Goal: Task Accomplishment & Management: Manage account settings

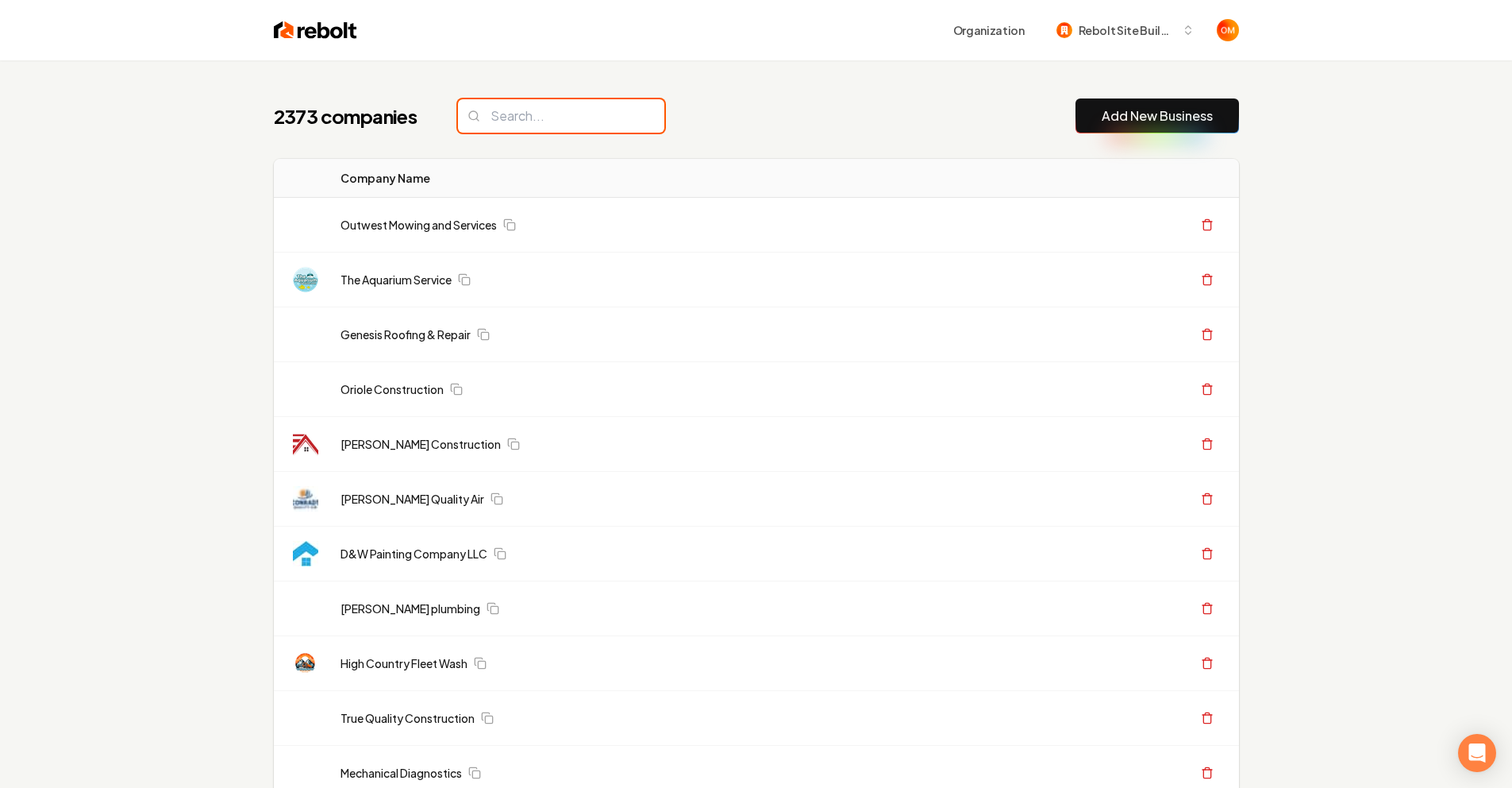
click at [608, 113] on input "search" at bounding box center [561, 116] width 206 height 34
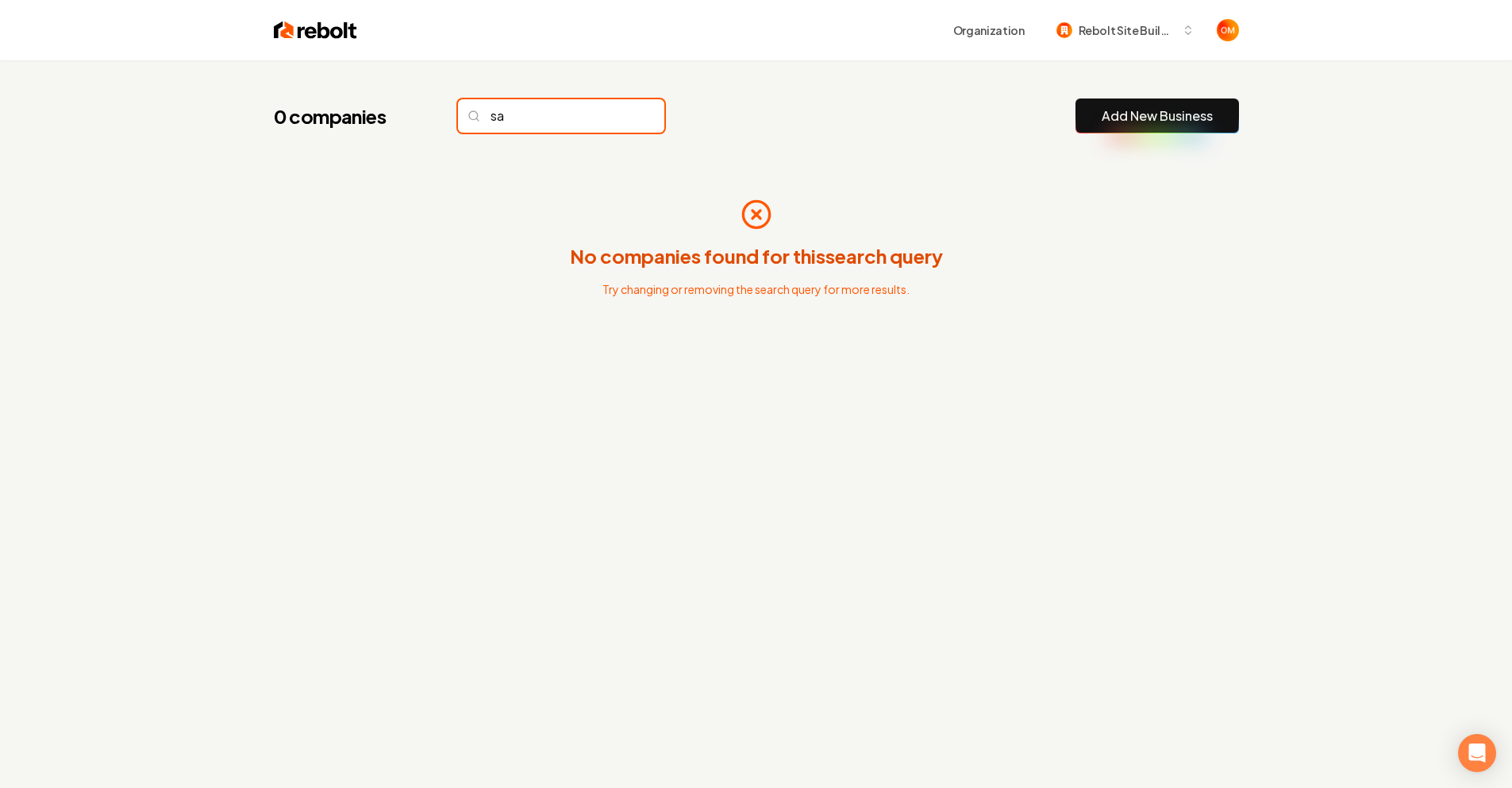
type input "s"
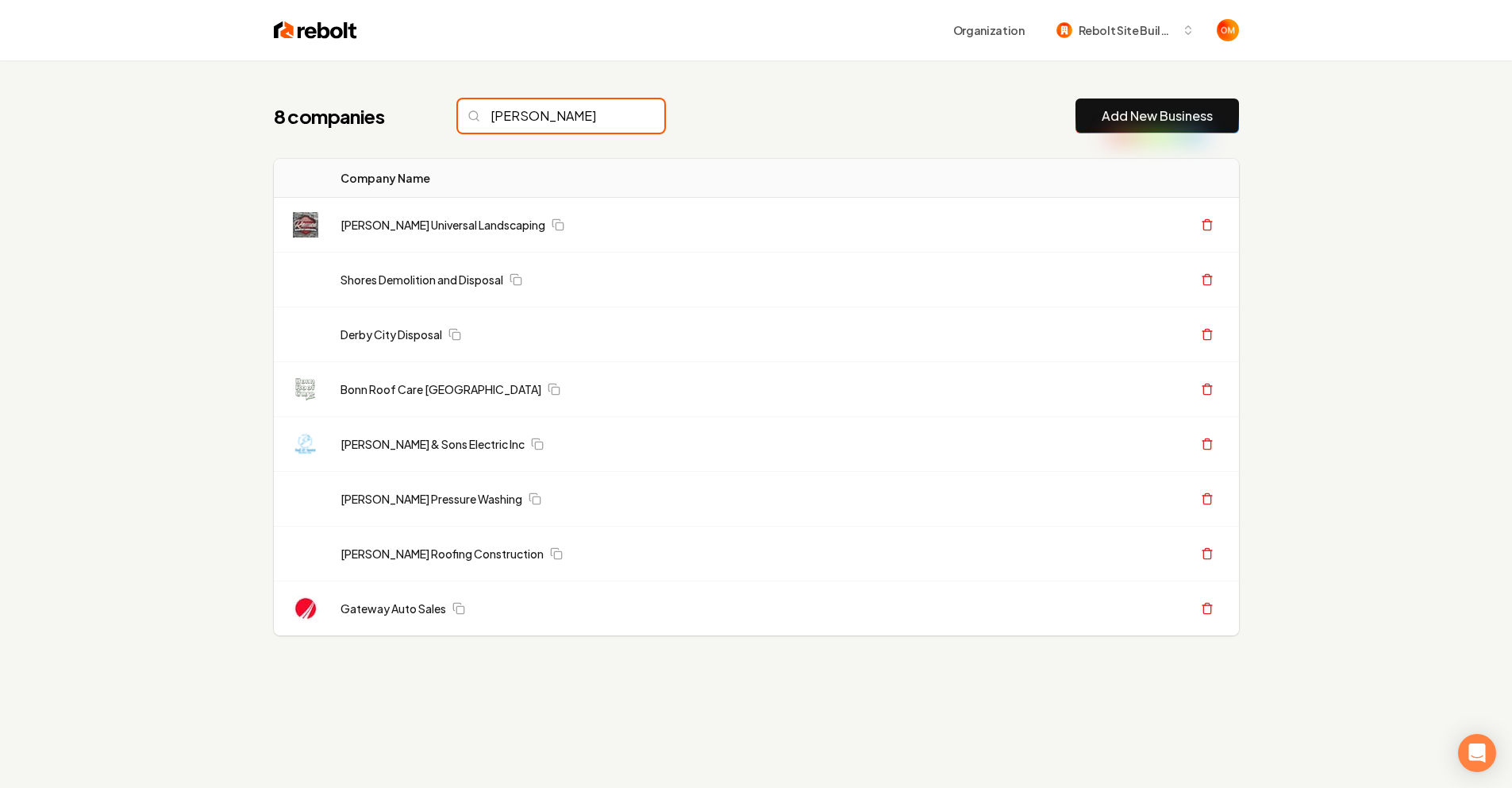
type input "sal"
click at [624, 112] on input "sal" at bounding box center [561, 116] width 206 height 34
drag, startPoint x: 620, startPoint y: 113, endPoint x: 684, endPoint y: 3, distance: 127.3
click at [620, 113] on input "sal" at bounding box center [561, 116] width 206 height 34
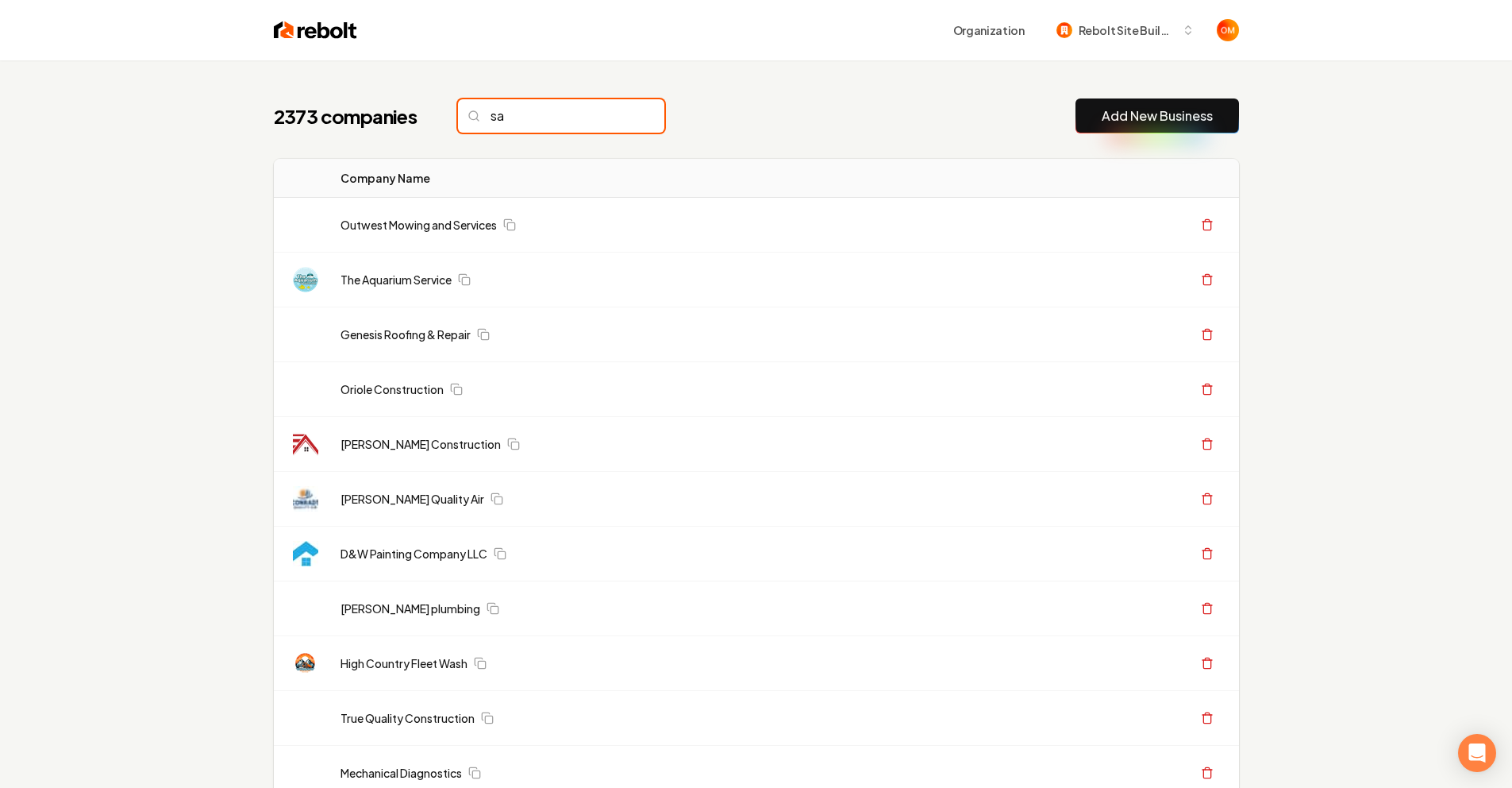
type input "sal"
click at [585, 119] on input "search" at bounding box center [561, 116] width 206 height 34
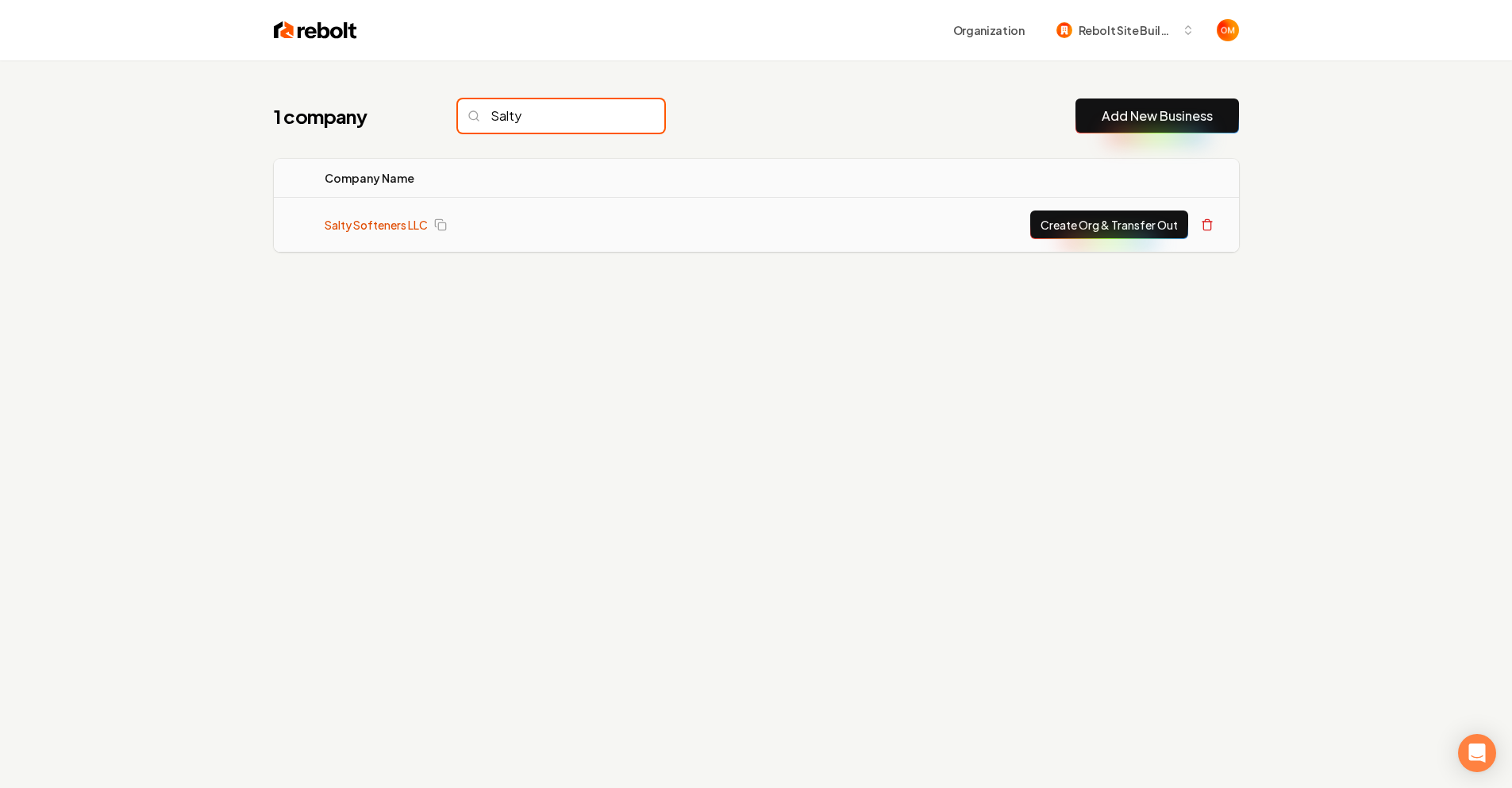
type input "Salty"
click at [387, 224] on link "Salty Softeners LLC" at bounding box center [376, 224] width 103 height 16
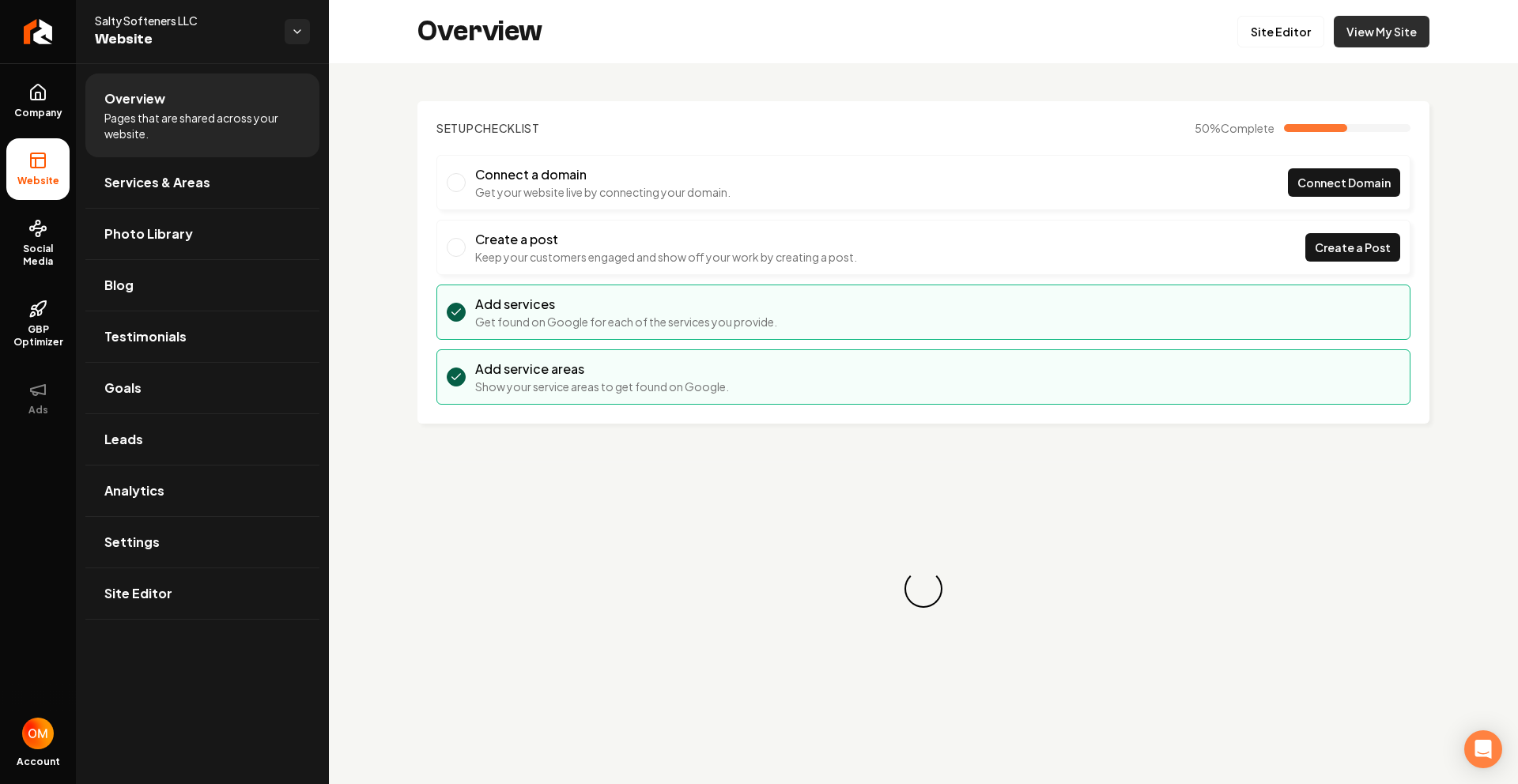
click at [1400, 40] on link "View My Site" at bounding box center [1381, 31] width 96 height 32
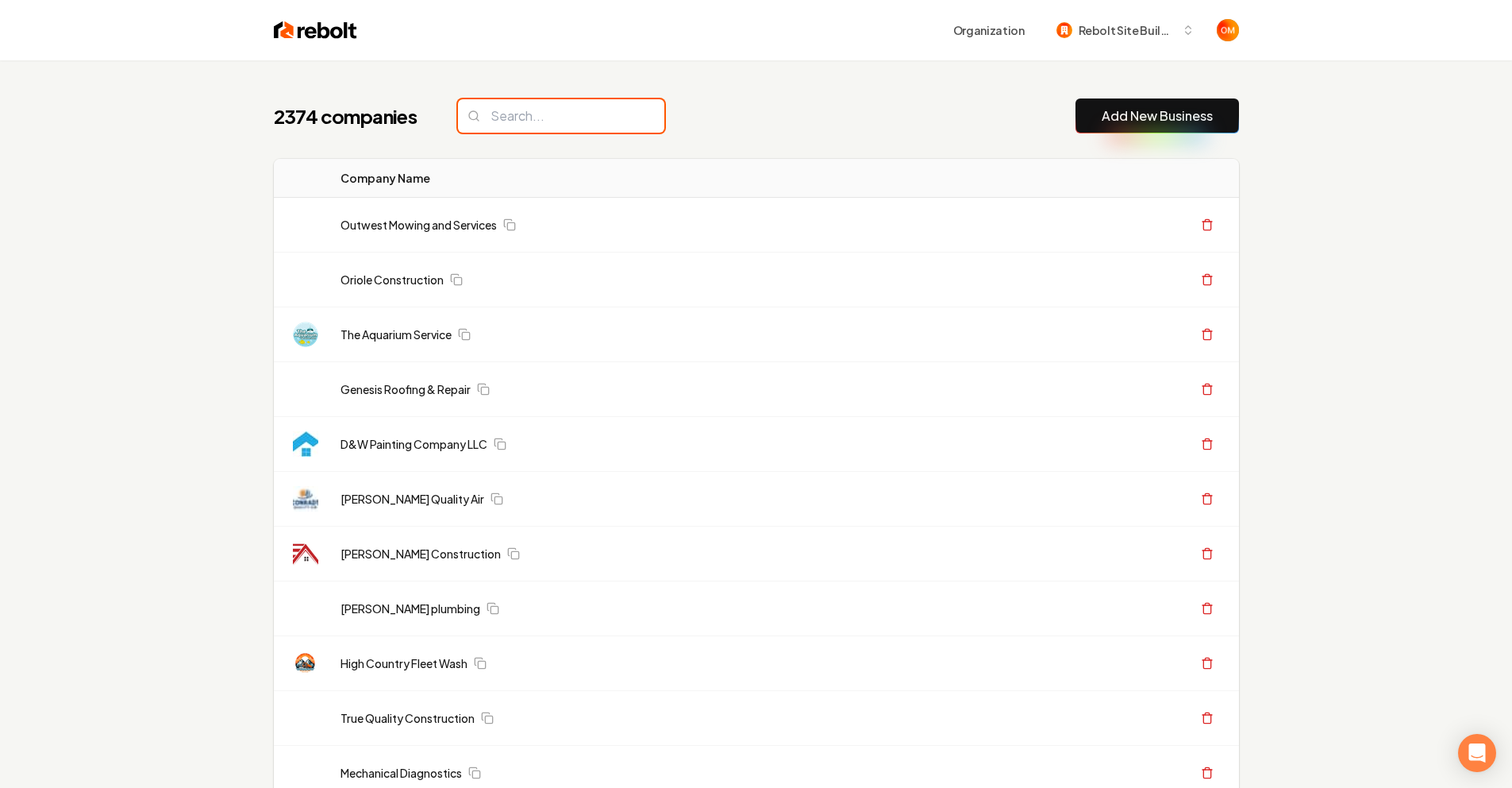
click at [525, 119] on input "search" at bounding box center [561, 116] width 206 height 34
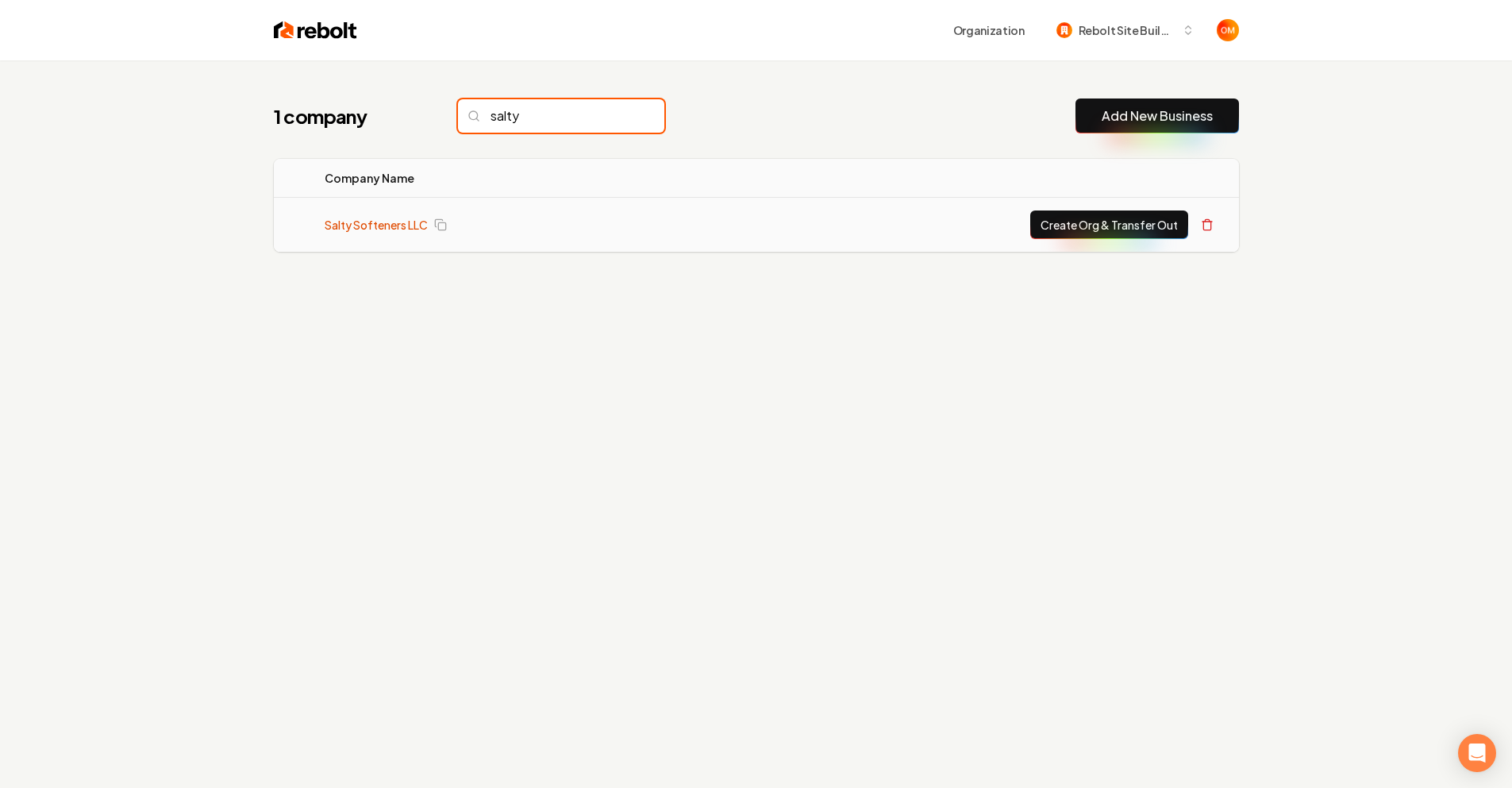
type input "salty"
click at [386, 221] on link "Salty Softeners LLC" at bounding box center [376, 224] width 103 height 16
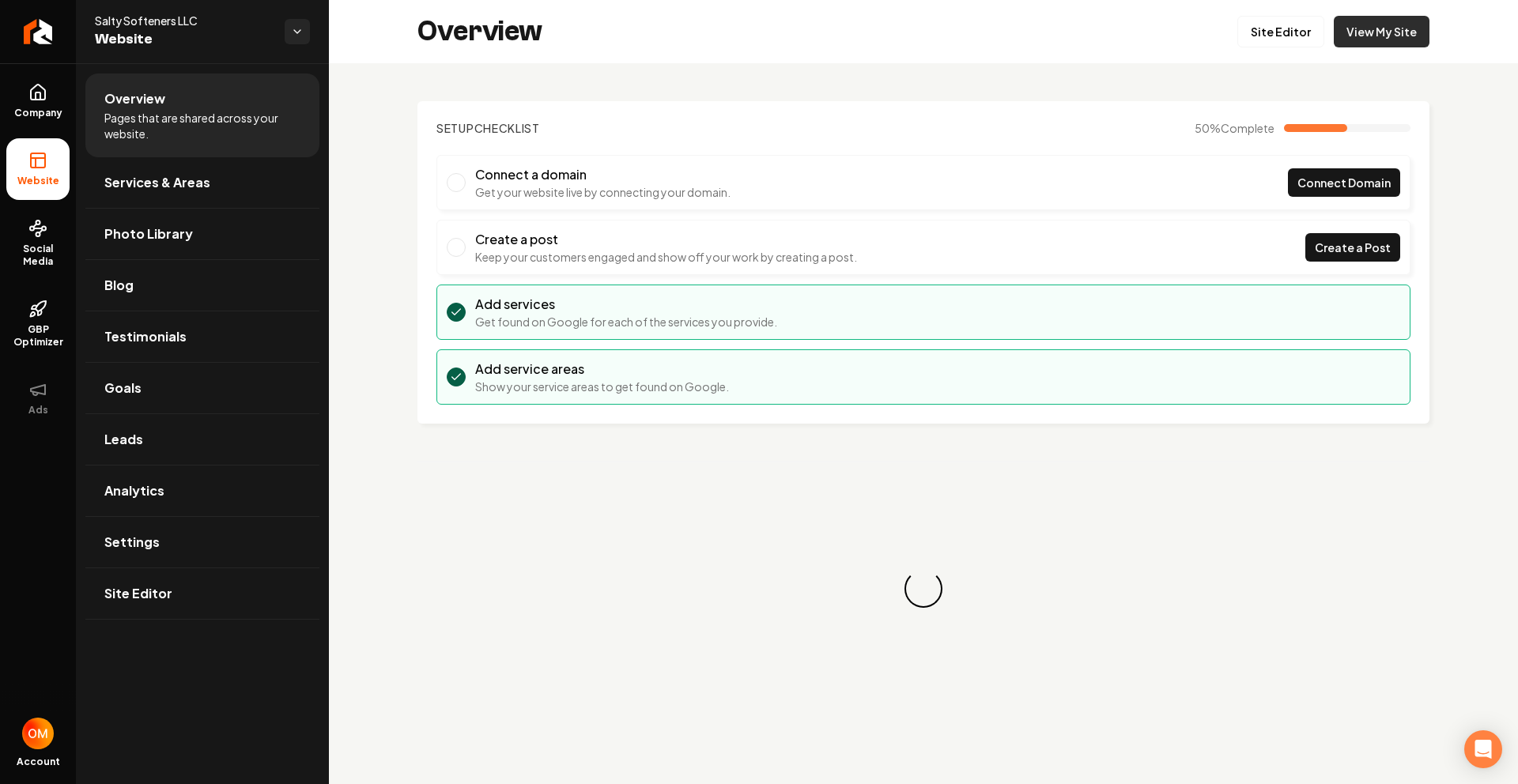
click at [1383, 34] on link "View My Site" at bounding box center [1381, 31] width 96 height 32
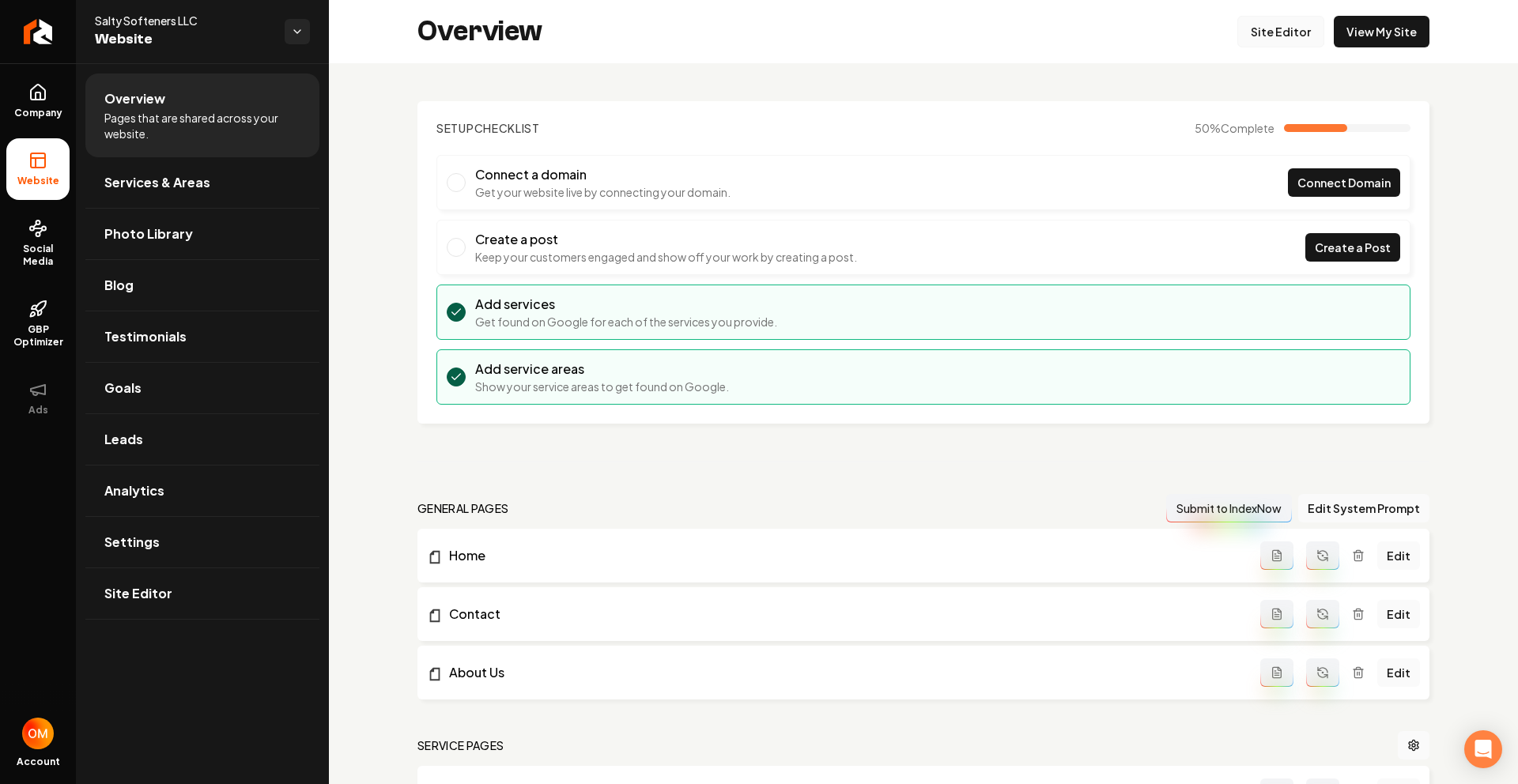
click at [1268, 16] on link "Site Editor" at bounding box center [1280, 31] width 87 height 32
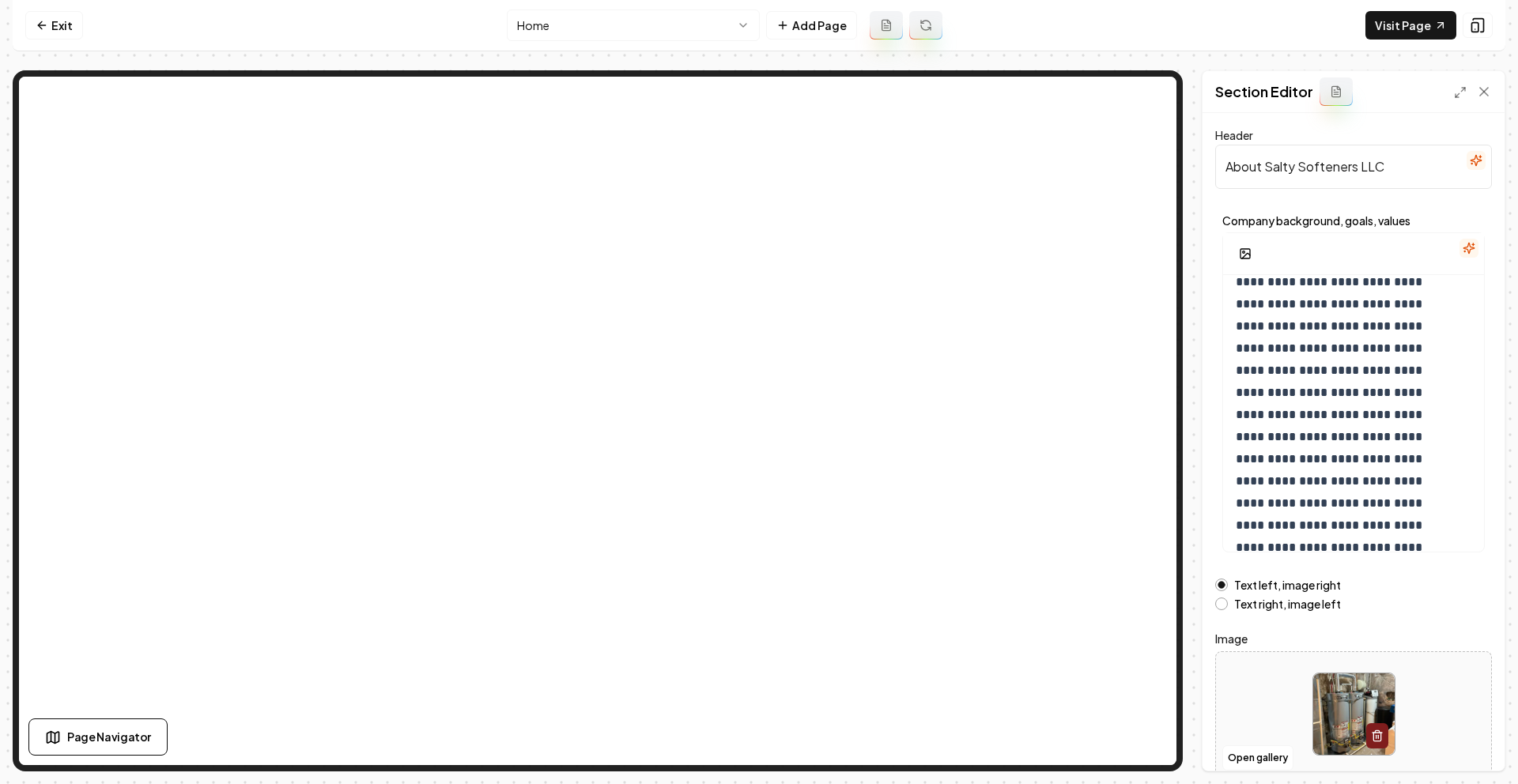
scroll to position [103, 0]
click at [1258, 754] on button "Open gallery" at bounding box center [1258, 757] width 72 height 25
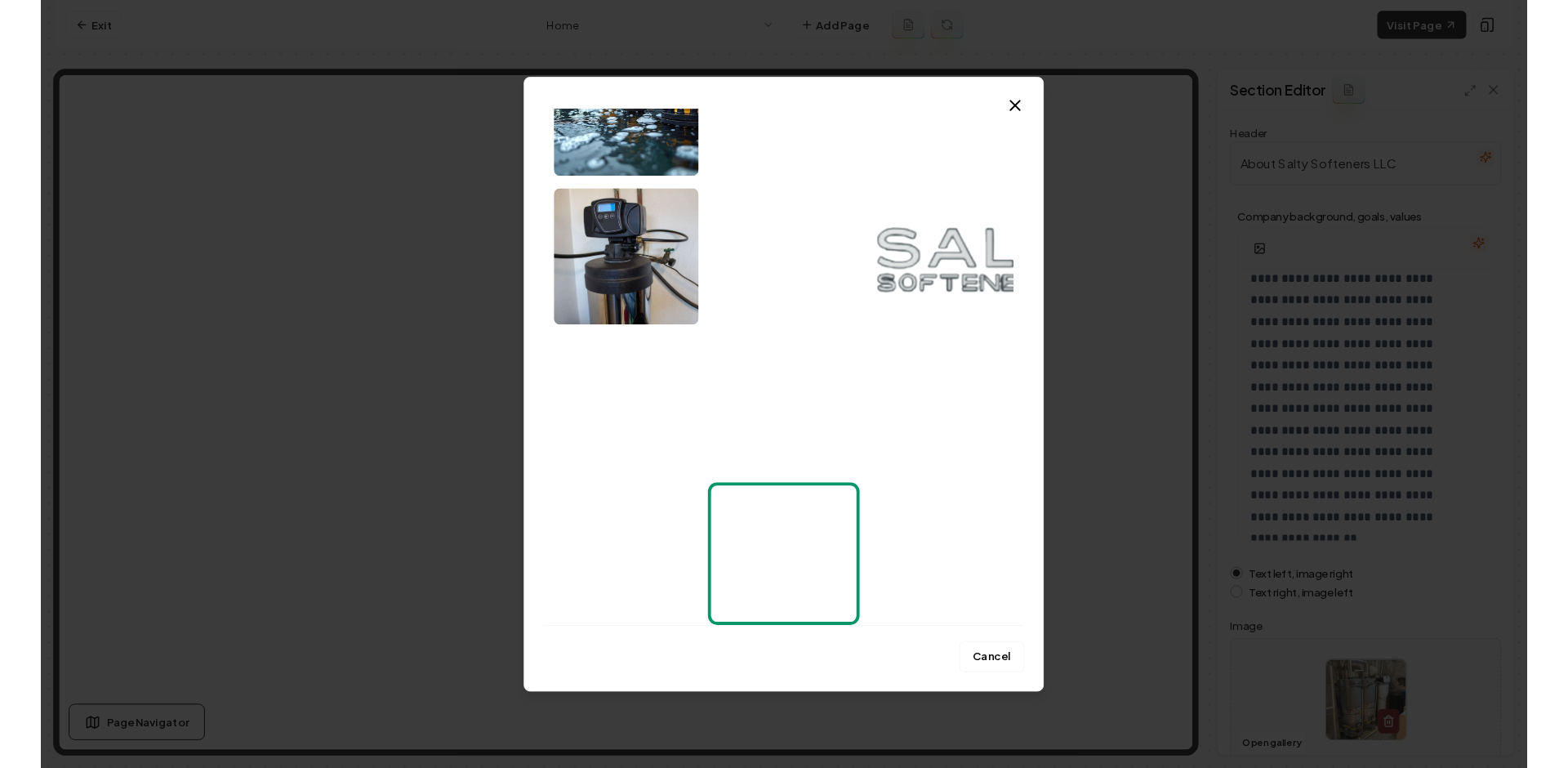
scroll to position [0, 0]
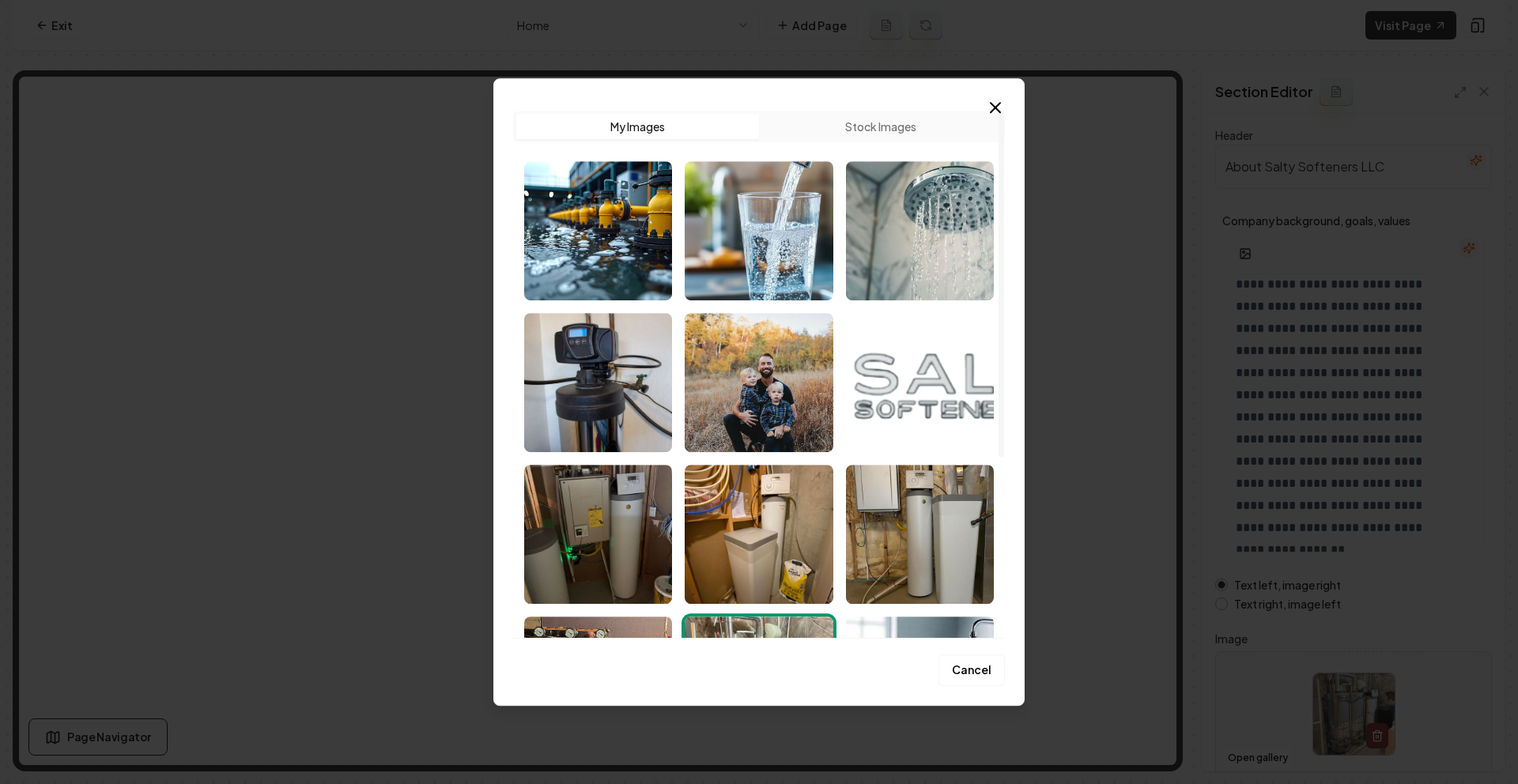
click at [780, 375] on img "Select image image_68c981565c7cd75eb86917ca.jpg" at bounding box center [759, 382] width 148 height 139
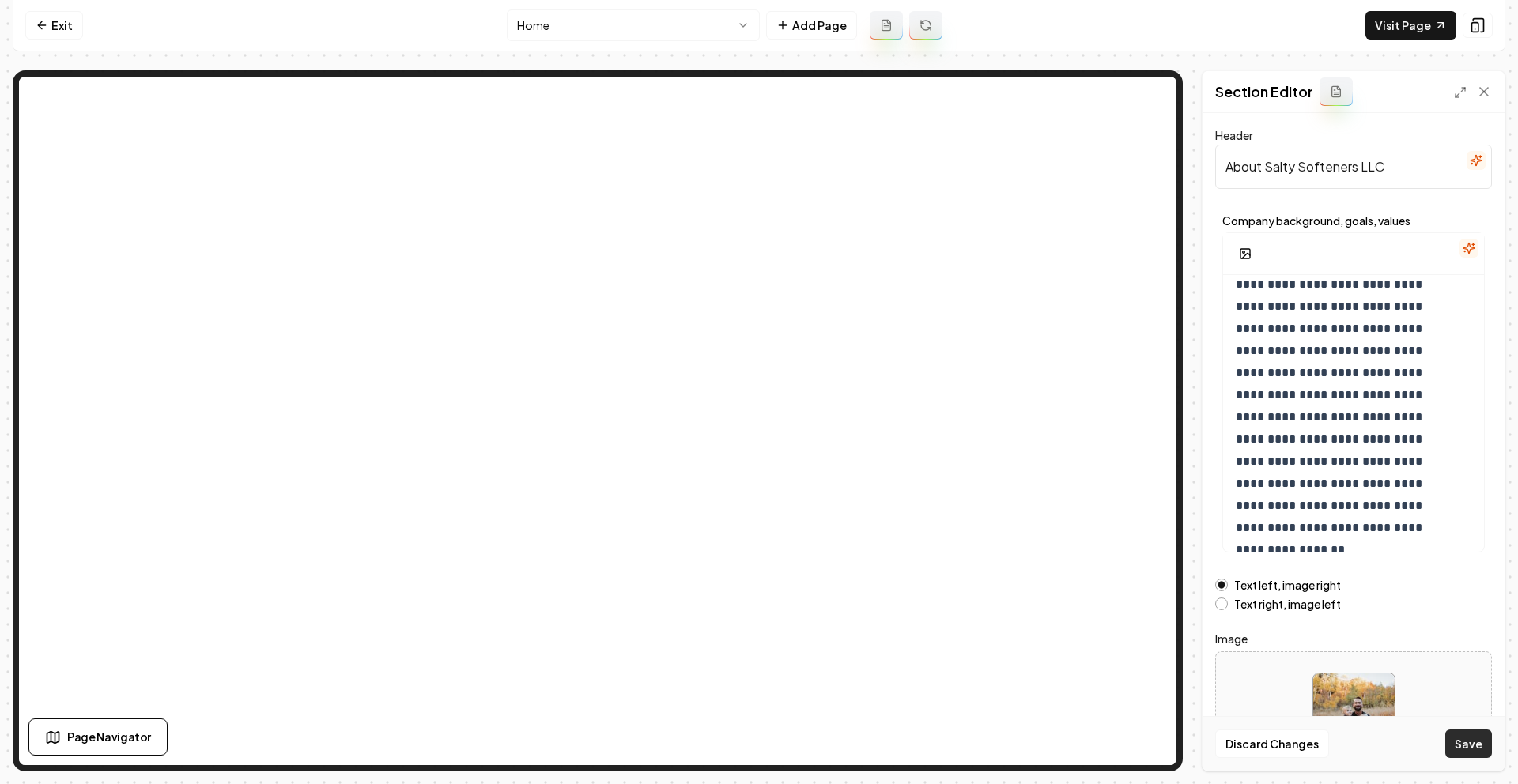
click at [1468, 746] on button "Save" at bounding box center [1469, 744] width 47 height 28
click at [53, 33] on link "Exit" at bounding box center [53, 25] width 58 height 28
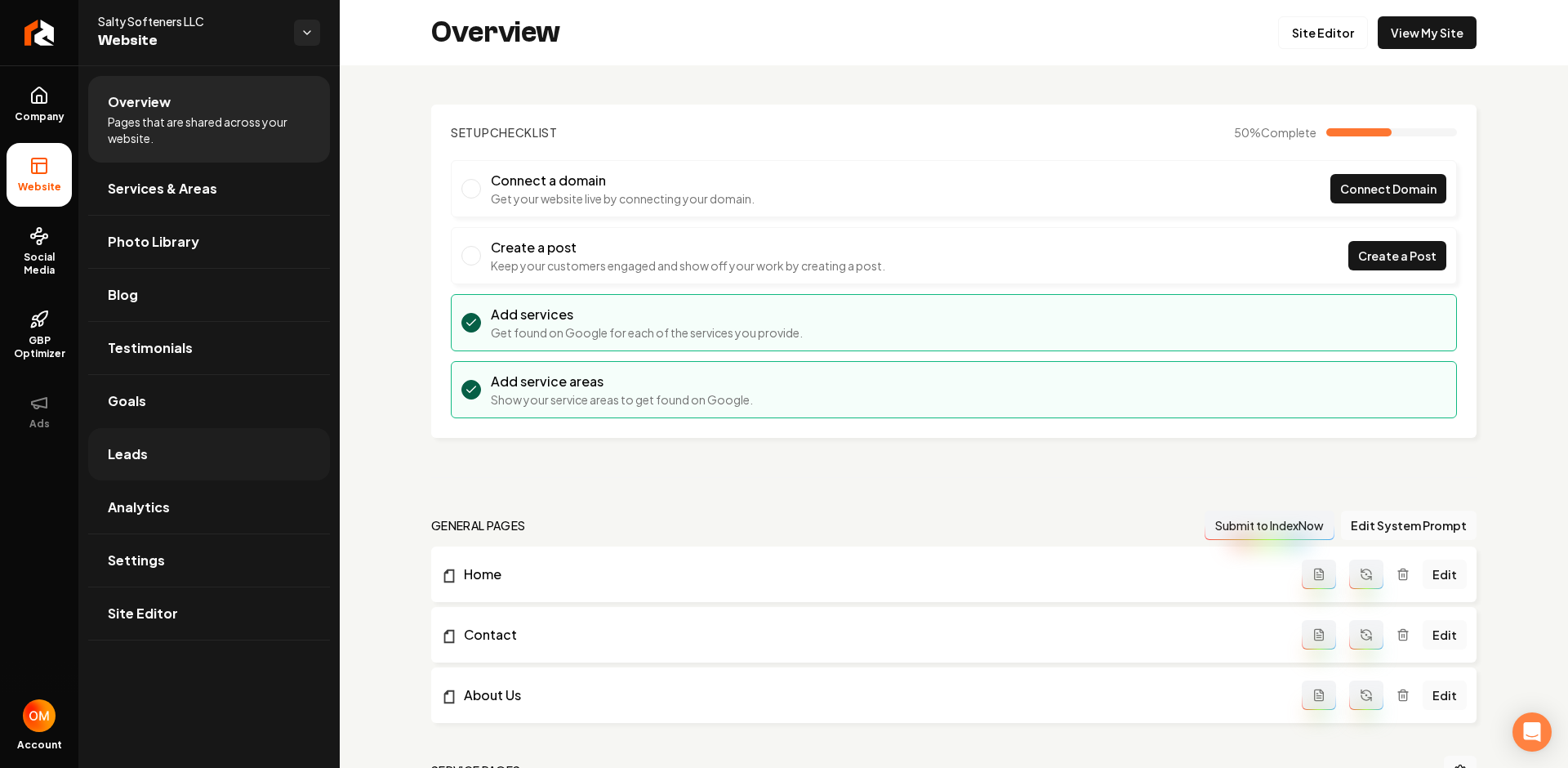
click at [175, 454] on link "Leads" at bounding box center [208, 454] width 241 height 53
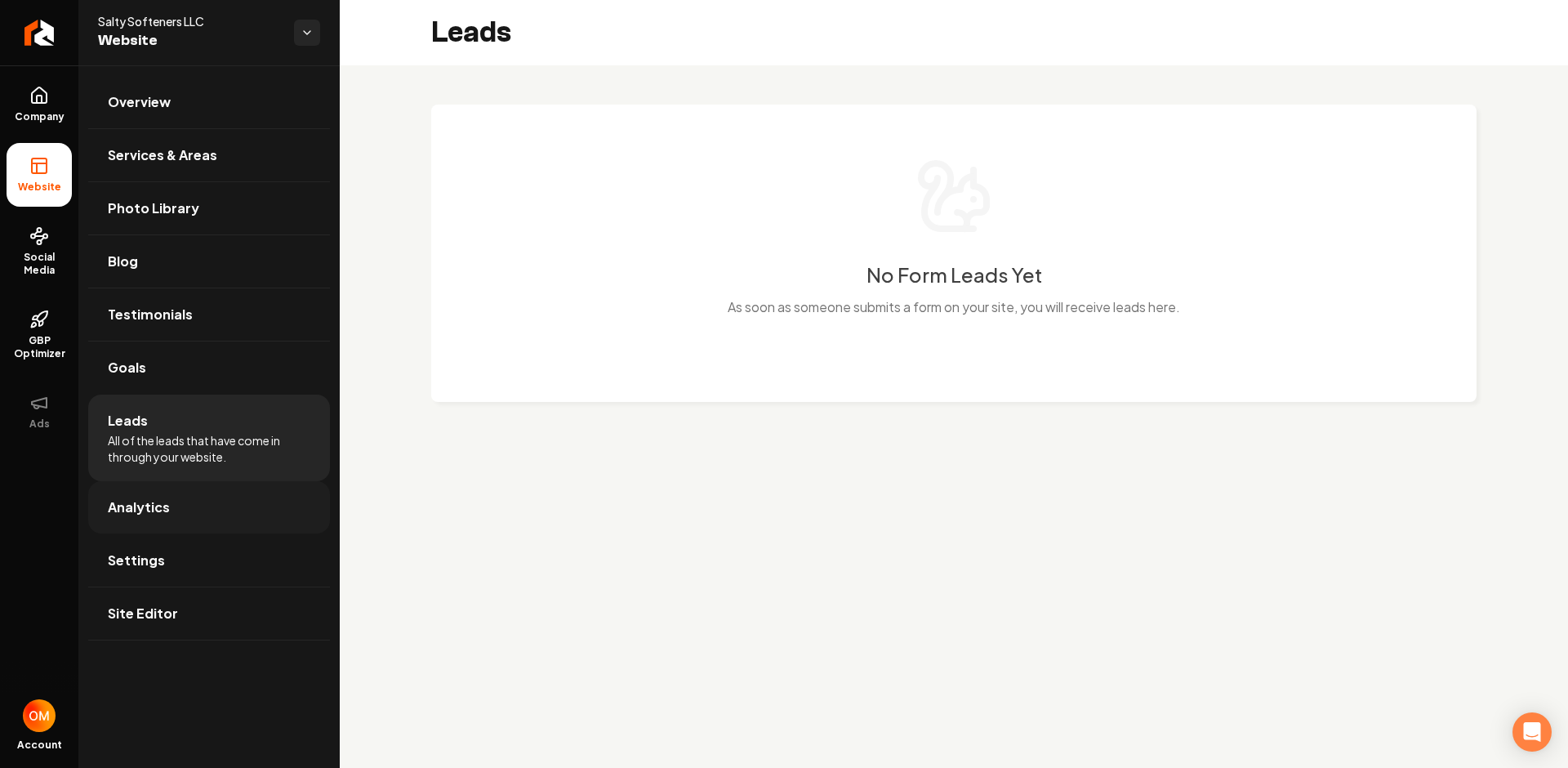
click at [233, 509] on link "Analytics" at bounding box center [208, 507] width 241 height 53
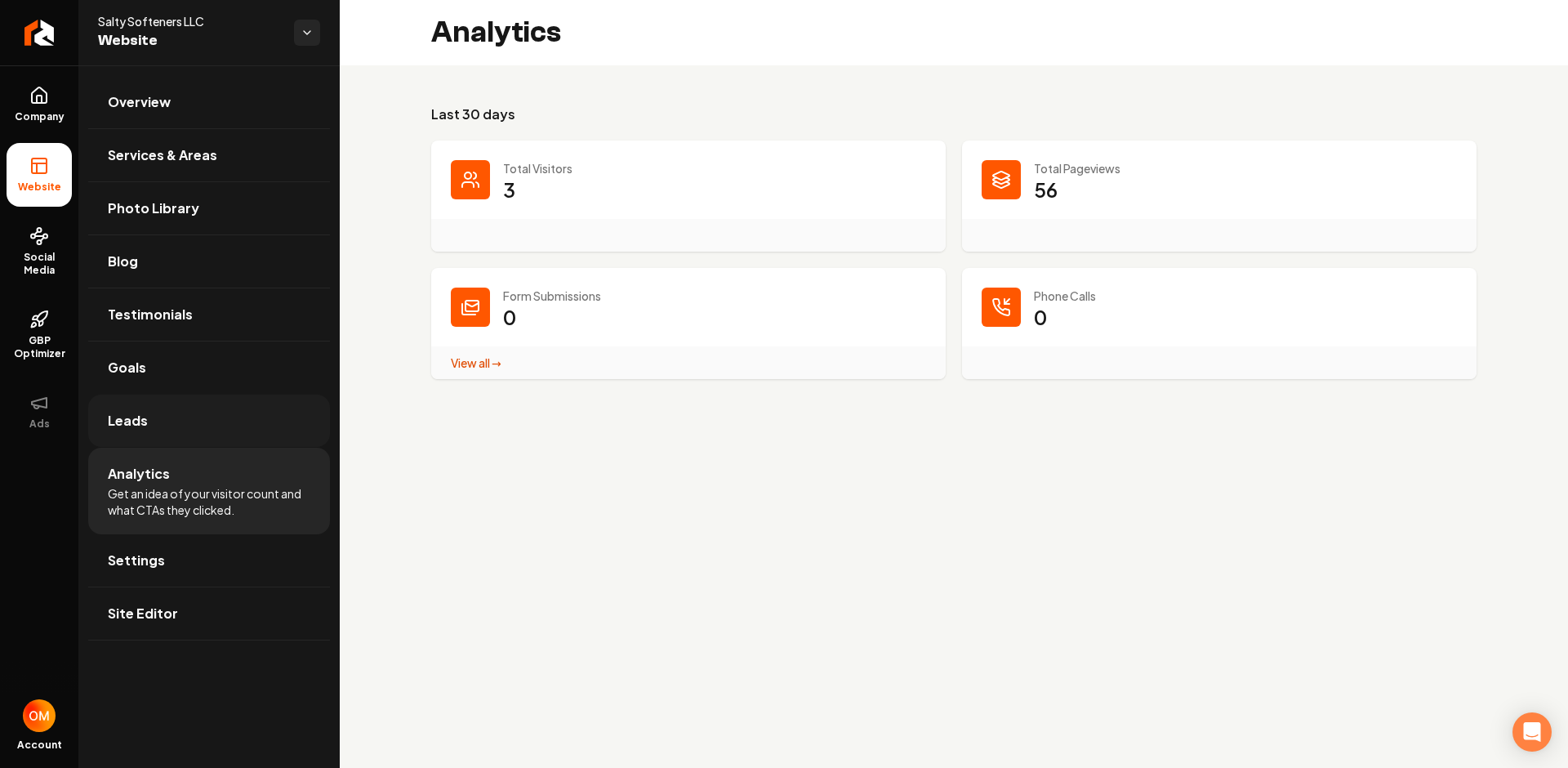
click at [181, 421] on link "Leads" at bounding box center [208, 421] width 241 height 53
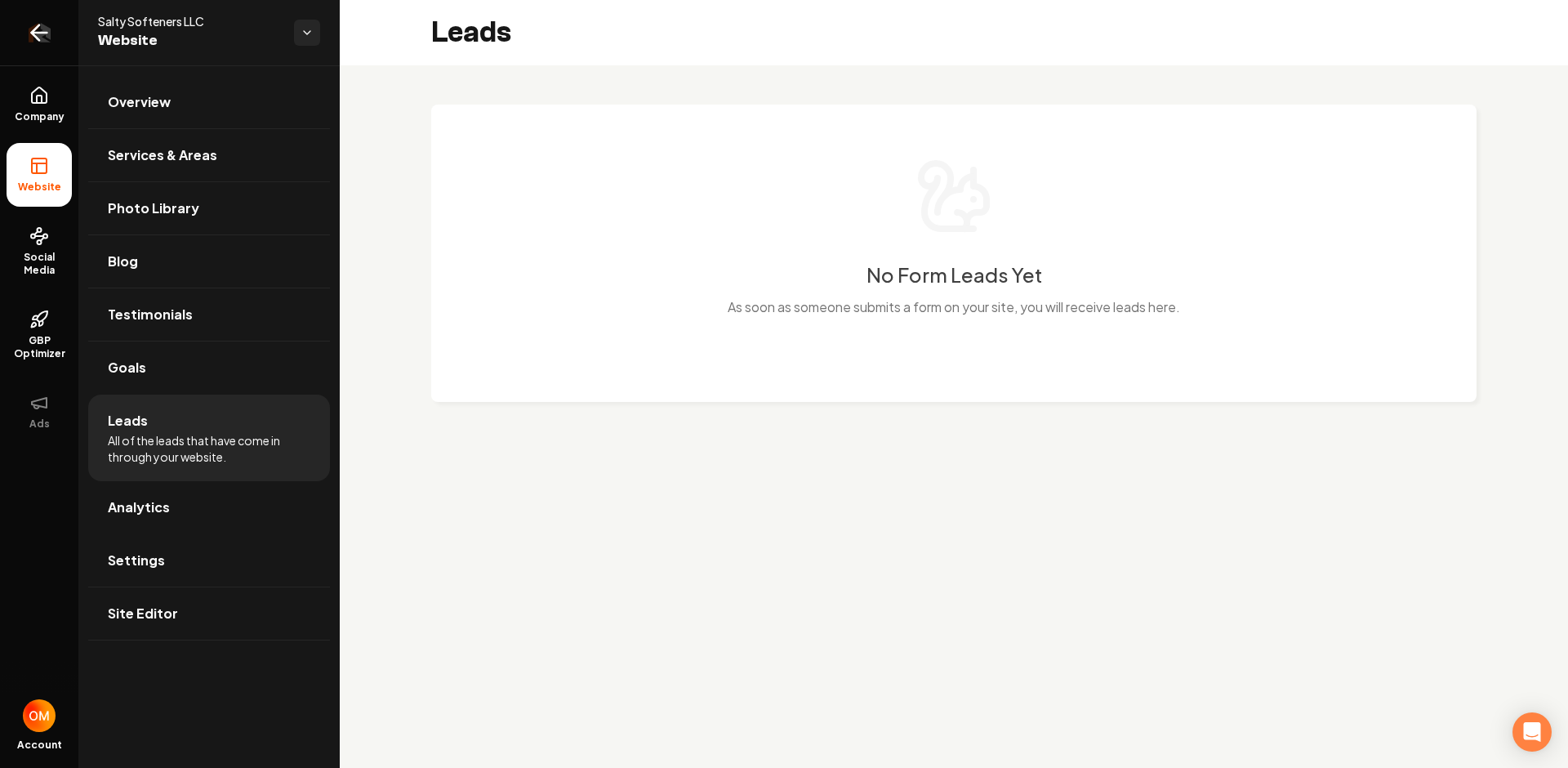
click at [35, 29] on icon "Return to dashboard" at bounding box center [36, 32] width 7 height 15
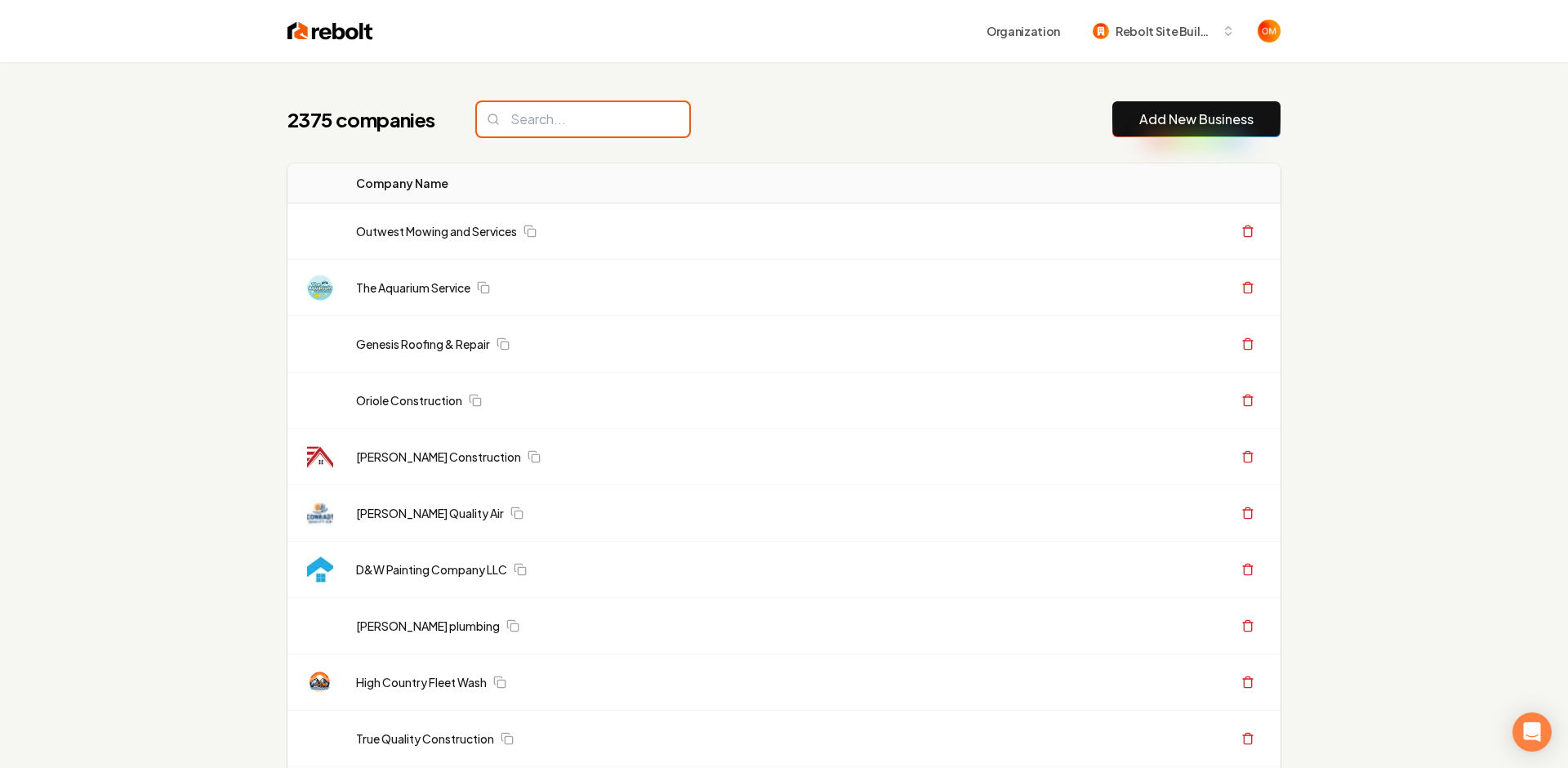
click at [539, 115] on input "search" at bounding box center [583, 119] width 212 height 35
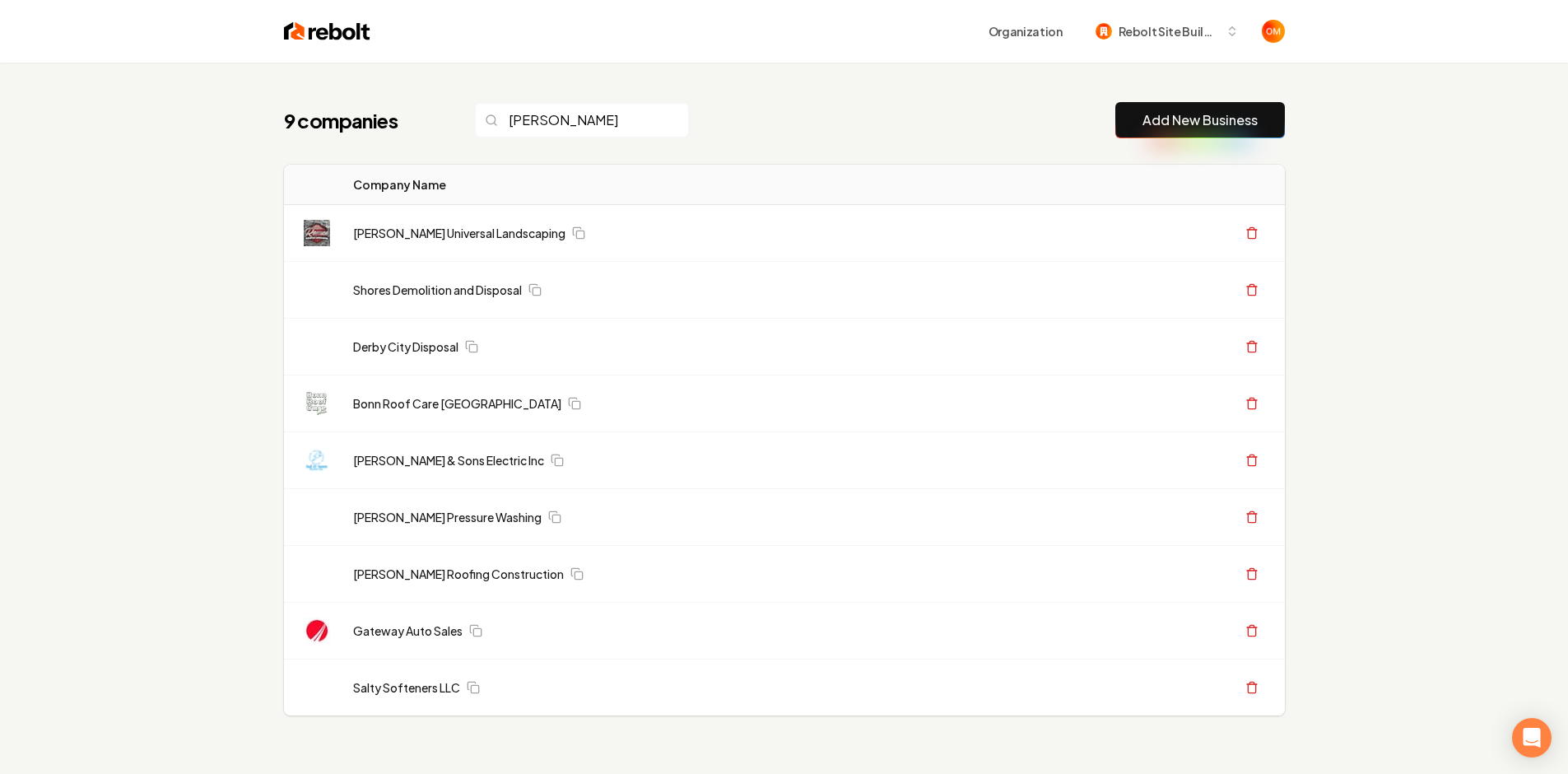
click at [1013, 13] on div "Organization Rebolt Site Builder" at bounding box center [784, 31] width 1054 height 63
click at [610, 119] on input "[PERSON_NAME]" at bounding box center [582, 120] width 214 height 35
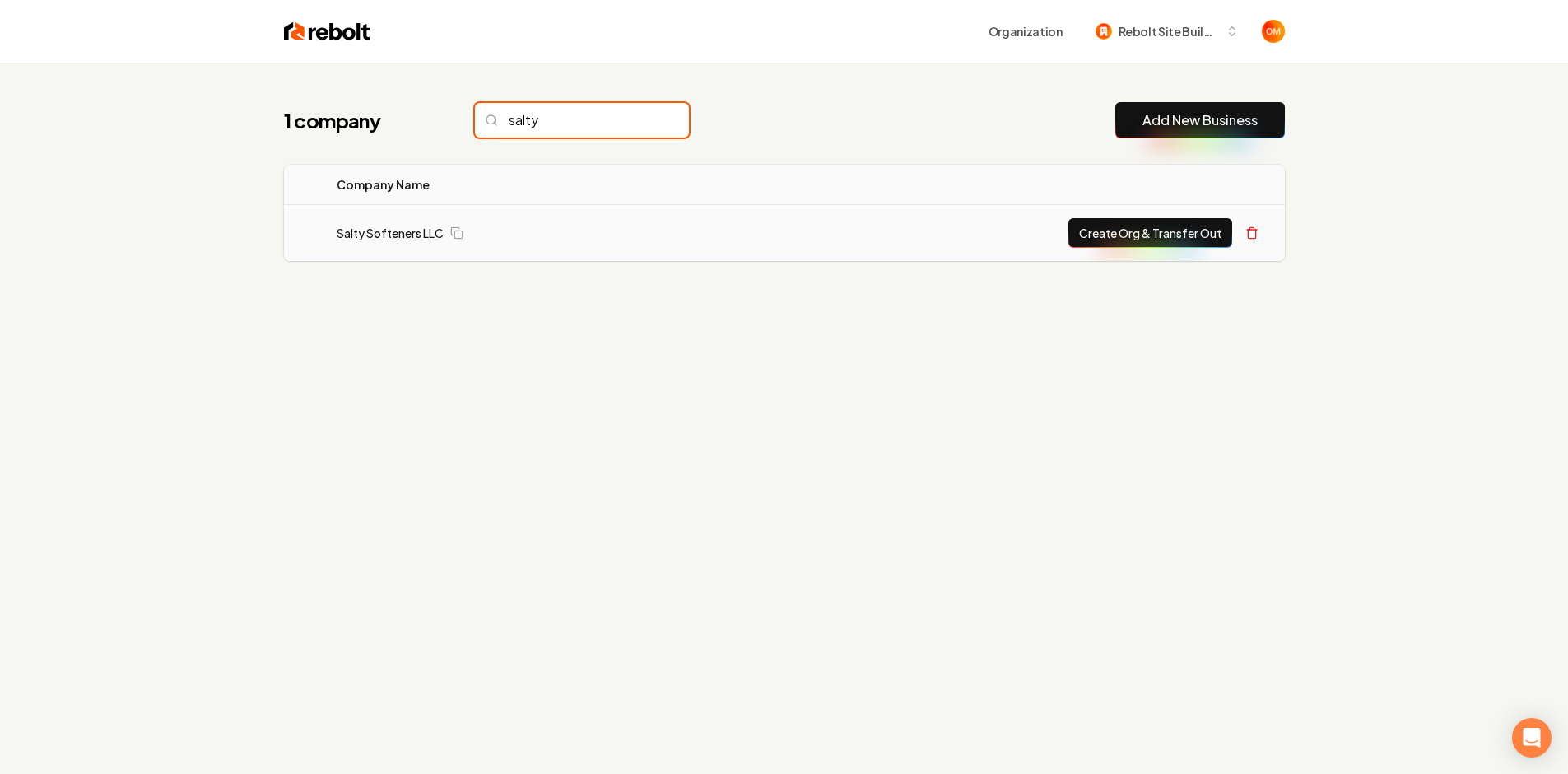
type input "salty"
click at [1124, 233] on button "Create Org & Transfer Out" at bounding box center [1151, 233] width 164 height 30
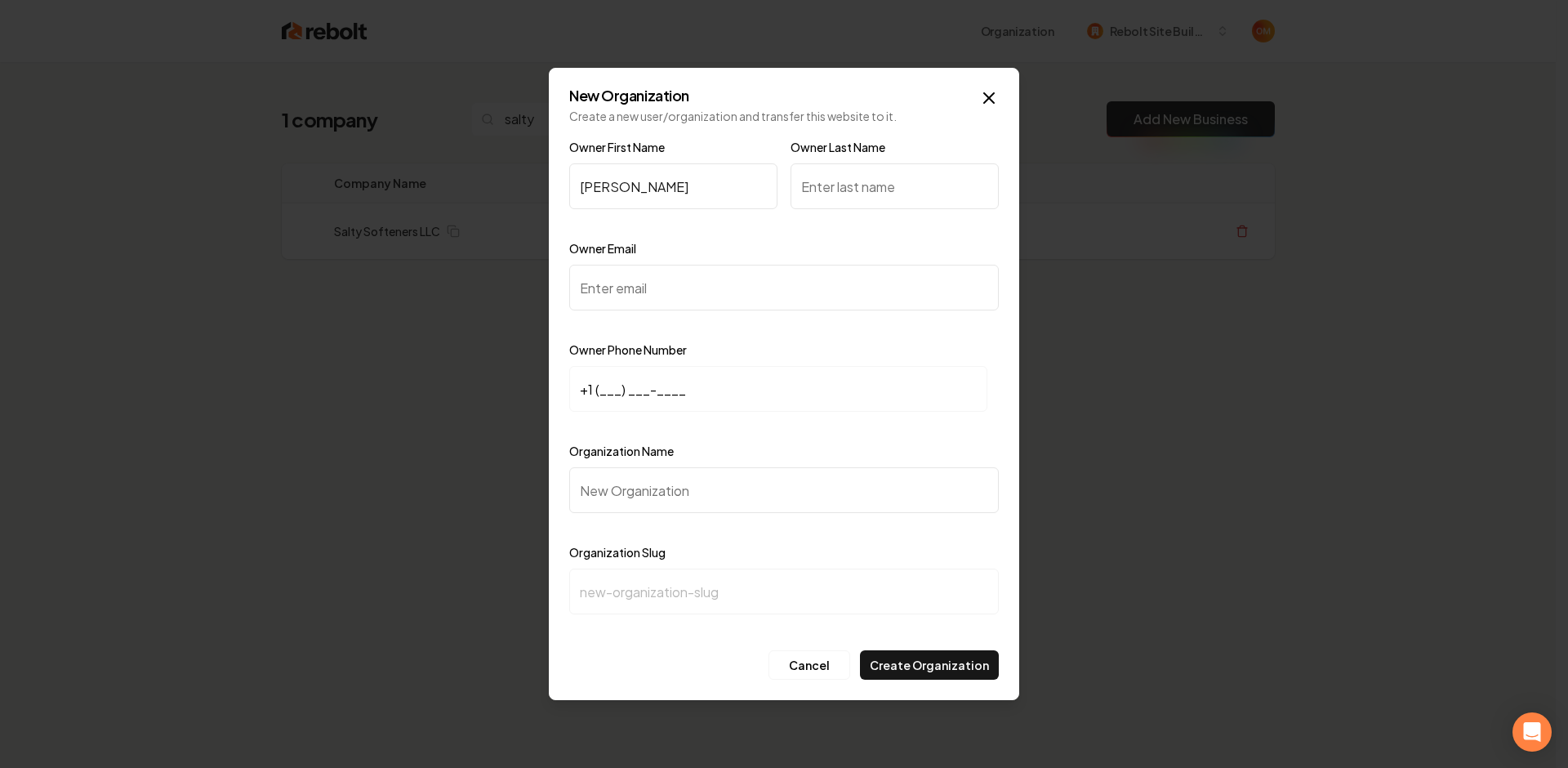
type input "Mike"
click at [843, 192] on input "Owner Last Name" at bounding box center [895, 185] width 208 height 45
type input "James"
click at [660, 301] on input "Owner Email" at bounding box center [784, 287] width 429 height 45
paste input "mj@saltysofteners.com"
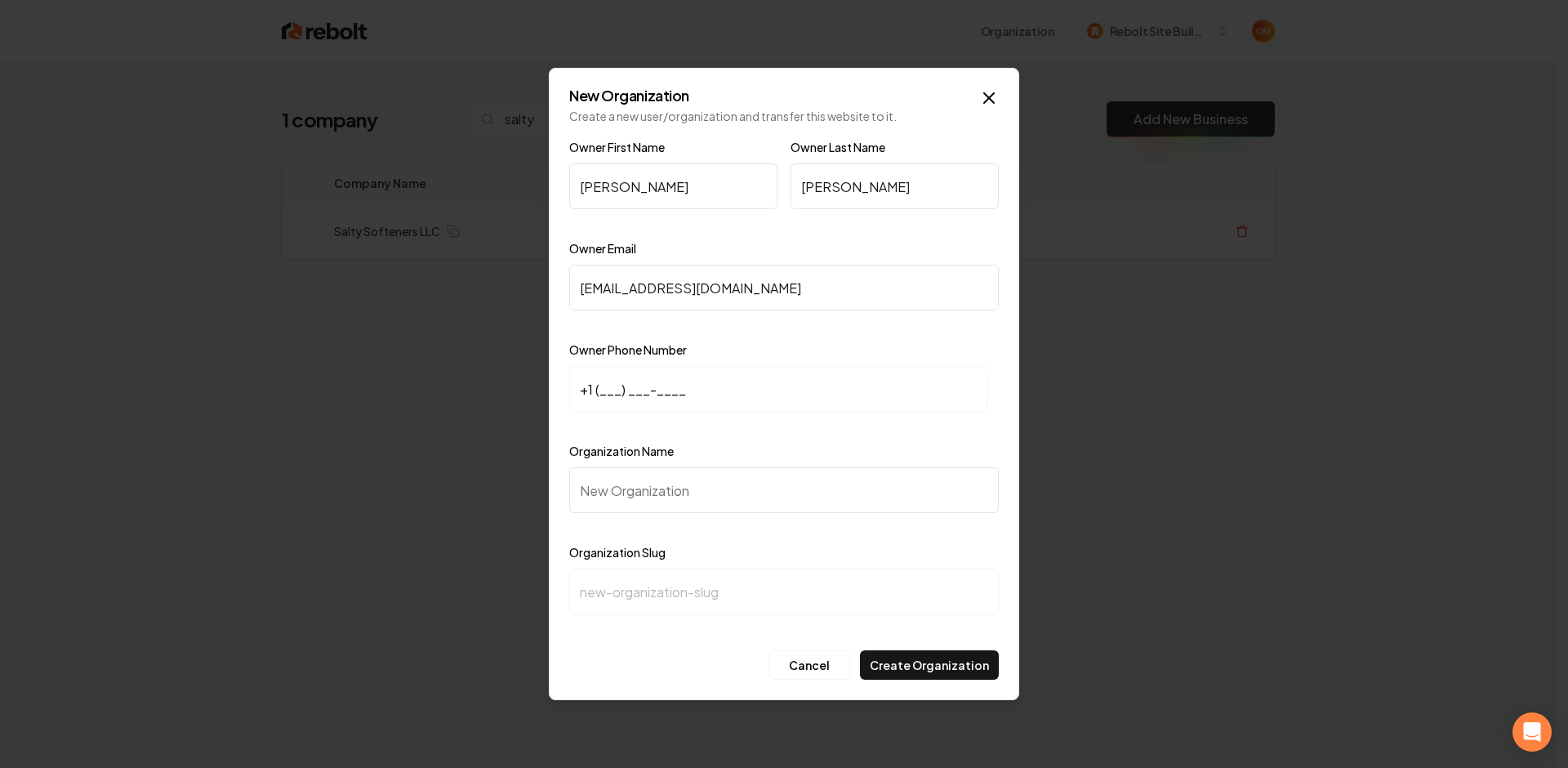
type input "mj@saltysofteners.com"
click at [599, 390] on input "+1 (___) ___-____" at bounding box center [778, 388] width 418 height 45
paste input "385) 977-4446"
type input "+1 (385) 977-4446"
click at [673, 483] on input "Organization Name" at bounding box center [784, 490] width 429 height 45
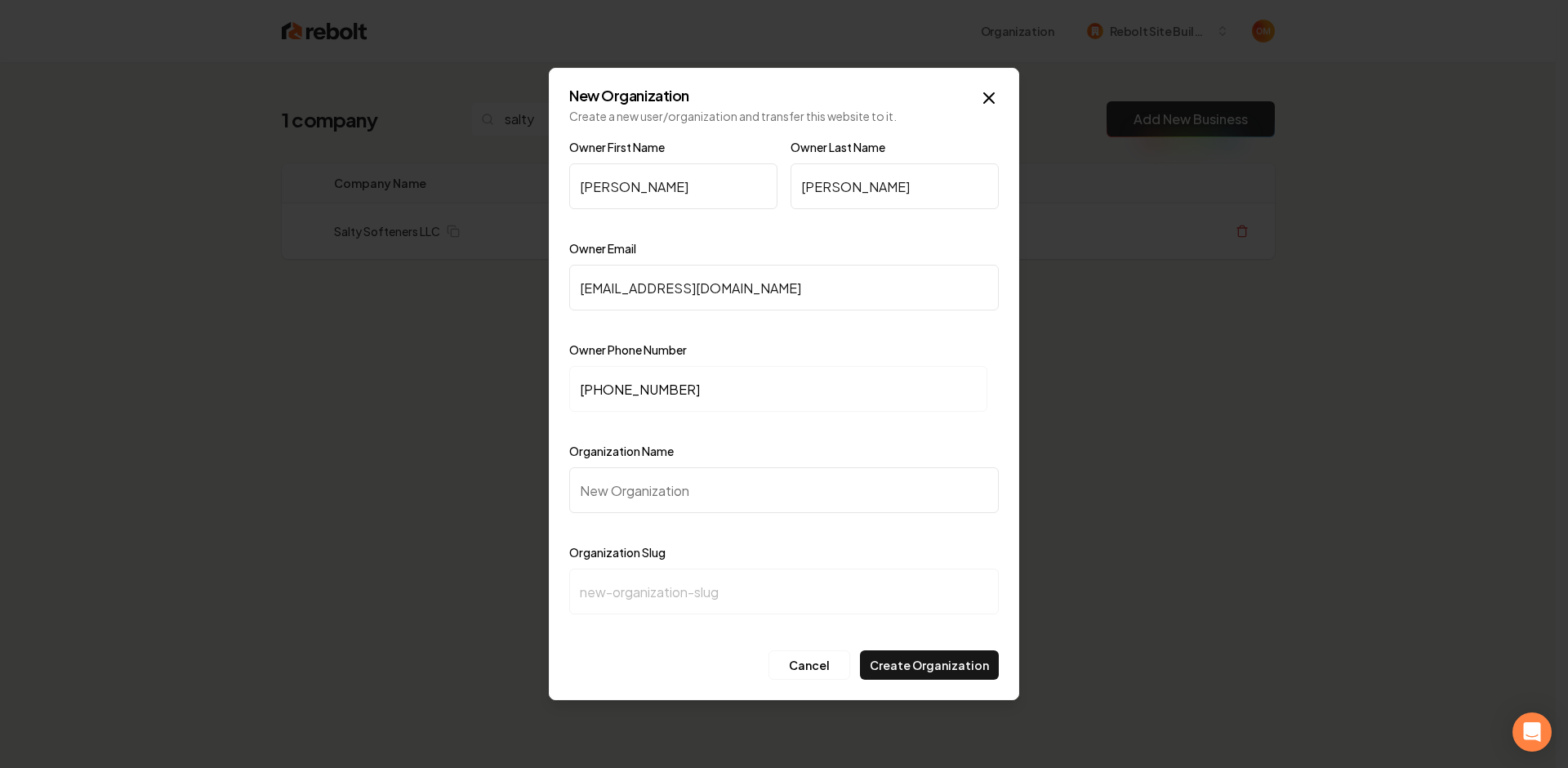
type input "S"
type input "s"
type input "Sa"
type input "sa"
type input "Sal"
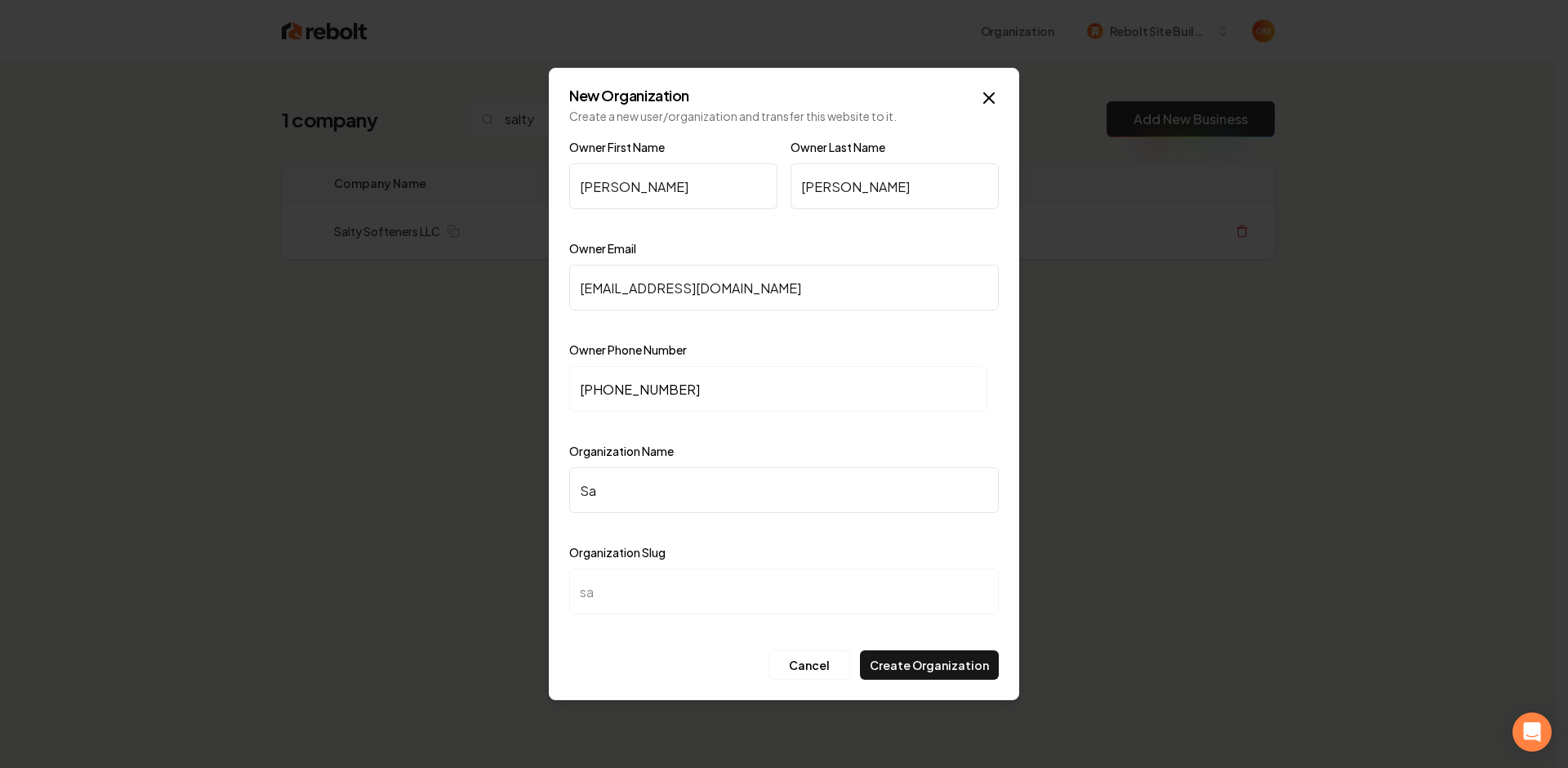
type input "sal"
type input "Salt"
type input "salt"
type input "Salty"
type input "salty"
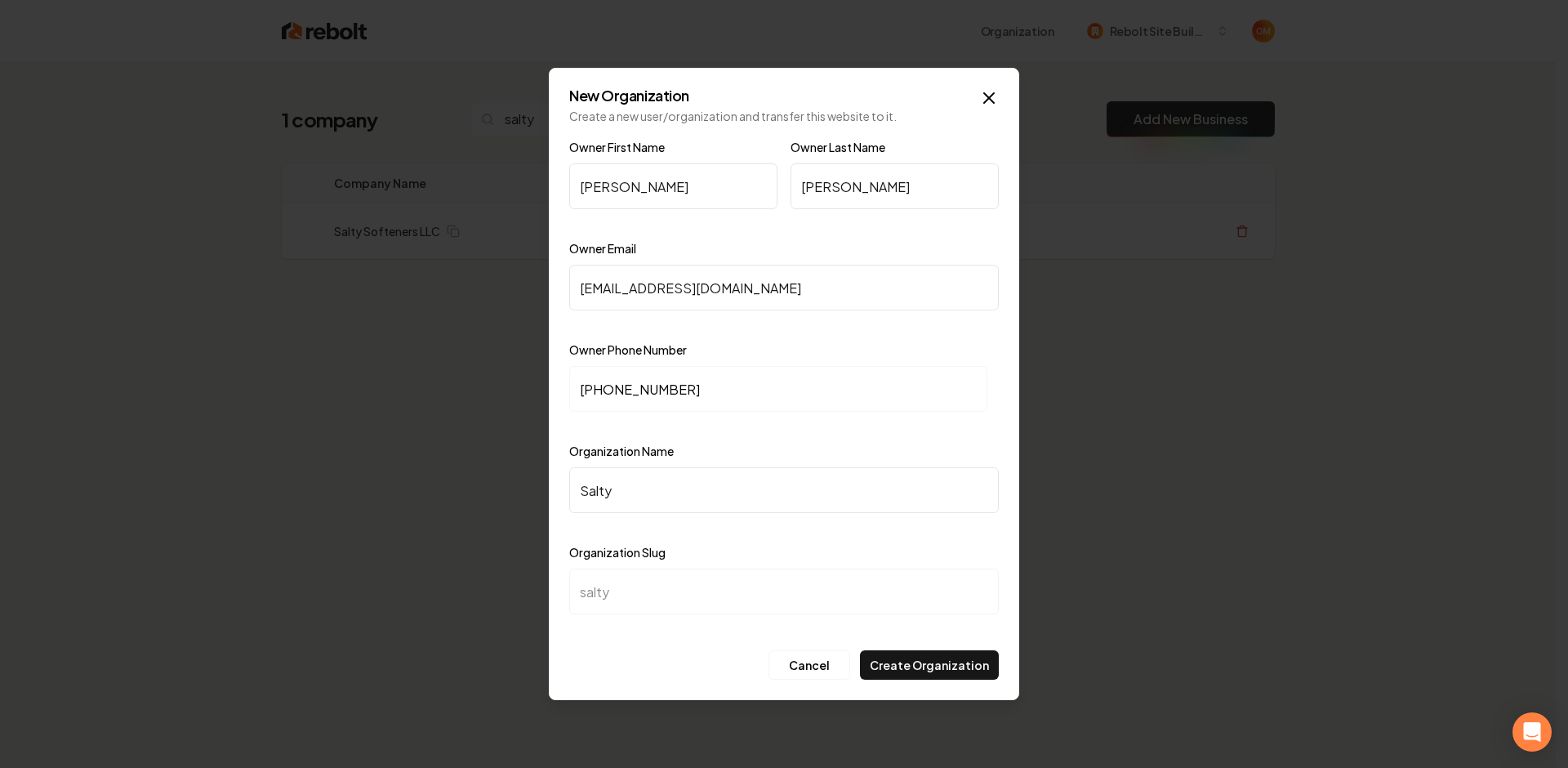
type input "Salty S"
type input "salty-s"
type input "Salty So"
type input "salty-so"
type input "Salty Sof"
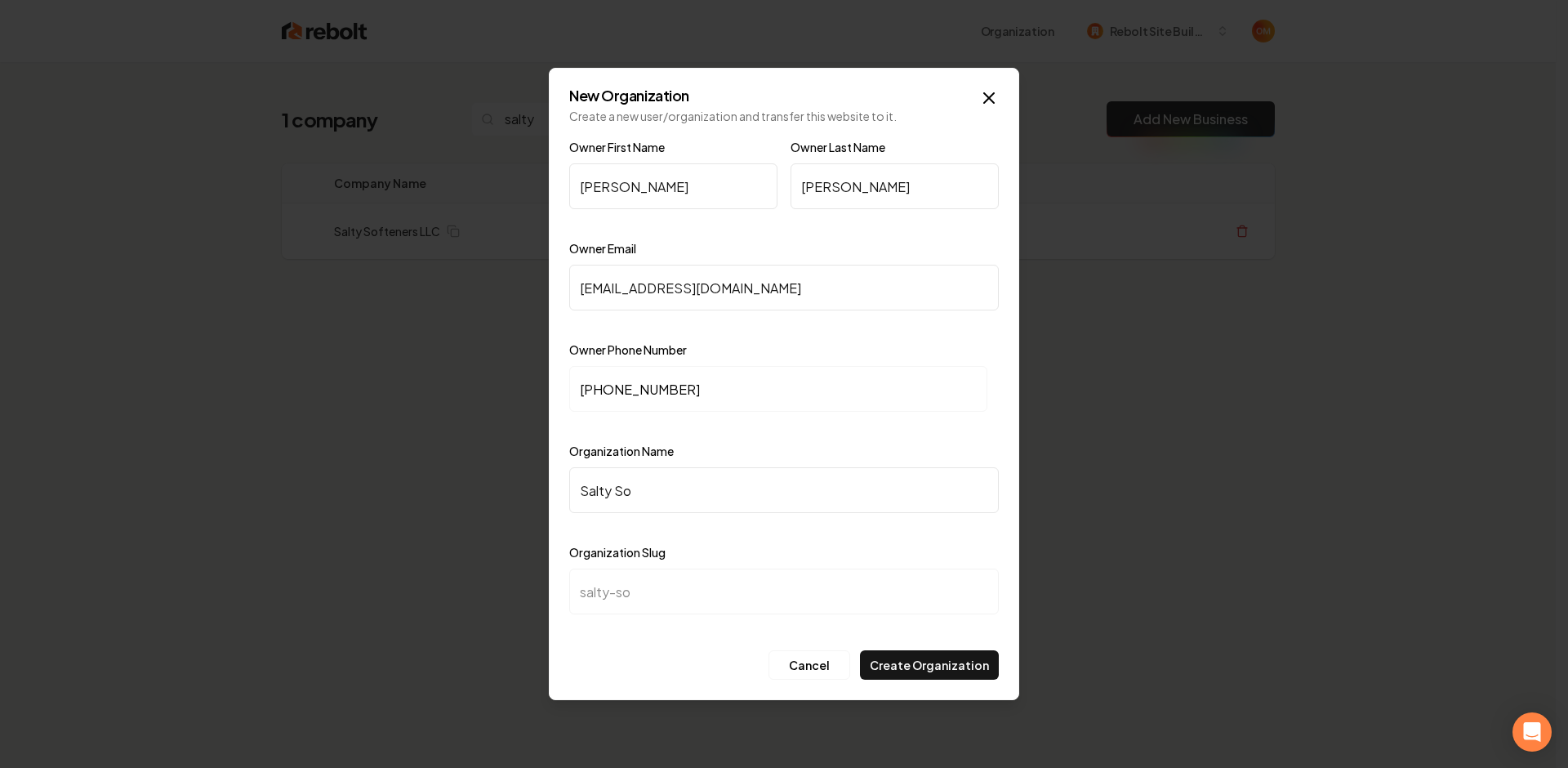
type input "salty-sof"
type input "Salty Soft"
type input "salty-soft"
type input "Salty Softe"
type input "salty-softe"
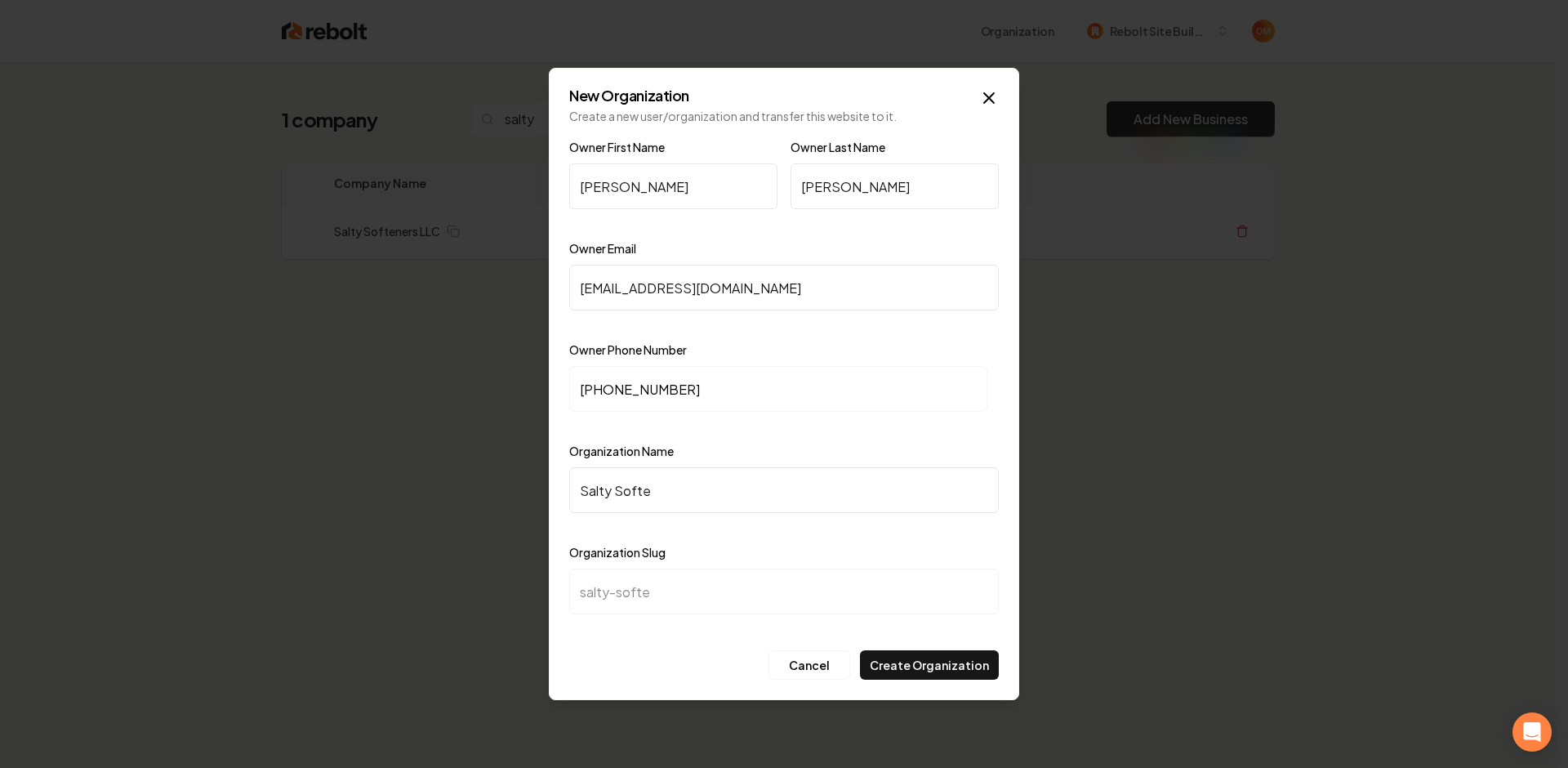
type input "Salty Soften"
type input "salty-soften"
type input "Salty Softene"
type input "salty-softene"
type input "Salty Softener"
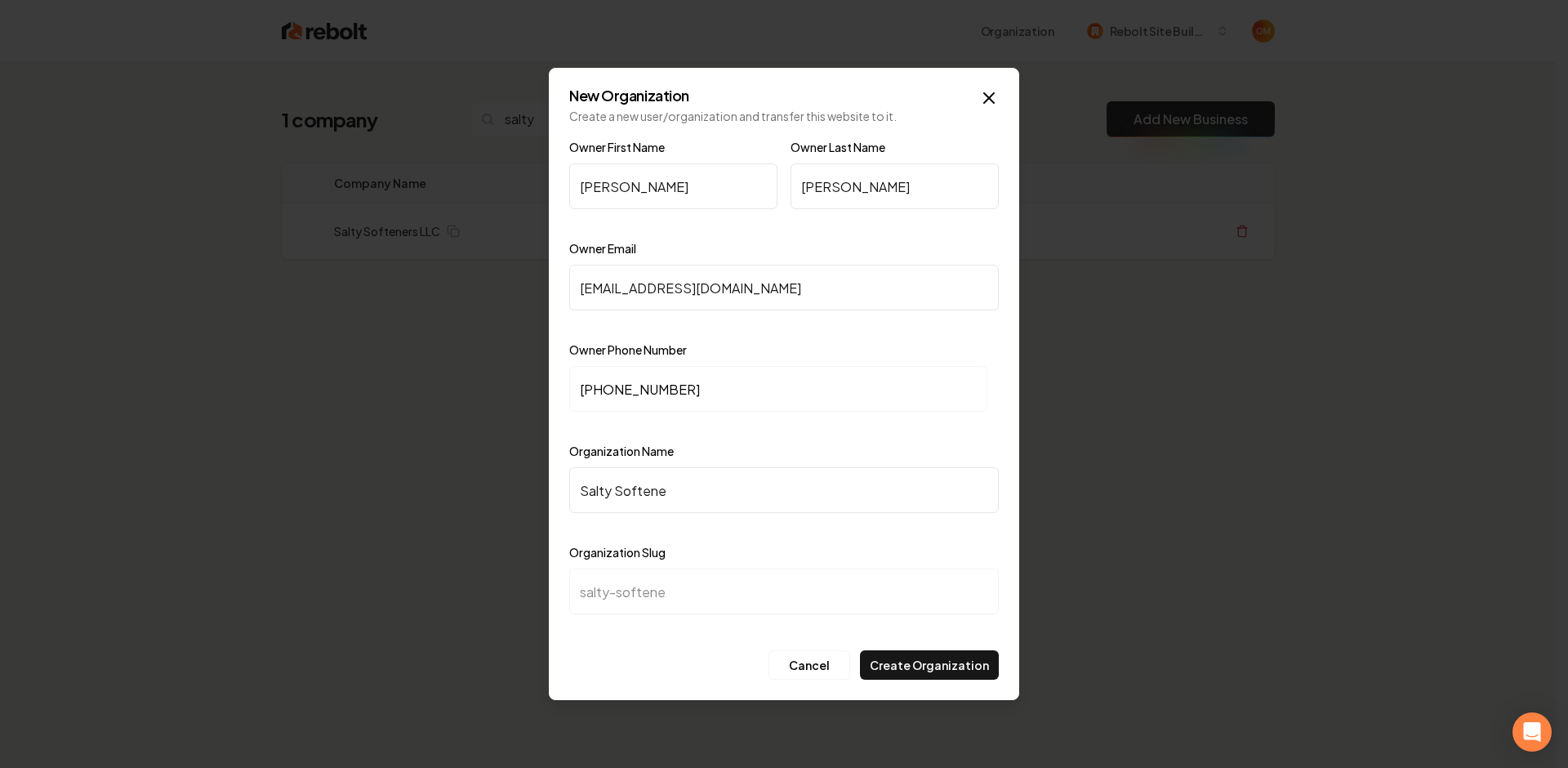
type input "salty-softener"
type input "Salty Softeners"
type input "salty-softeners"
type input "Salty Softeners LK"
type input "salty-softeners-lk"
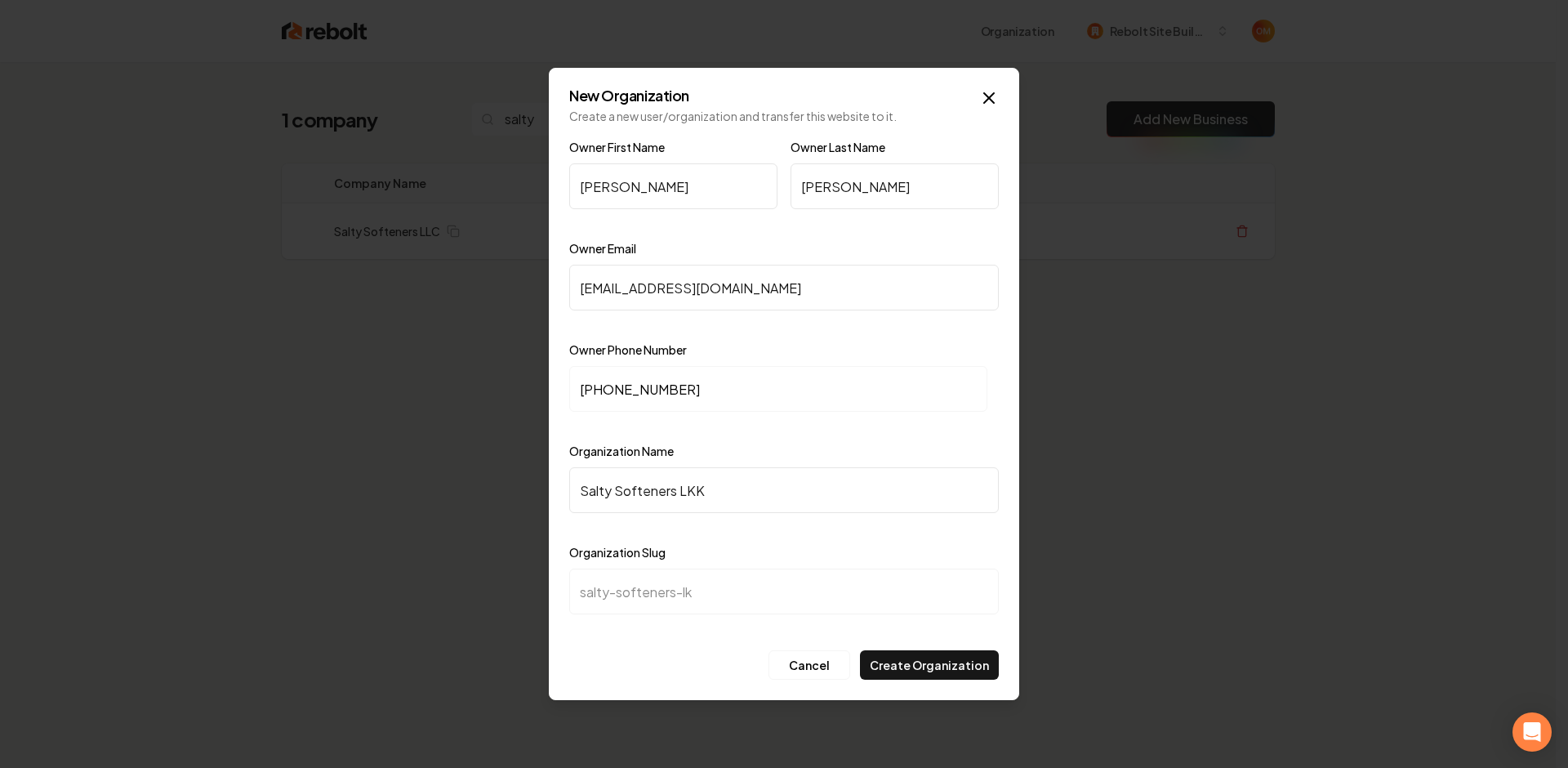
type input "Salty Softeners LKKL"
type input "salty-softeners-lkkl"
type input "Salty Softeners LKKLC"
type input "salty-softeners-lkklc"
type input "Salty Softeners LKKL"
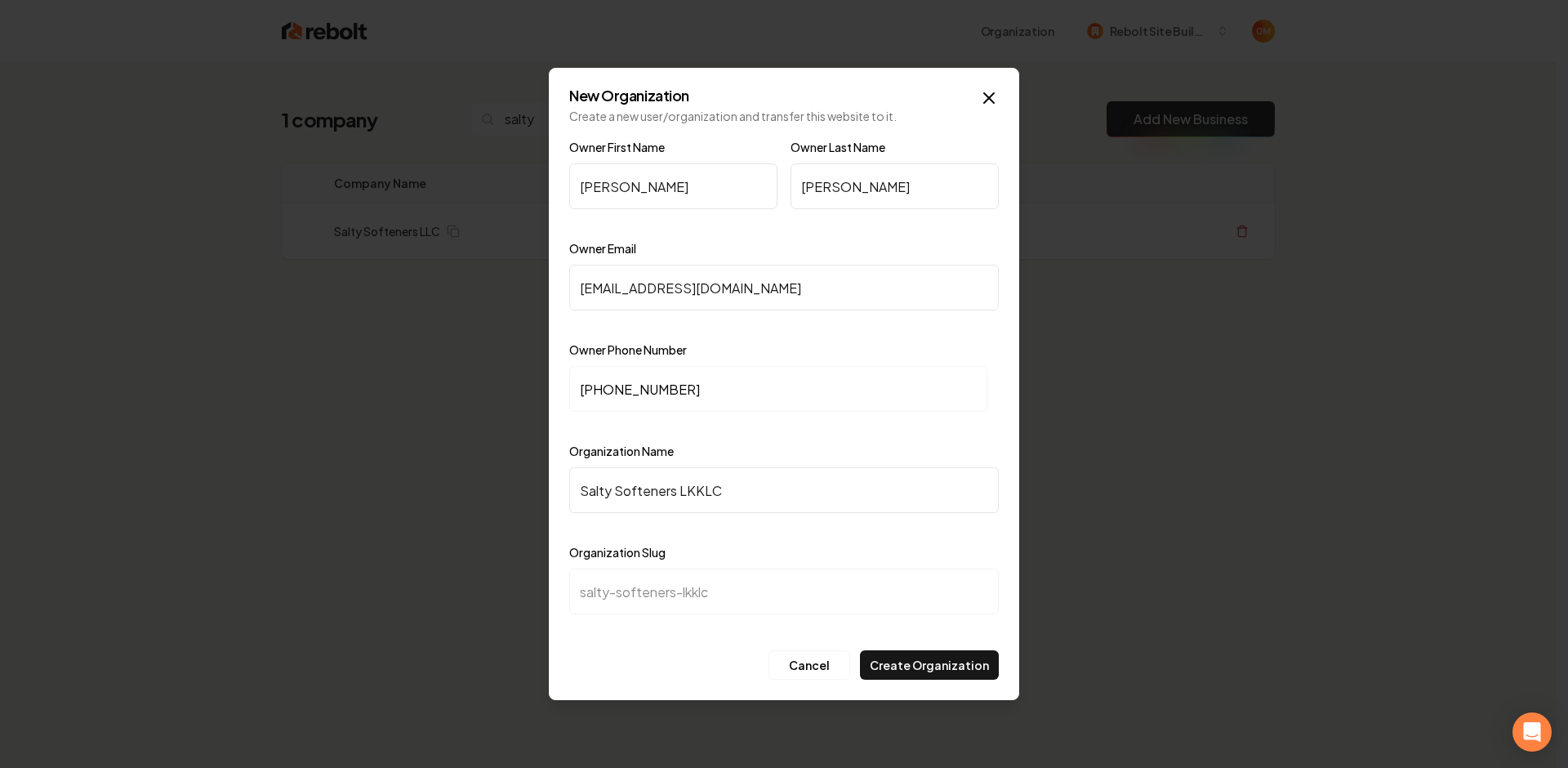
type input "salty-softeners-lkkl"
type input "Salty Softeners LKK"
type input "salty-softeners-lkk"
type input "Salty Softeners LK"
type input "salty-softeners-lk"
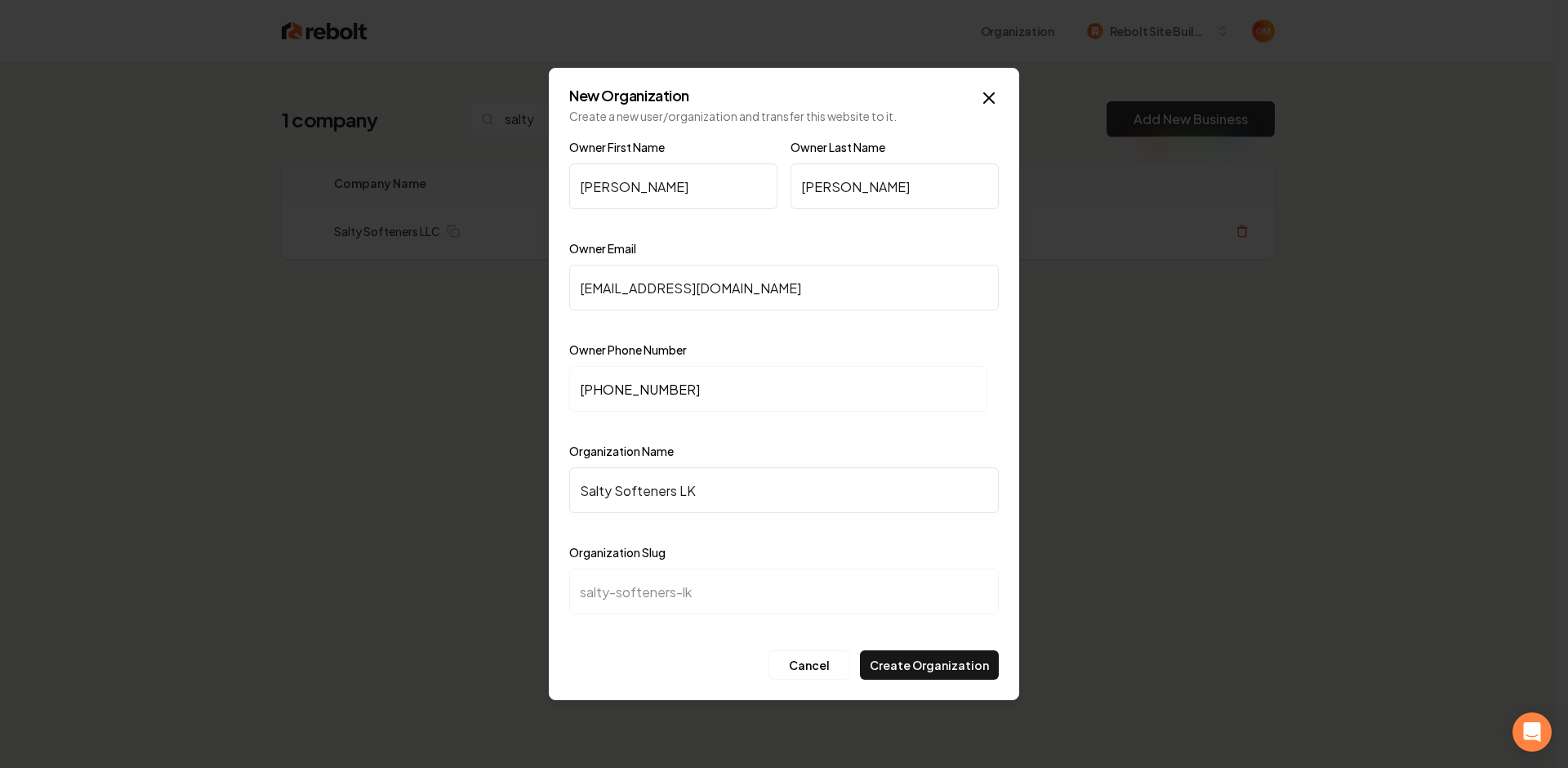
type input "Salty Softeners L"
type input "salty-softeners-l"
type input "Salty Softeners LL"
type input "salty-softeners-ll"
type input "Salty Softeners LLC"
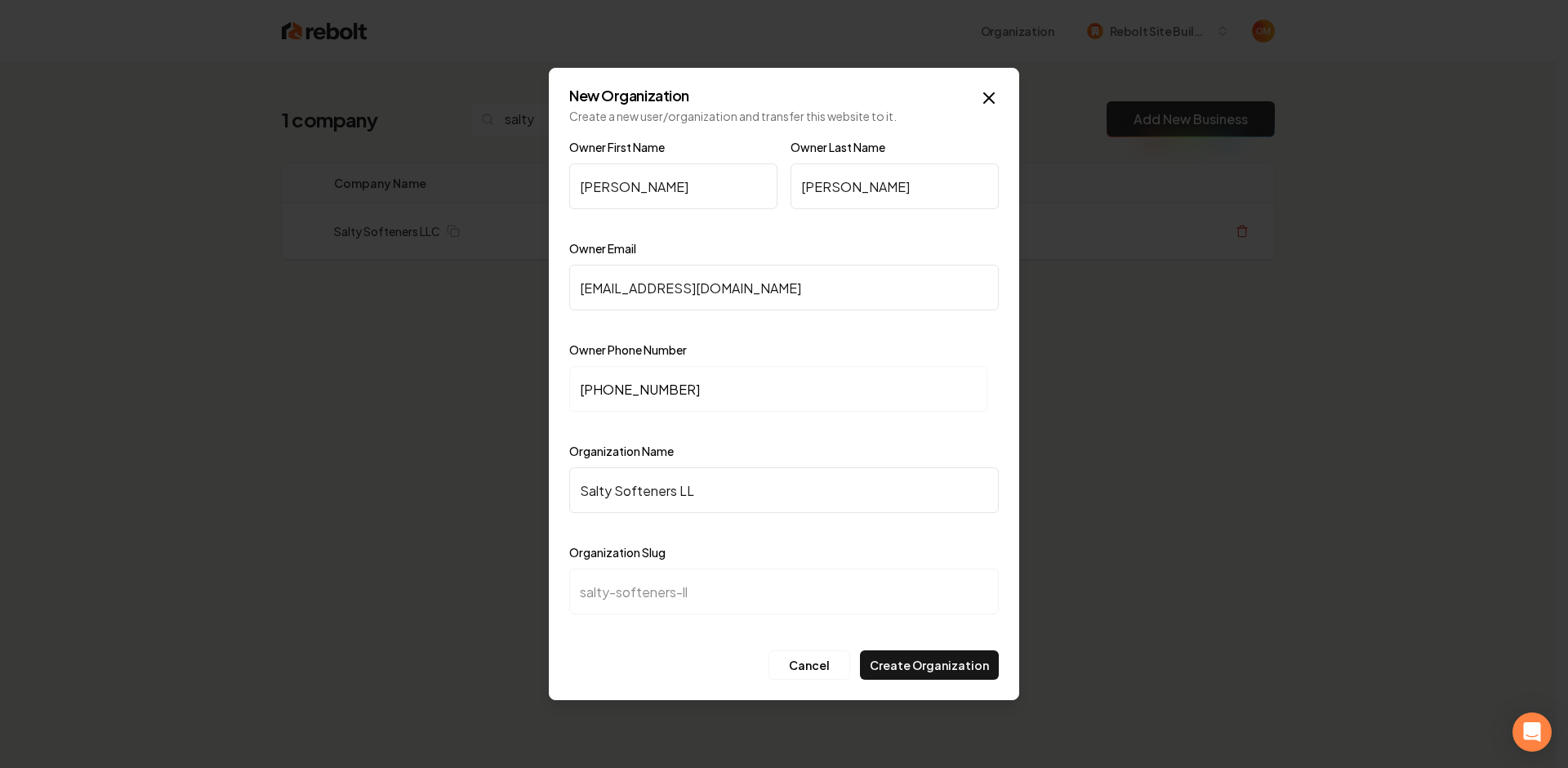
type input "salty-softeners-llc"
type input "Salty Softeners LLC"
click at [943, 674] on button "Create Organization" at bounding box center [930, 665] width 139 height 29
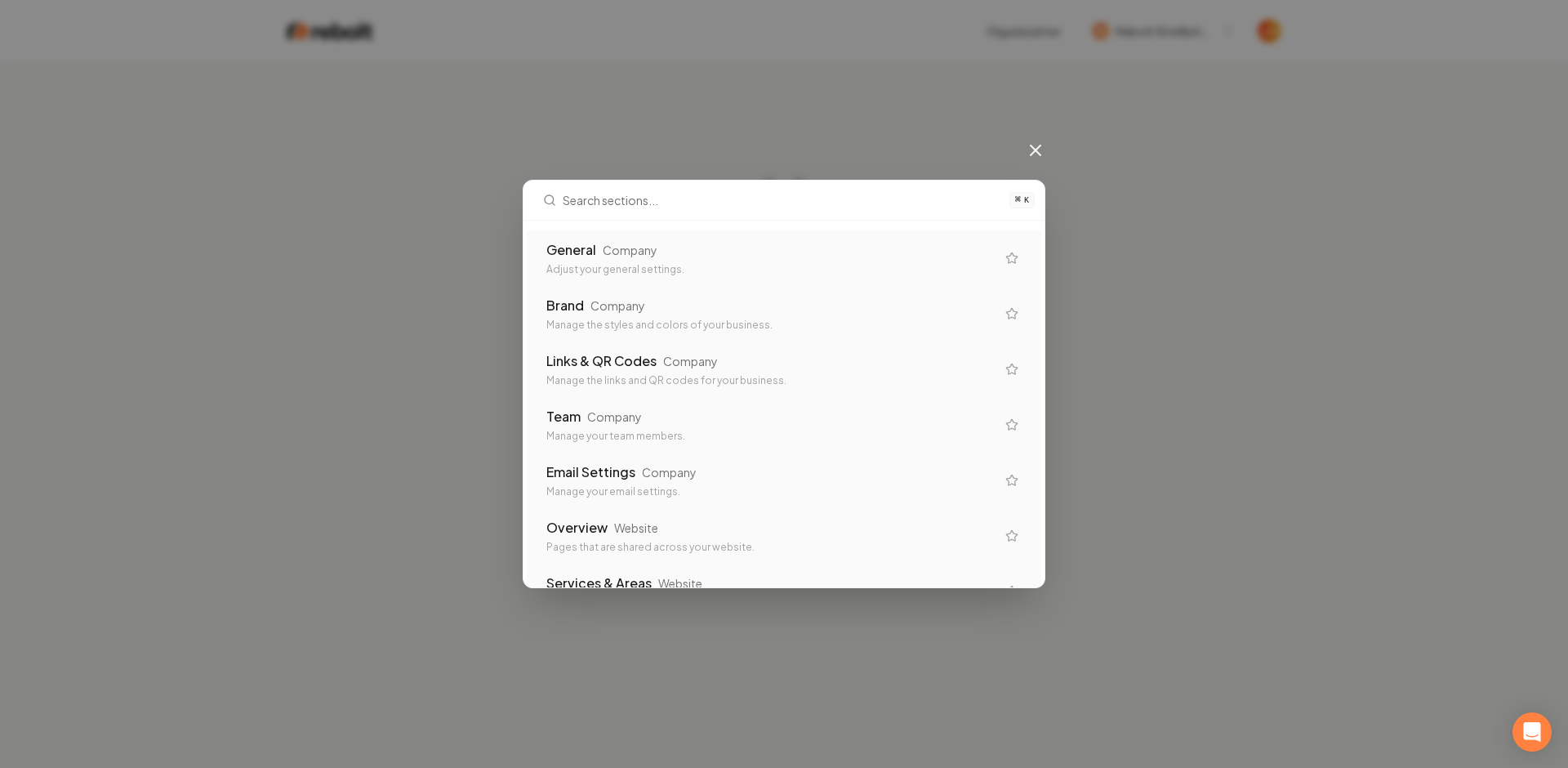
click at [783, 249] on div "General Company" at bounding box center [771, 250] width 449 height 20
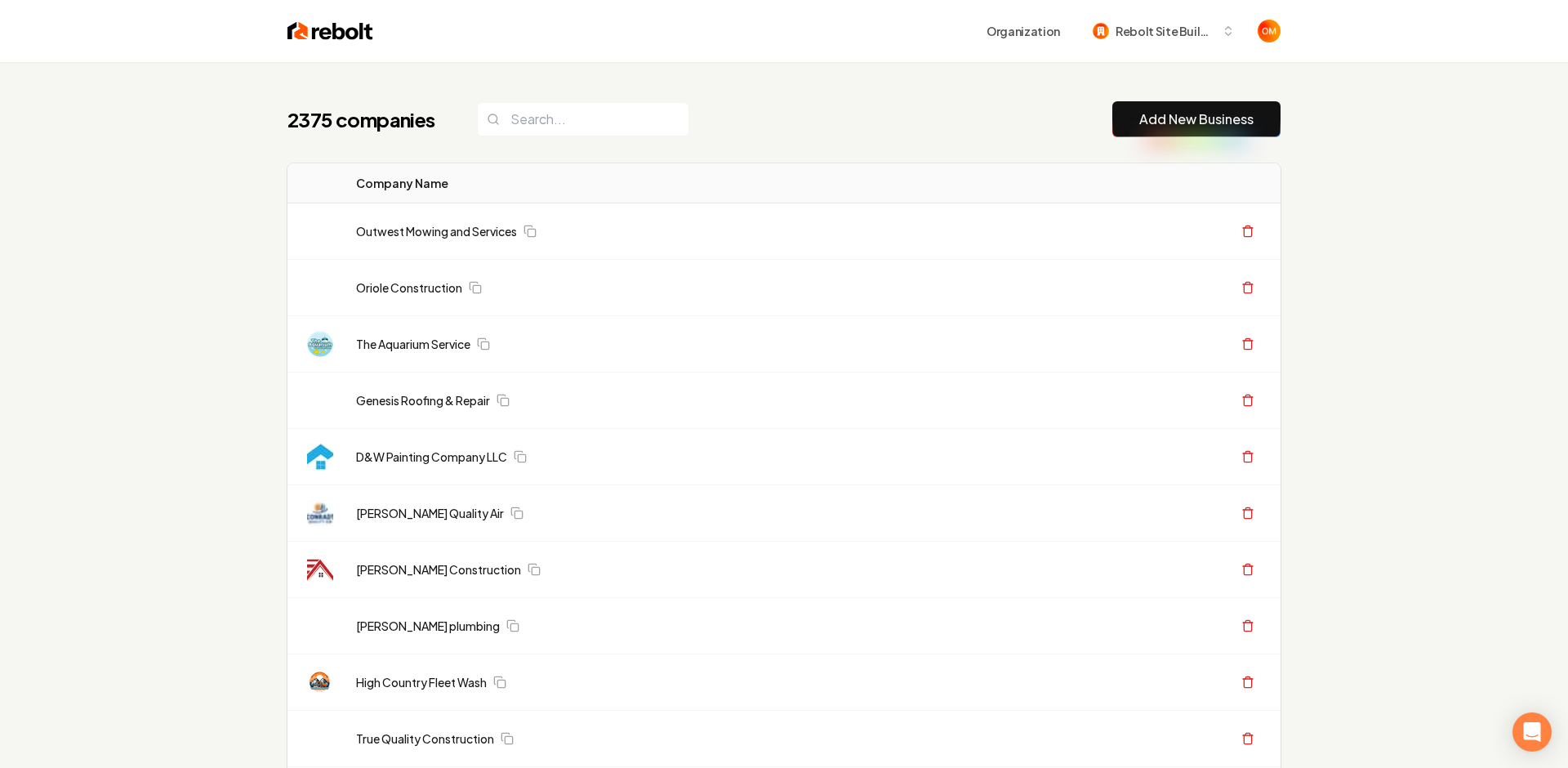
click at [798, 249] on td "Outwest Mowing and Services" at bounding box center [686, 231] width 686 height 56
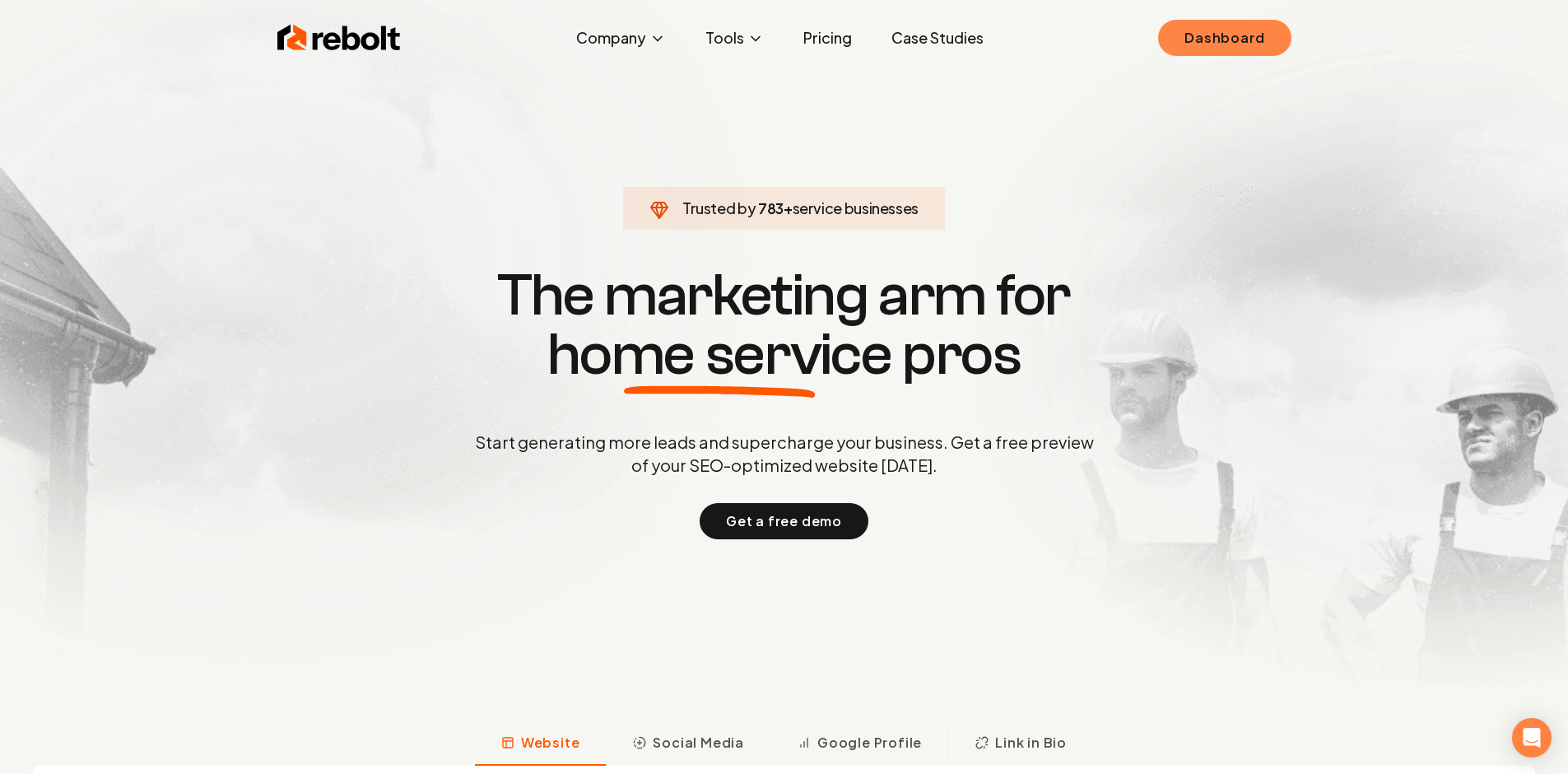
click at [1269, 40] on link "Dashboard" at bounding box center [1225, 38] width 133 height 36
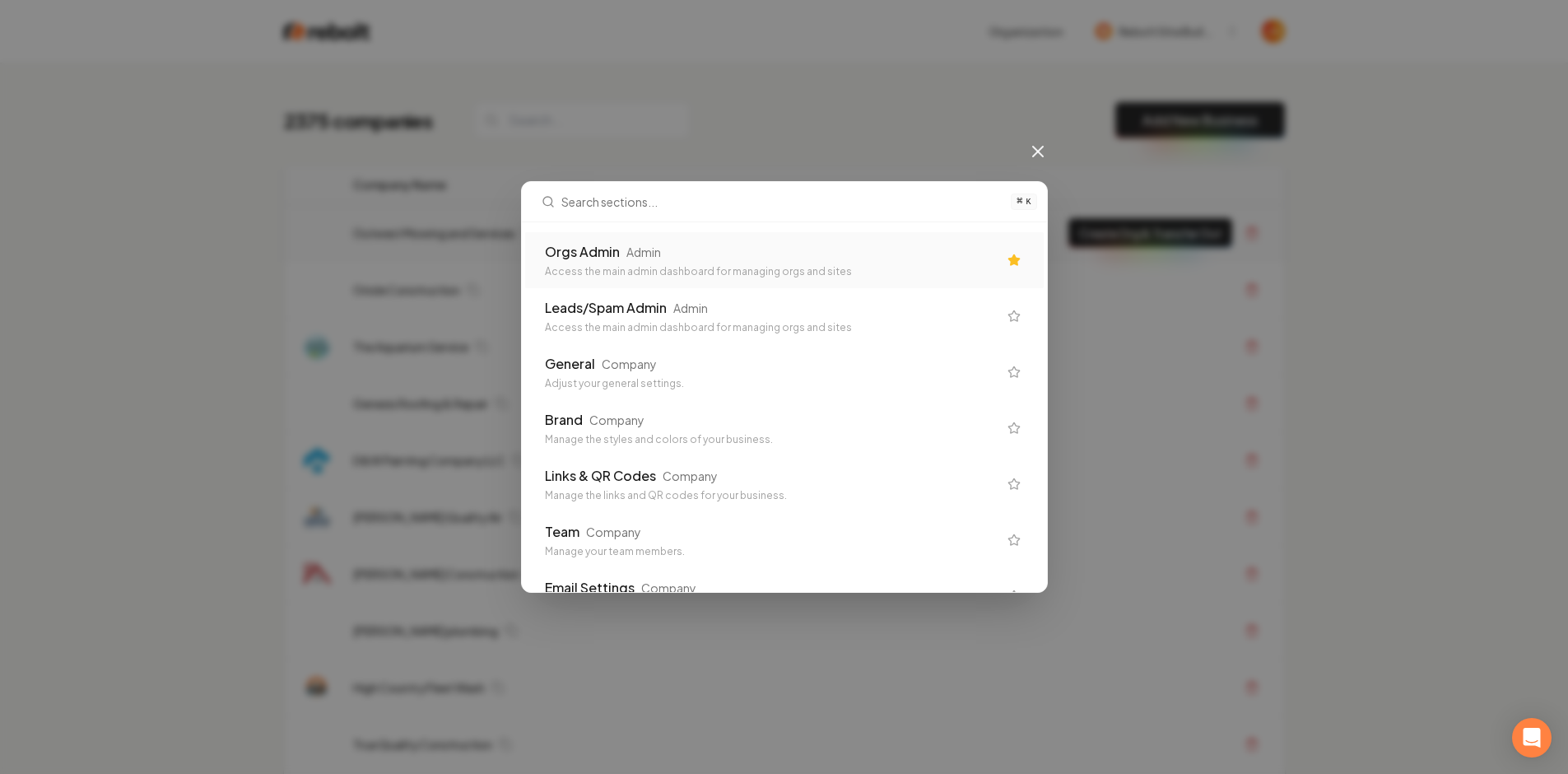
click at [717, 255] on div "Orgs Admin Admin" at bounding box center [771, 252] width 452 height 20
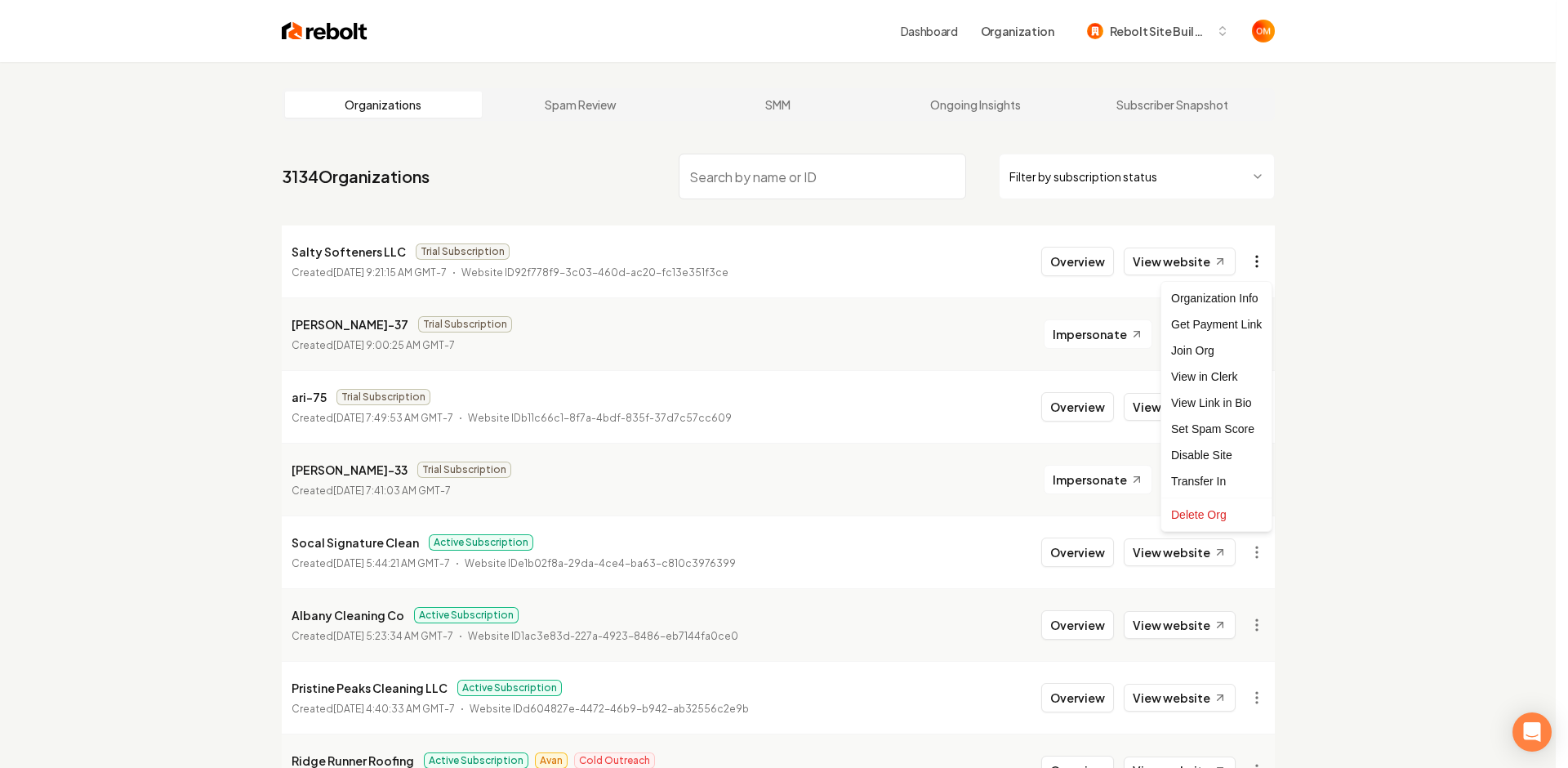
click at [1250, 262] on html "Dashboard Organization Rebolt Site Builder Organizations Spam Review SMM Ongoin…" at bounding box center [784, 384] width 1568 height 768
click at [1215, 321] on div "Get Payment Link" at bounding box center [1216, 323] width 103 height 26
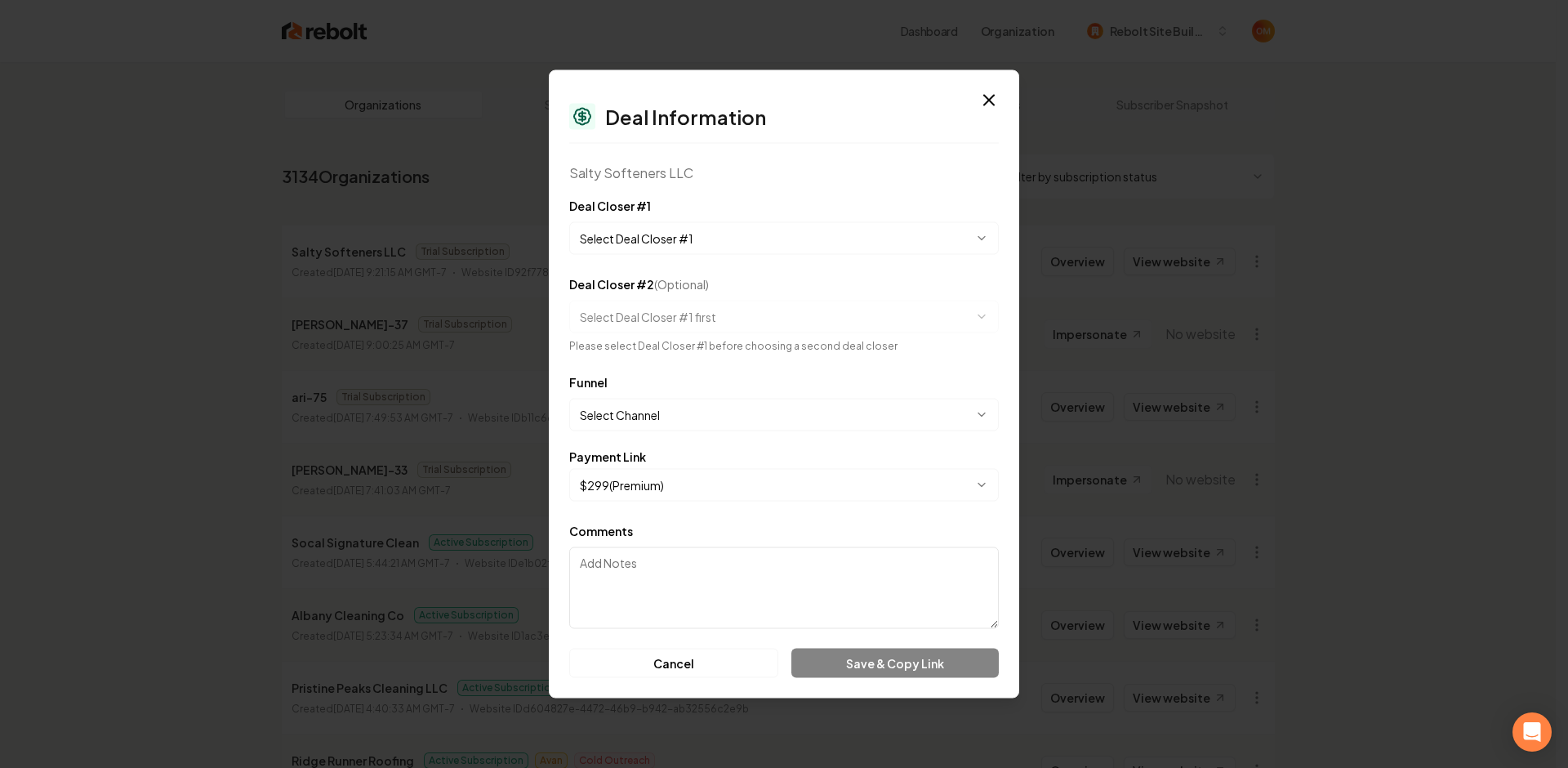
click at [598, 234] on body "Dashboard Organization Rebolt Site Builder Organizations Spam Review SMM Ongoin…" at bounding box center [777, 384] width 1556 height 768
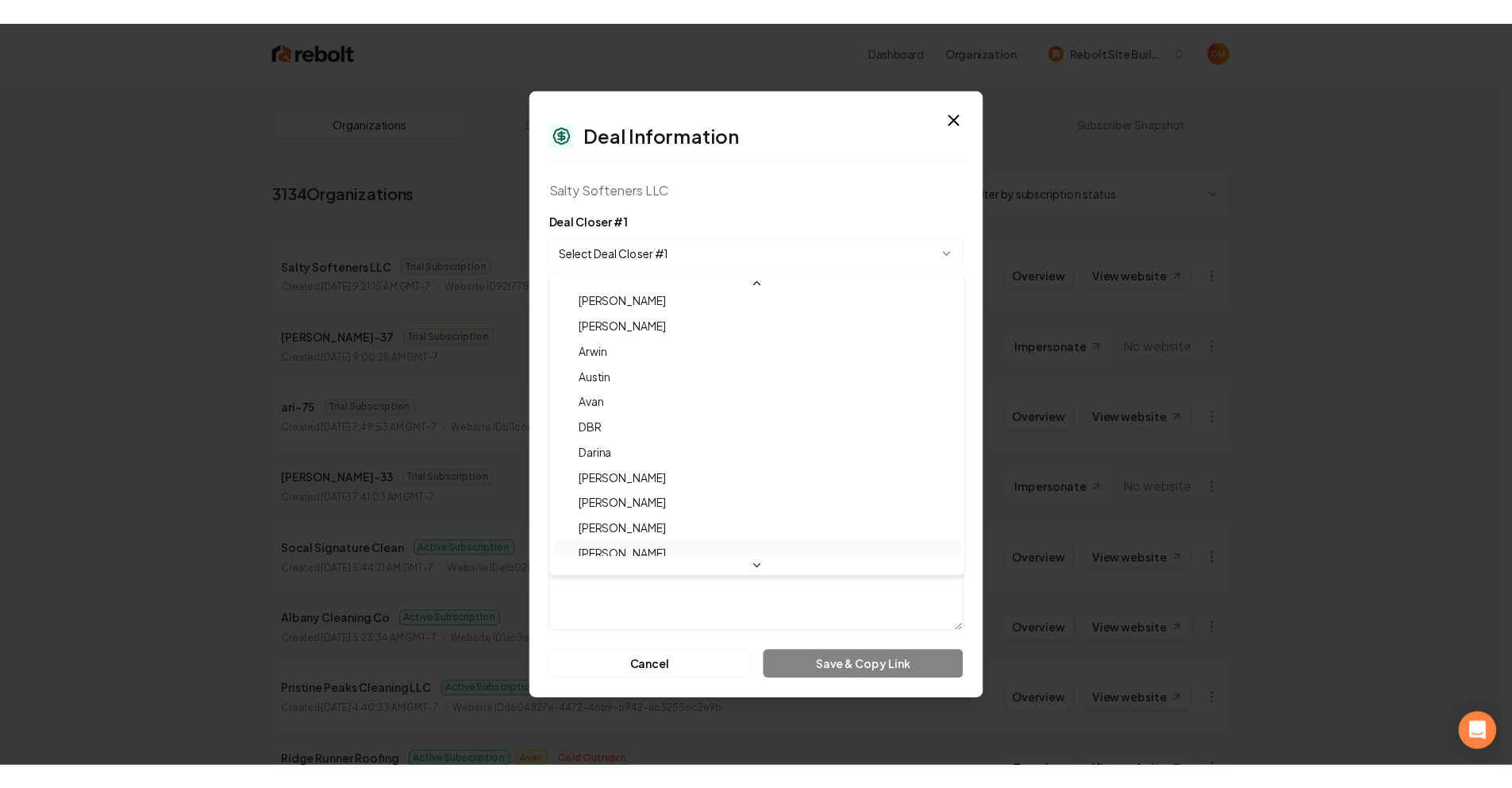
scroll to position [53, 0]
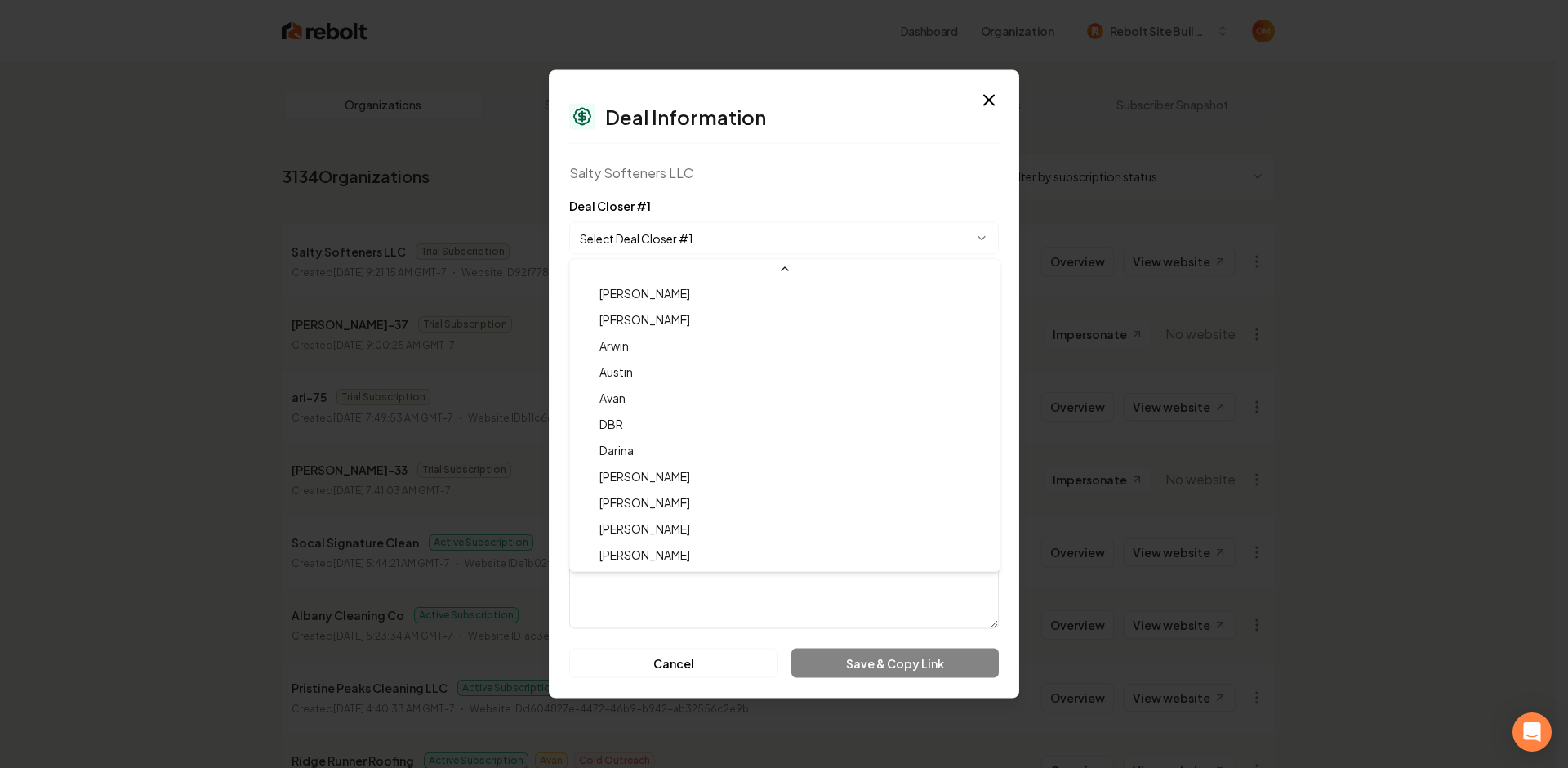
select select "**********"
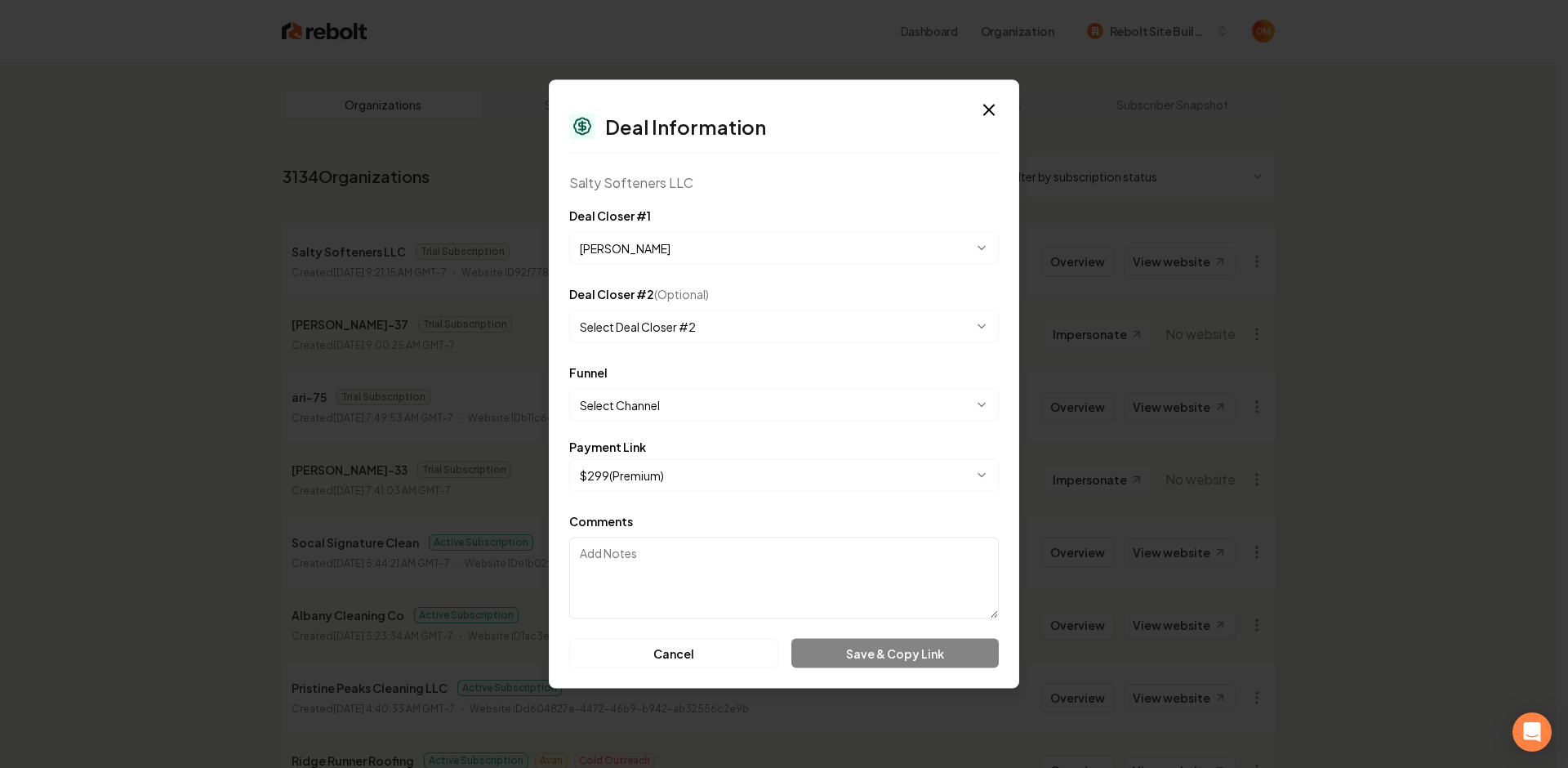
click at [652, 412] on body "Dashboard Organization Rebolt Site Builder Organizations Spam Review SMM Ongoin…" at bounding box center [777, 384] width 1556 height 768
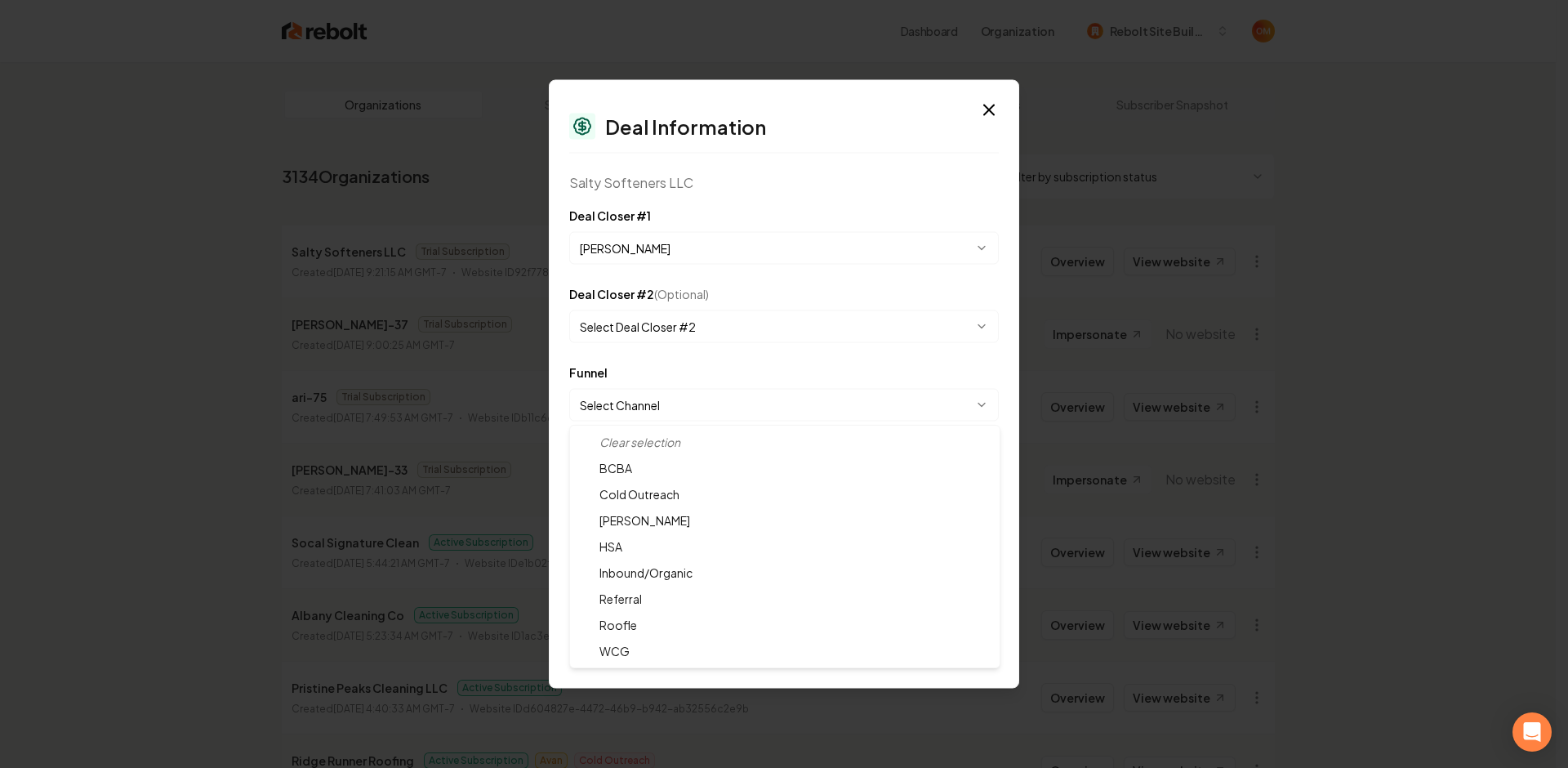
select select "**********"
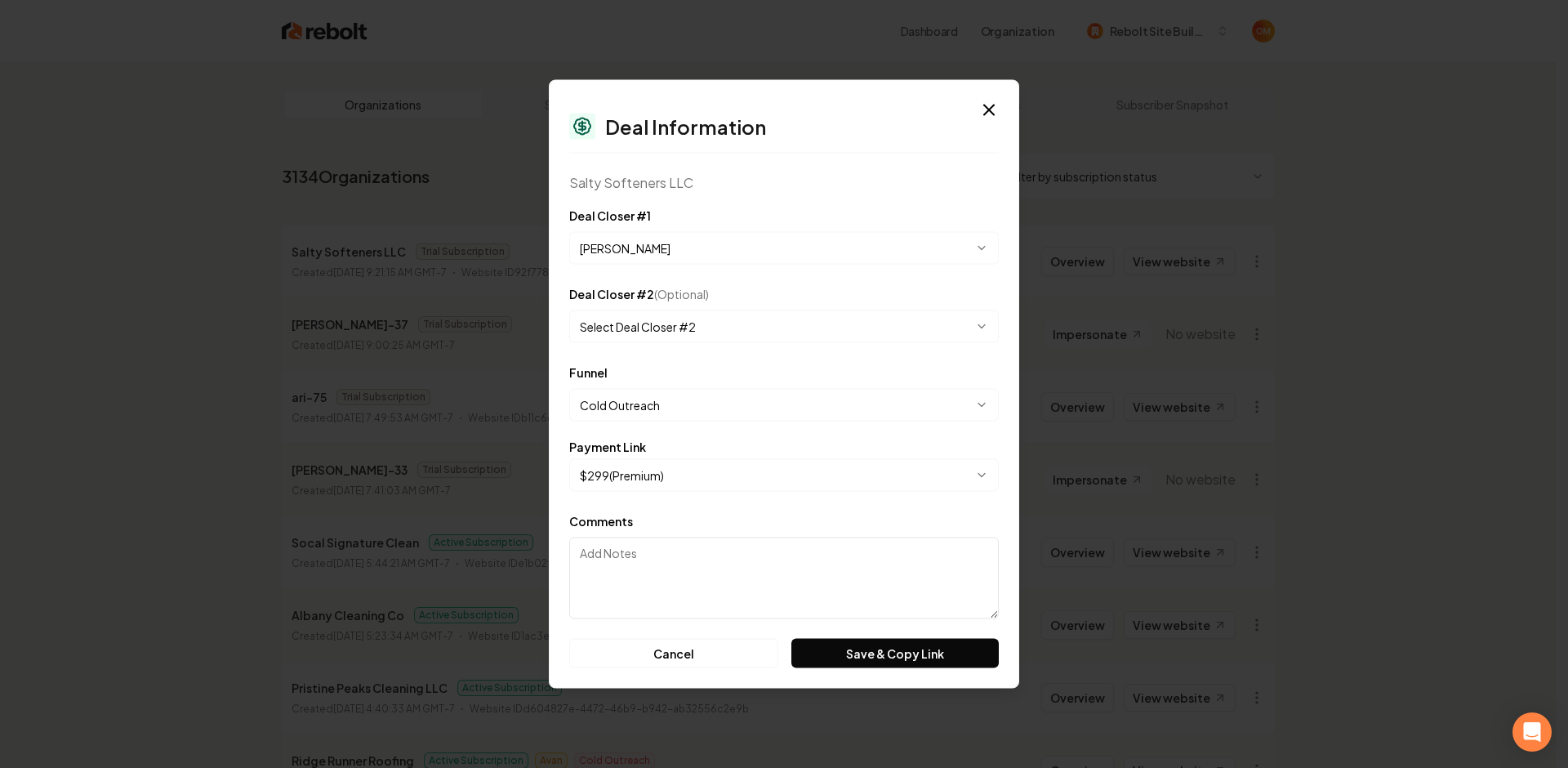
click at [715, 372] on div "**********" at bounding box center [784, 392] width 429 height 59
click at [873, 646] on button "Save & Copy Link" at bounding box center [895, 653] width 207 height 29
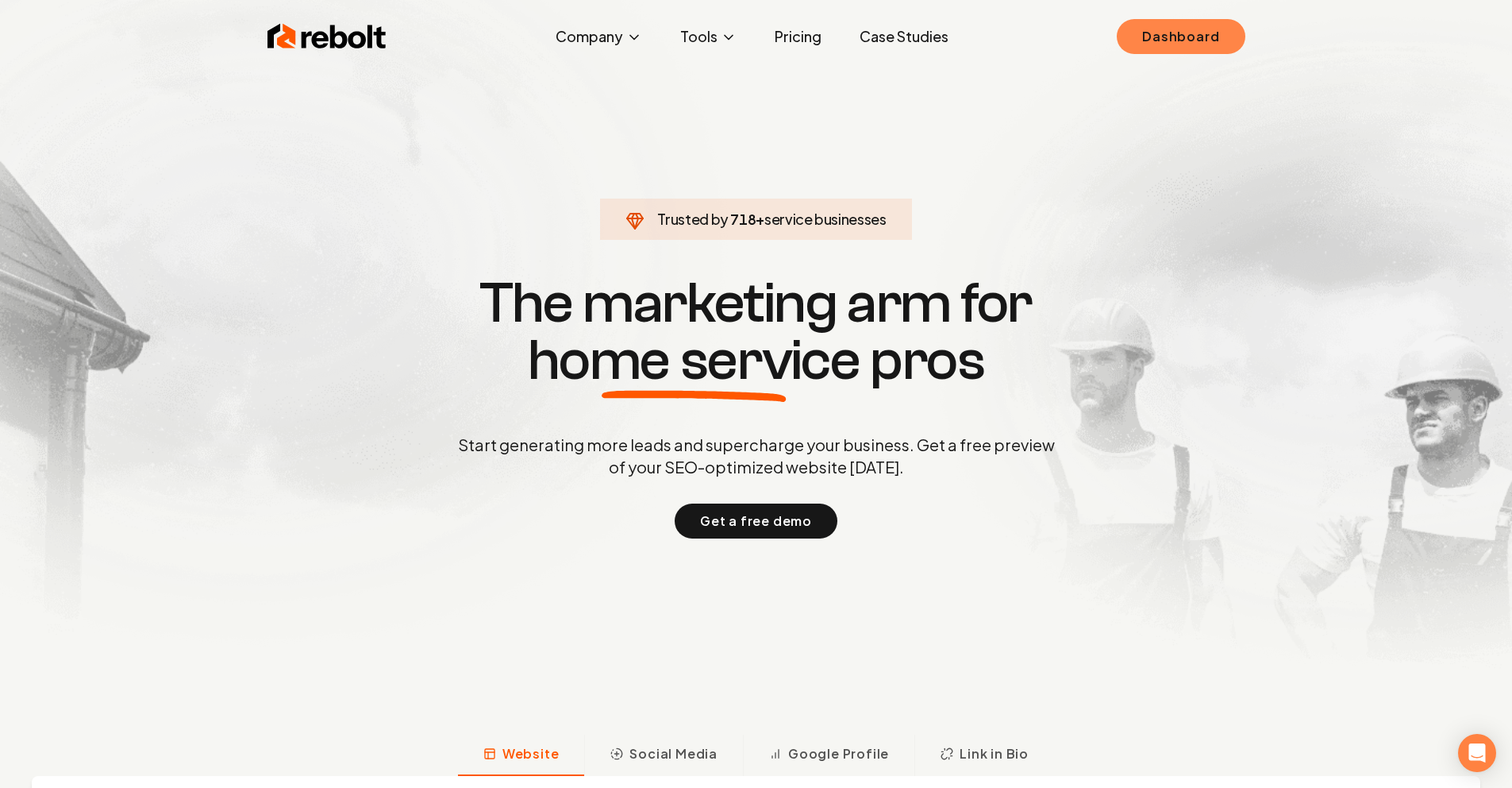
click at [1169, 34] on link "Dashboard" at bounding box center [1181, 36] width 128 height 35
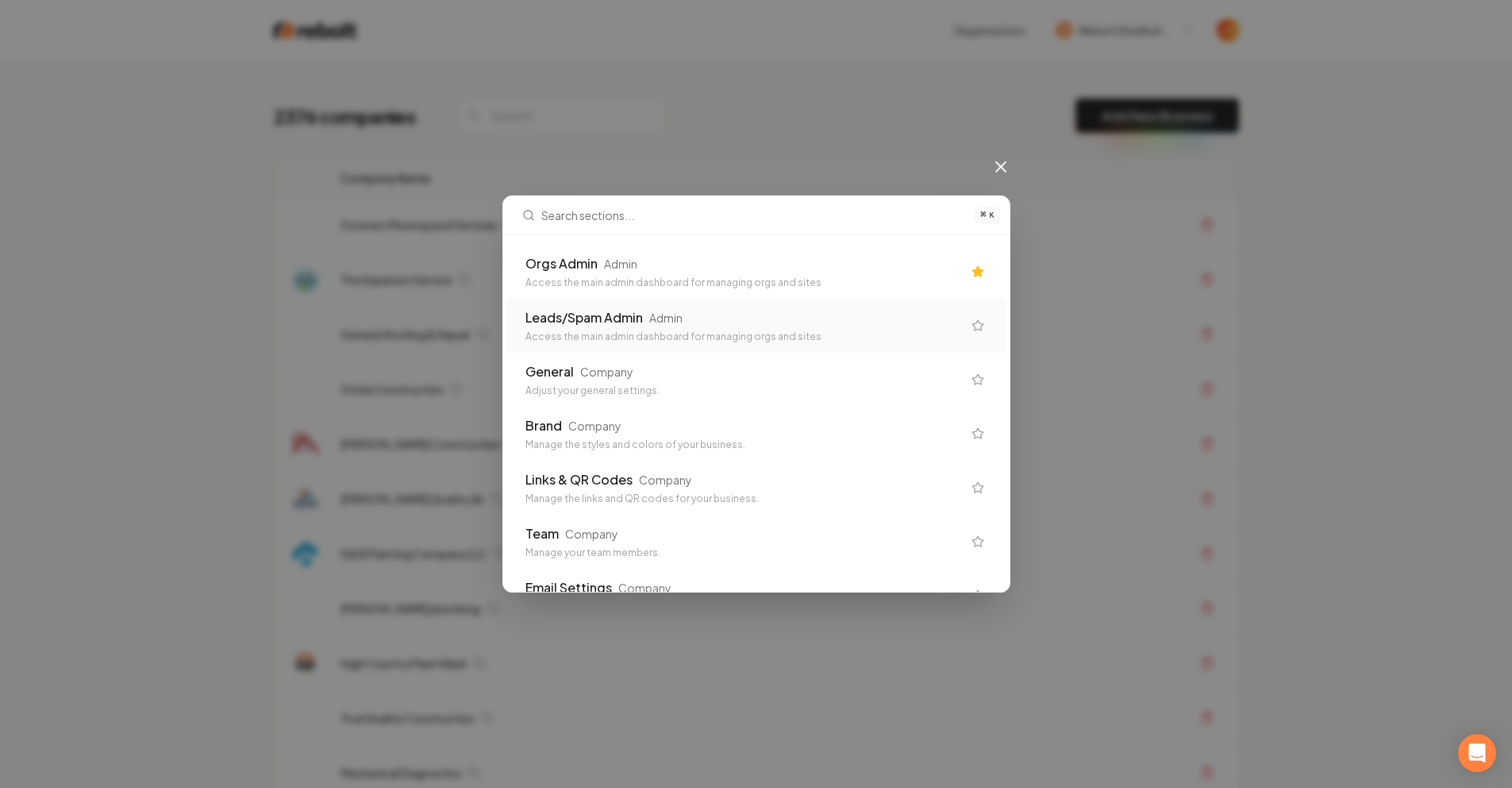
click at [645, 274] on div "Orgs Admin Admin Access the main admin dashboard for managing orgs and sites" at bounding box center [743, 272] width 436 height 35
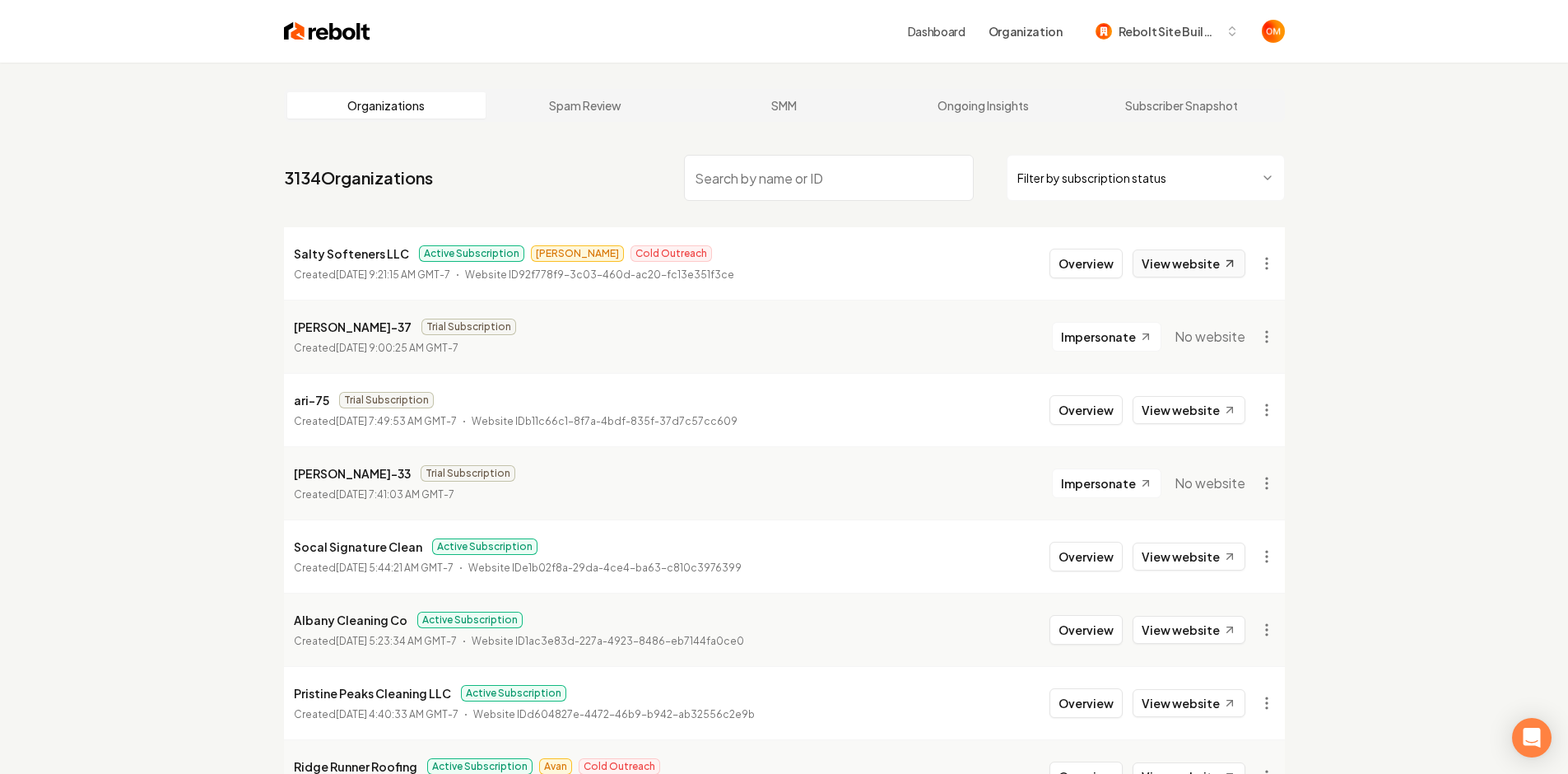
click at [1173, 258] on link "View website" at bounding box center [1189, 263] width 113 height 28
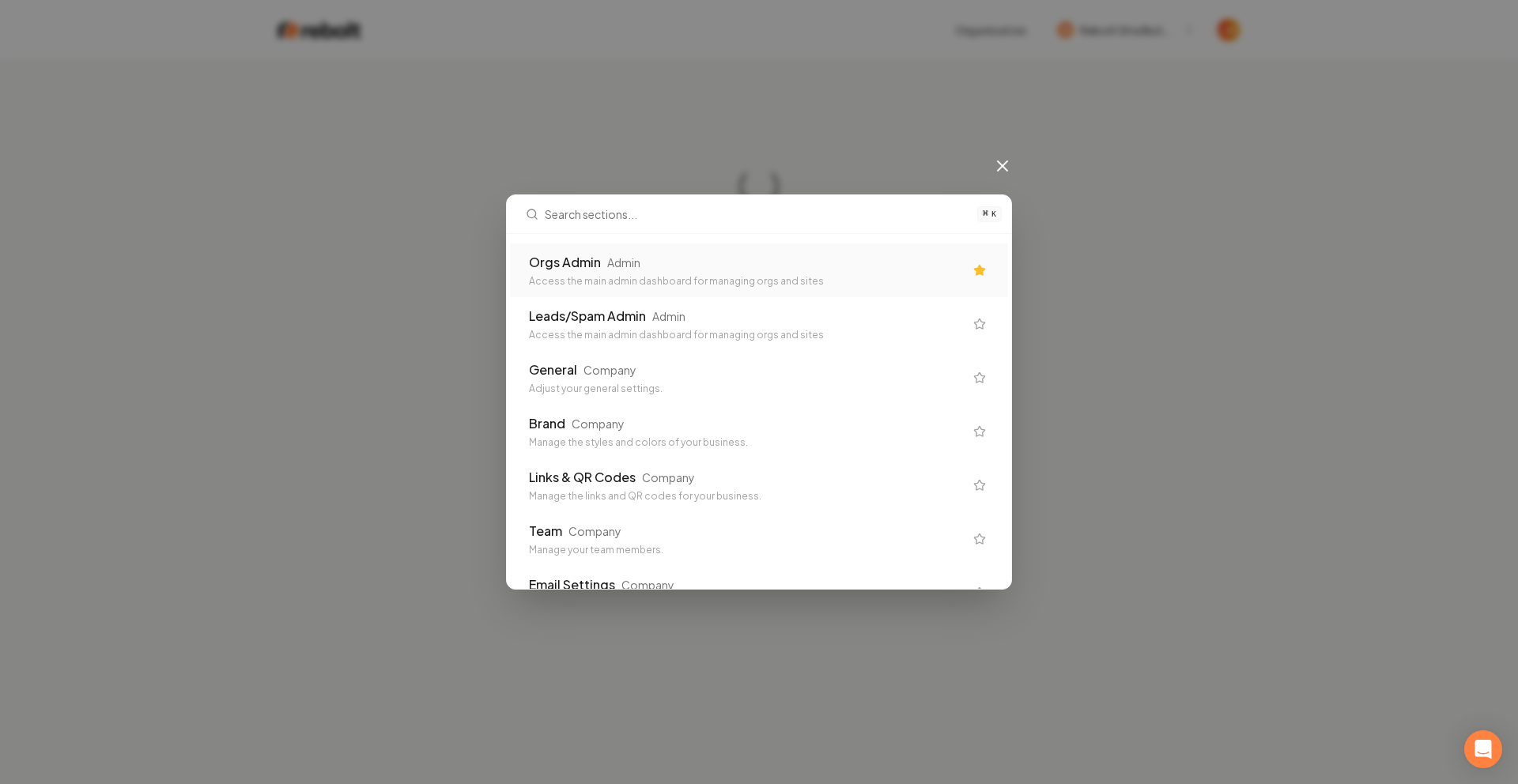
click at [630, 268] on div "Admin" at bounding box center [623, 262] width 34 height 16
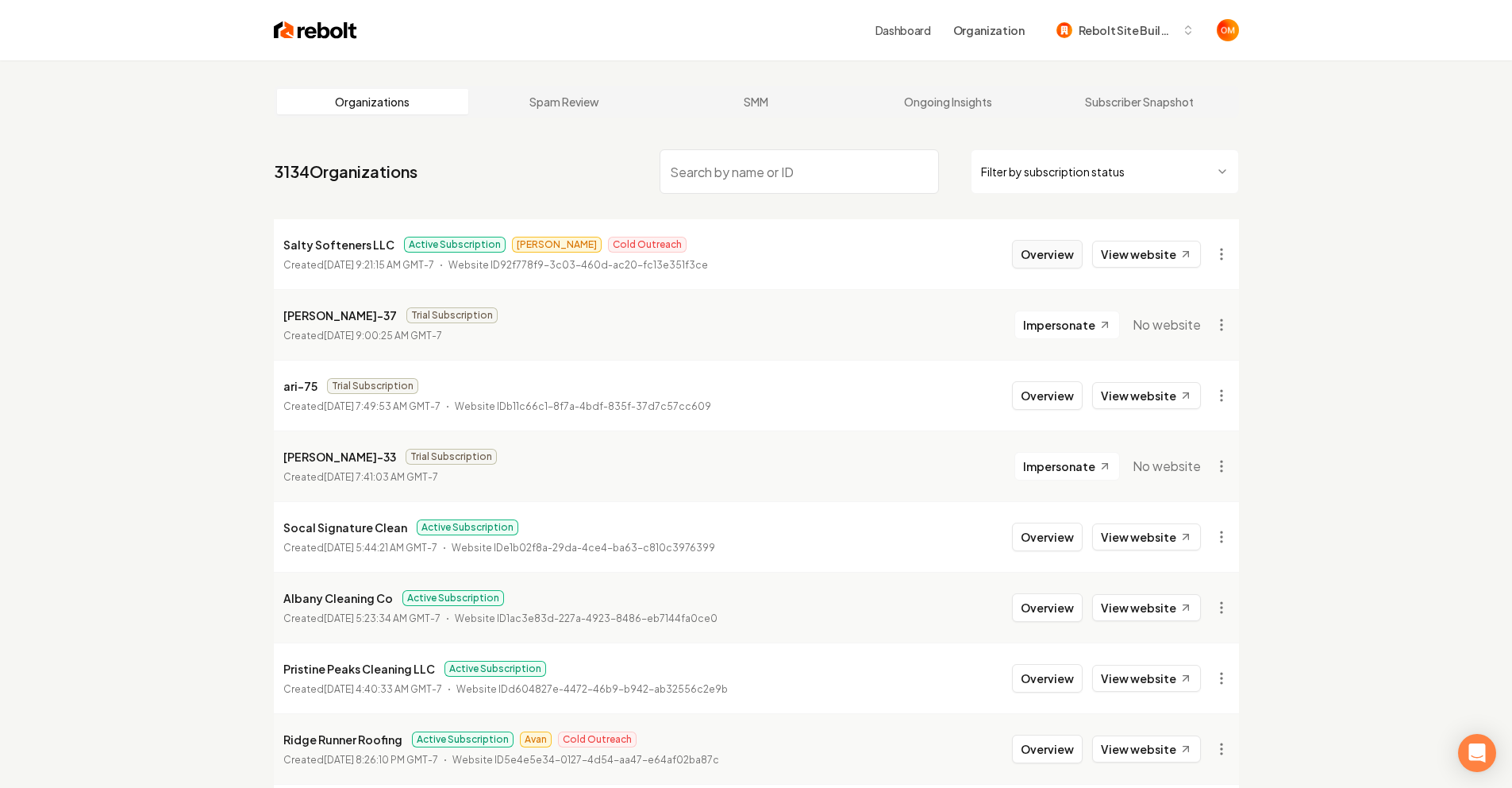
click at [1068, 248] on button "Overview" at bounding box center [1047, 254] width 71 height 29
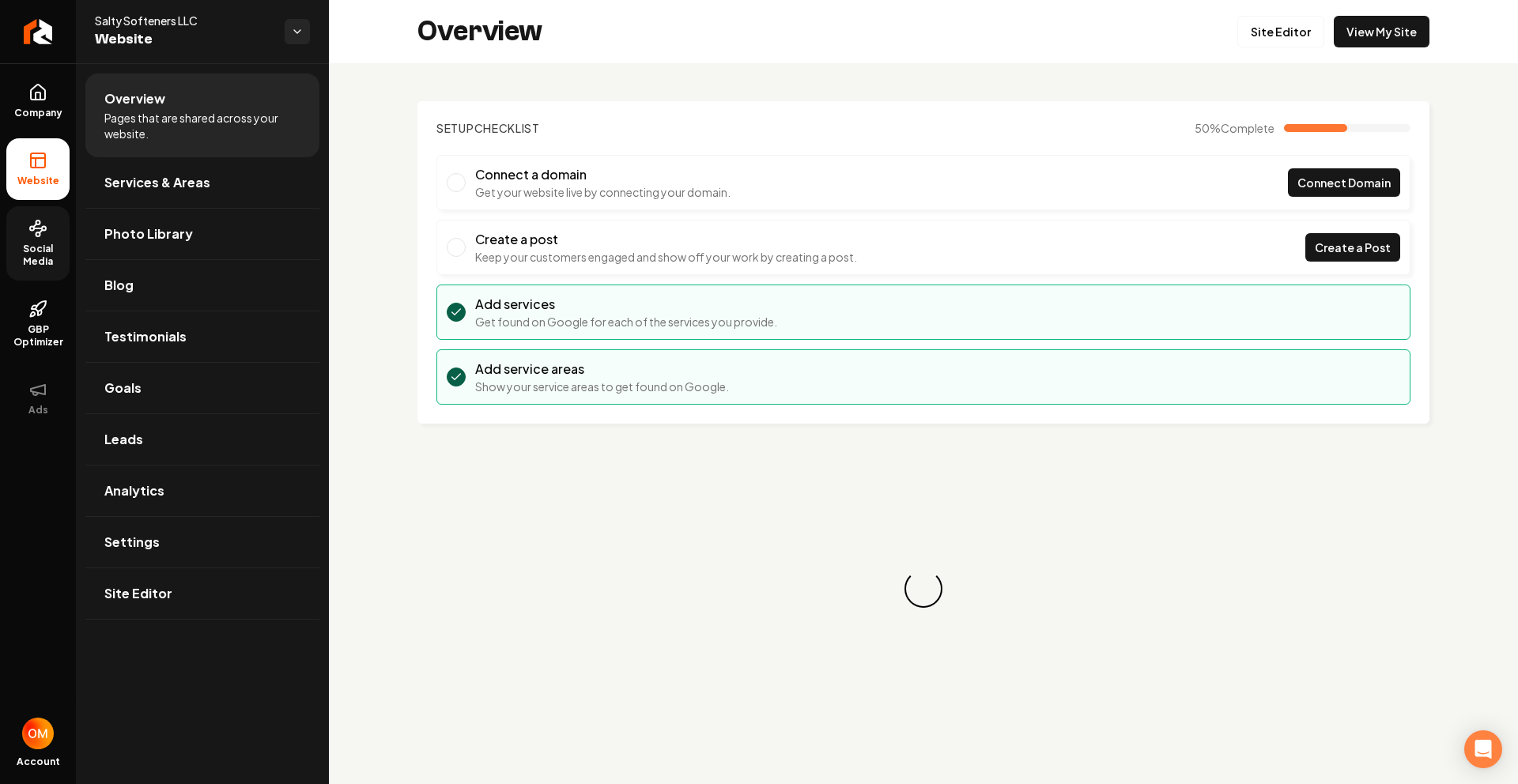
click at [42, 253] on span "Social Media" at bounding box center [37, 255] width 63 height 25
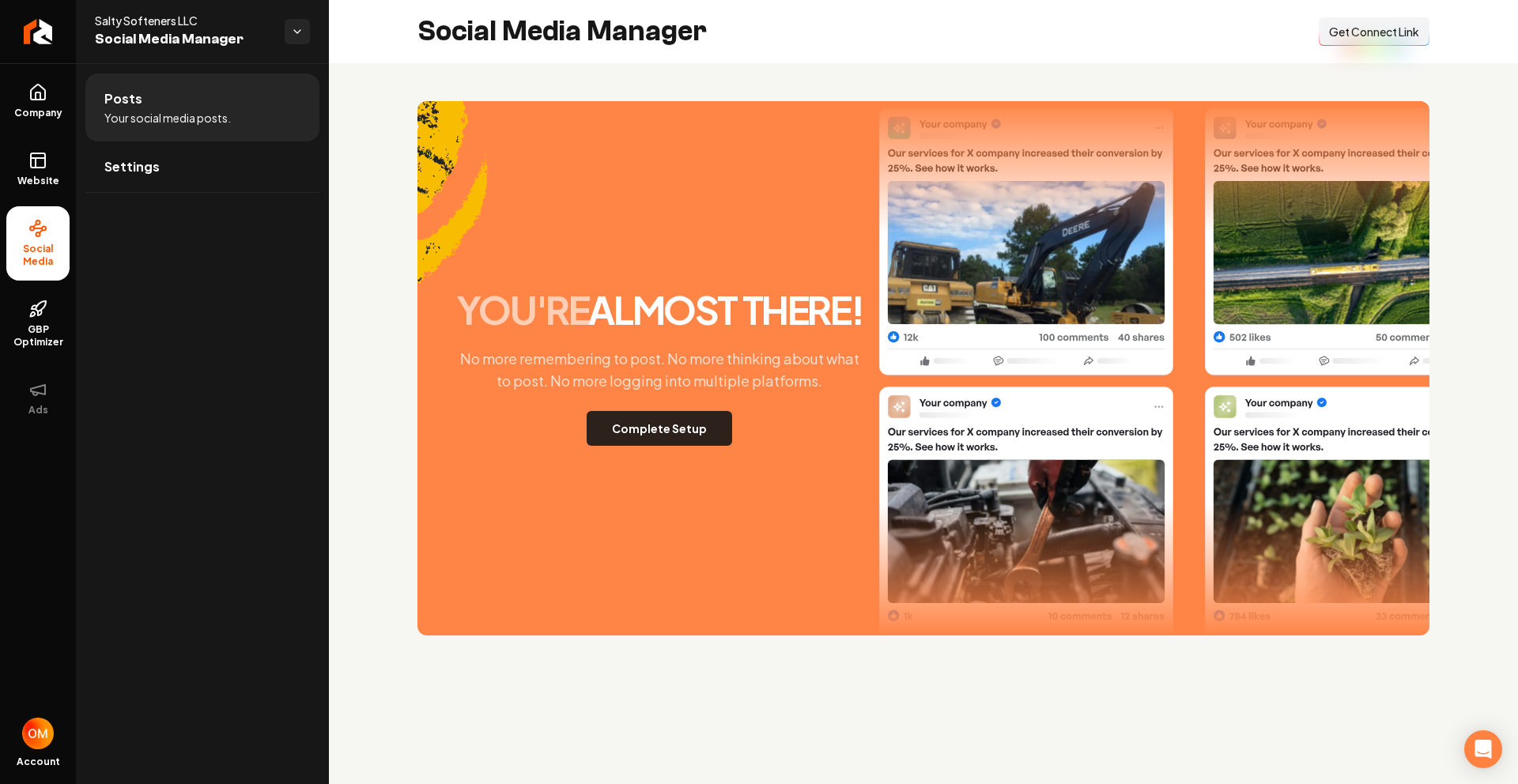
click at [663, 415] on button "Complete Setup" at bounding box center [659, 428] width 146 height 34
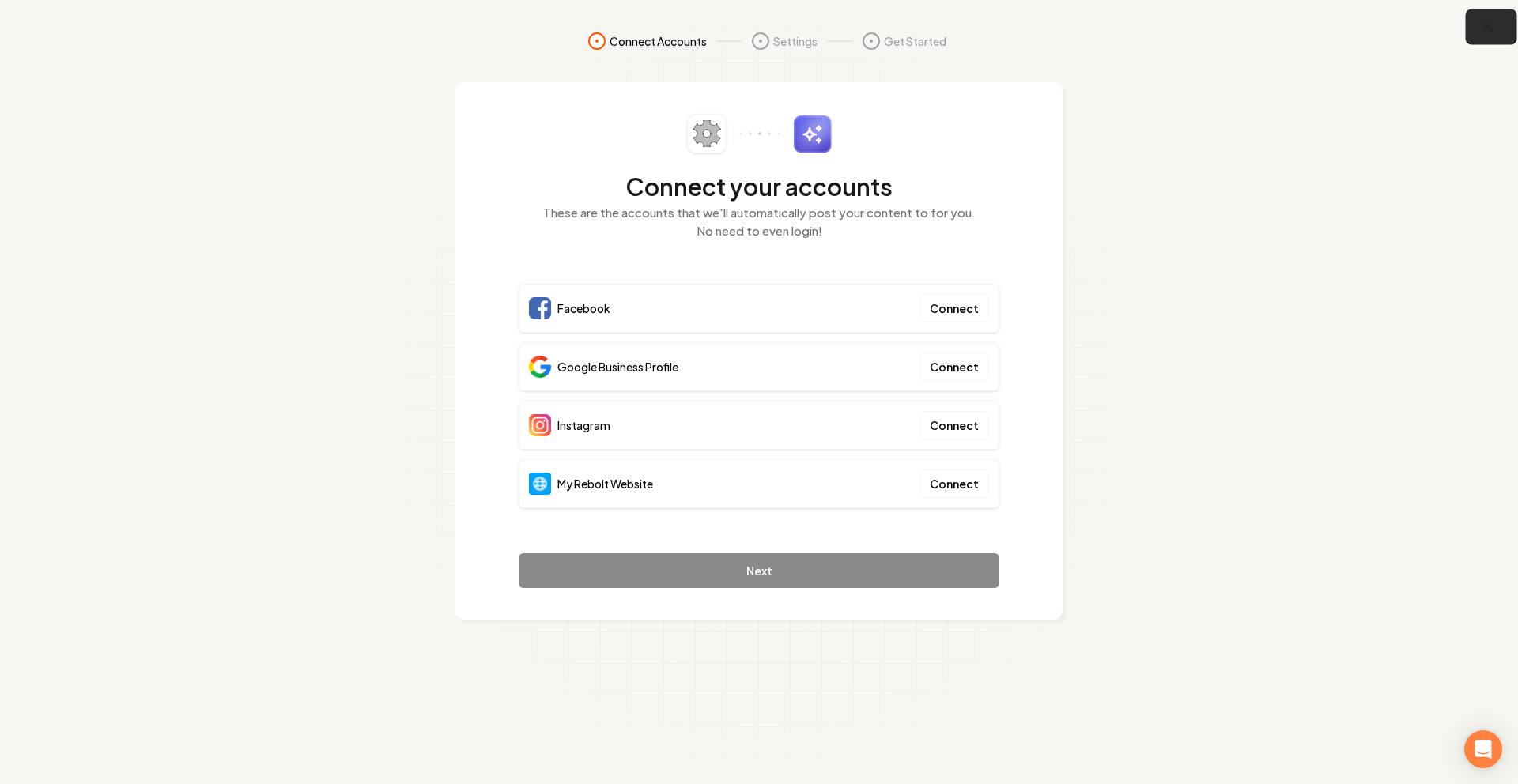
click at [1491, 22] on icon "button" at bounding box center [1488, 28] width 10 height 10
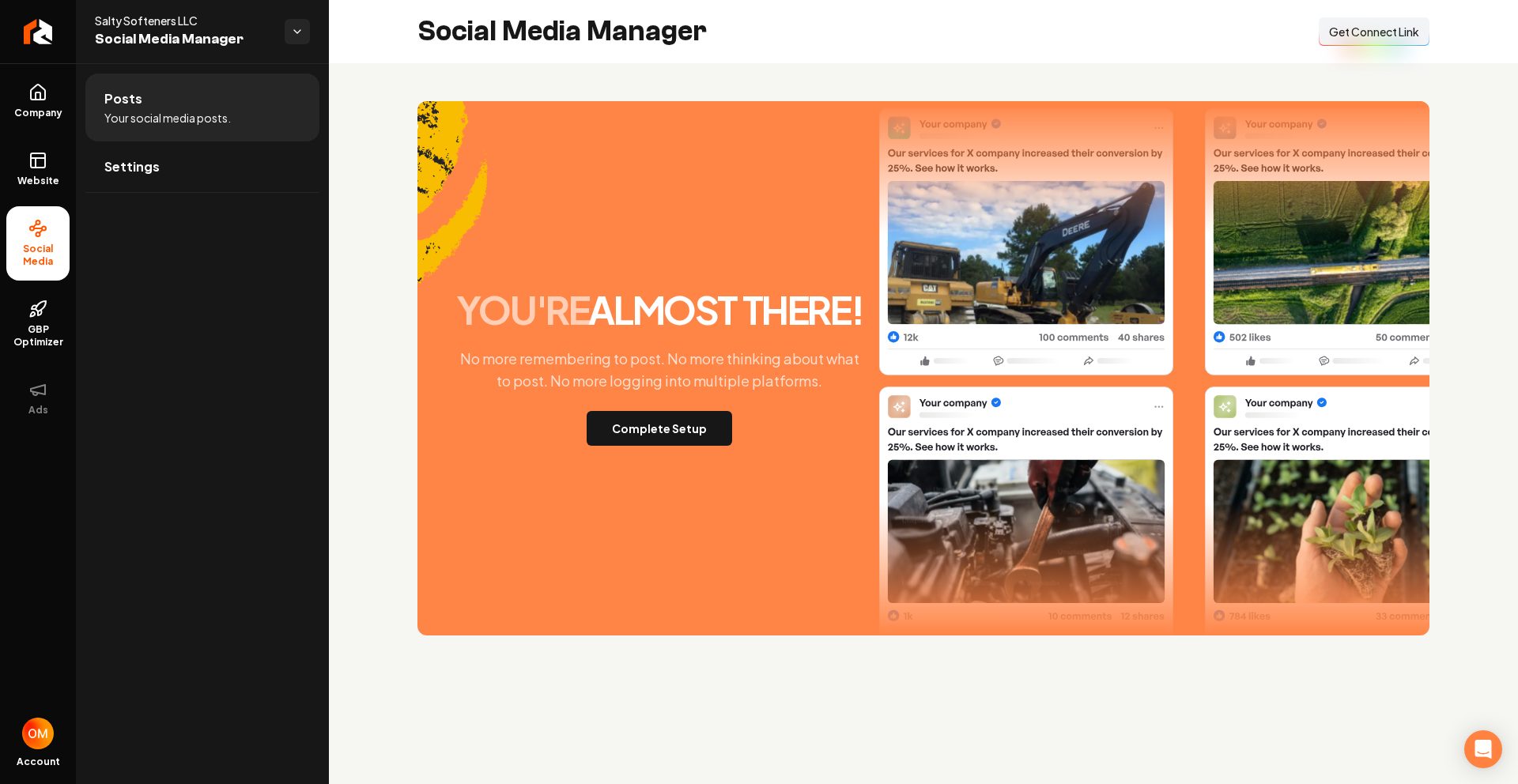
click at [1387, 26] on span "Get Connect Link" at bounding box center [1374, 32] width 91 height 16
click at [32, 175] on span "Website" at bounding box center [38, 181] width 54 height 13
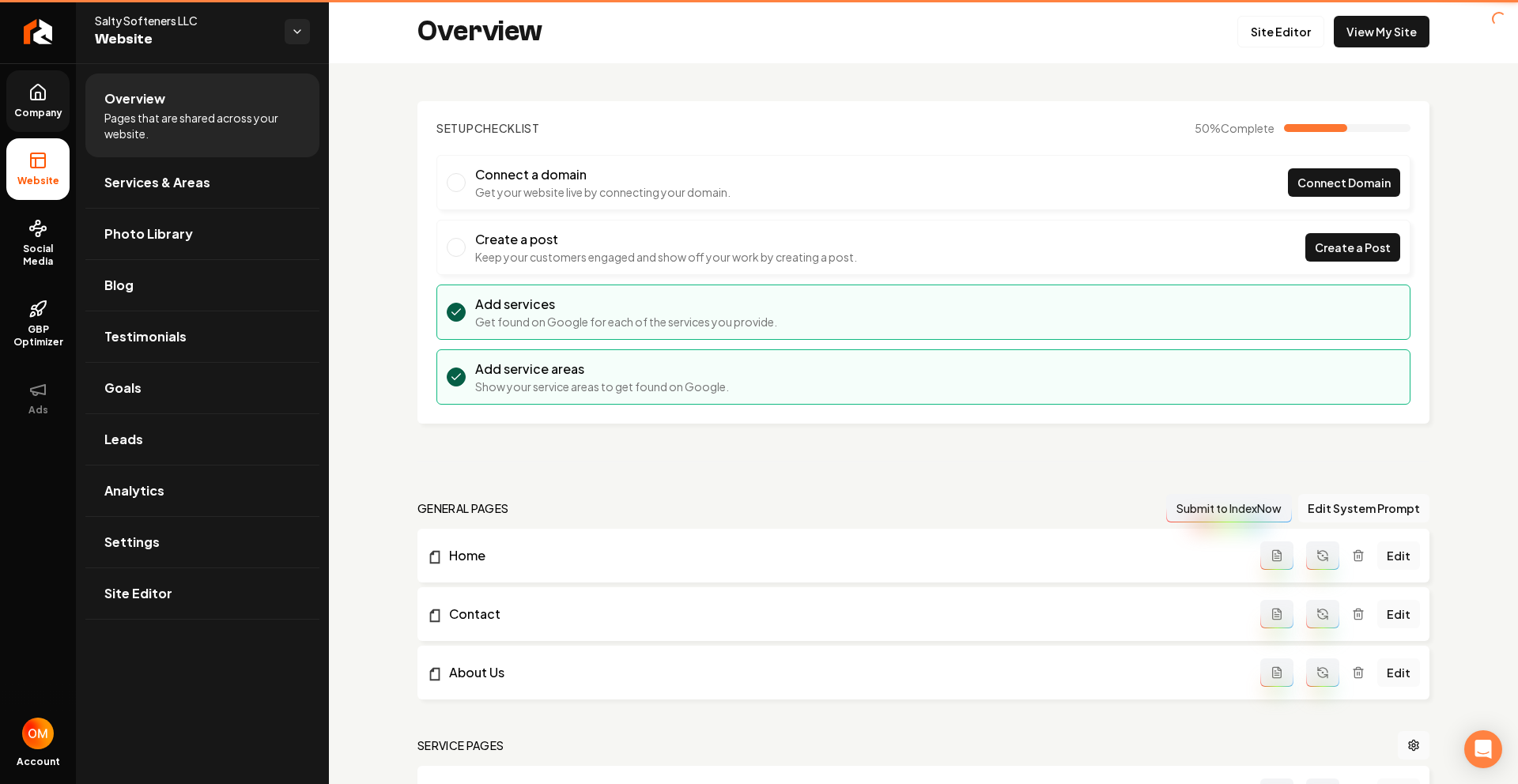
click at [31, 122] on link "Company" at bounding box center [37, 102] width 63 height 62
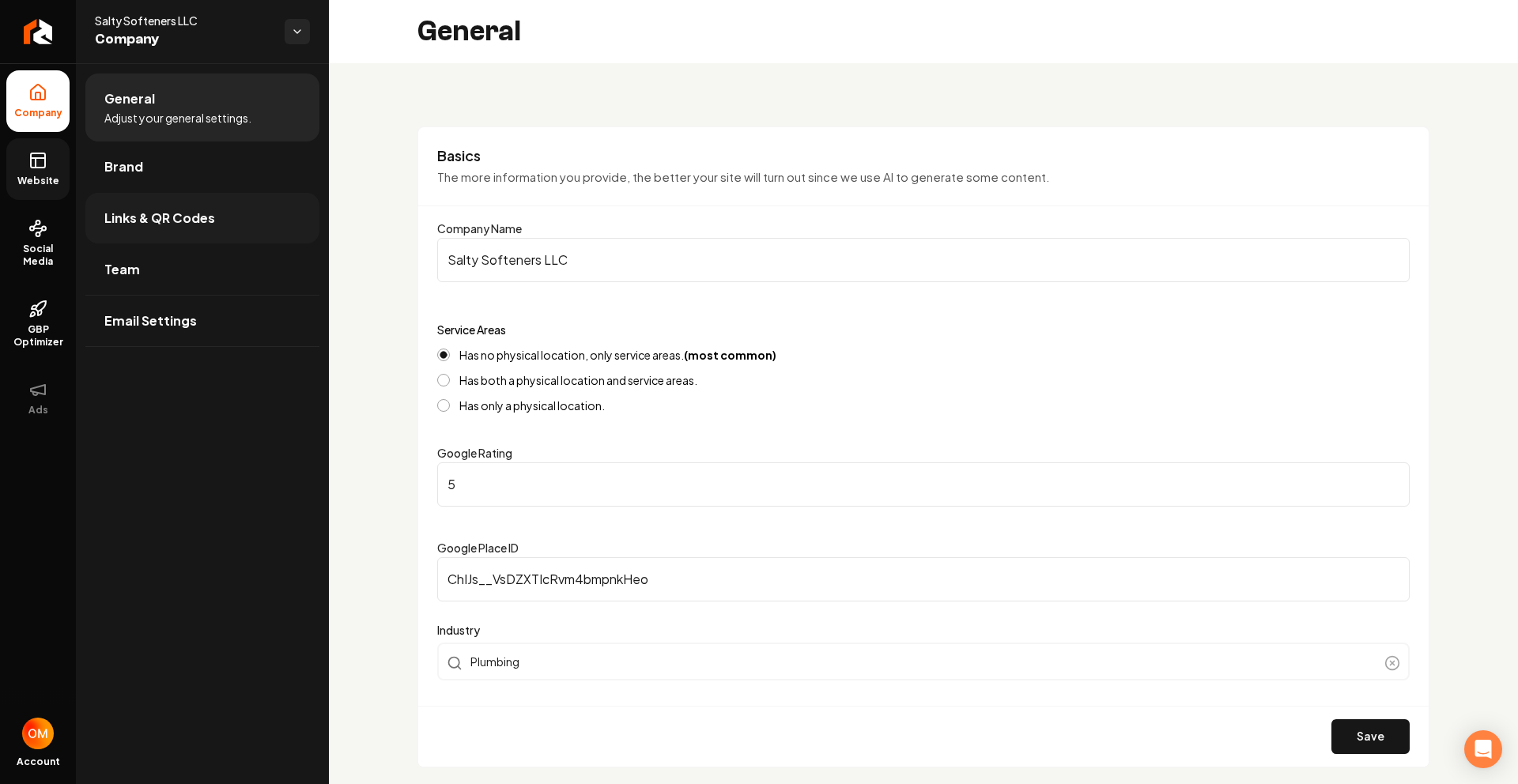
click at [147, 221] on span "Links & QR Codes" at bounding box center [159, 218] width 110 height 19
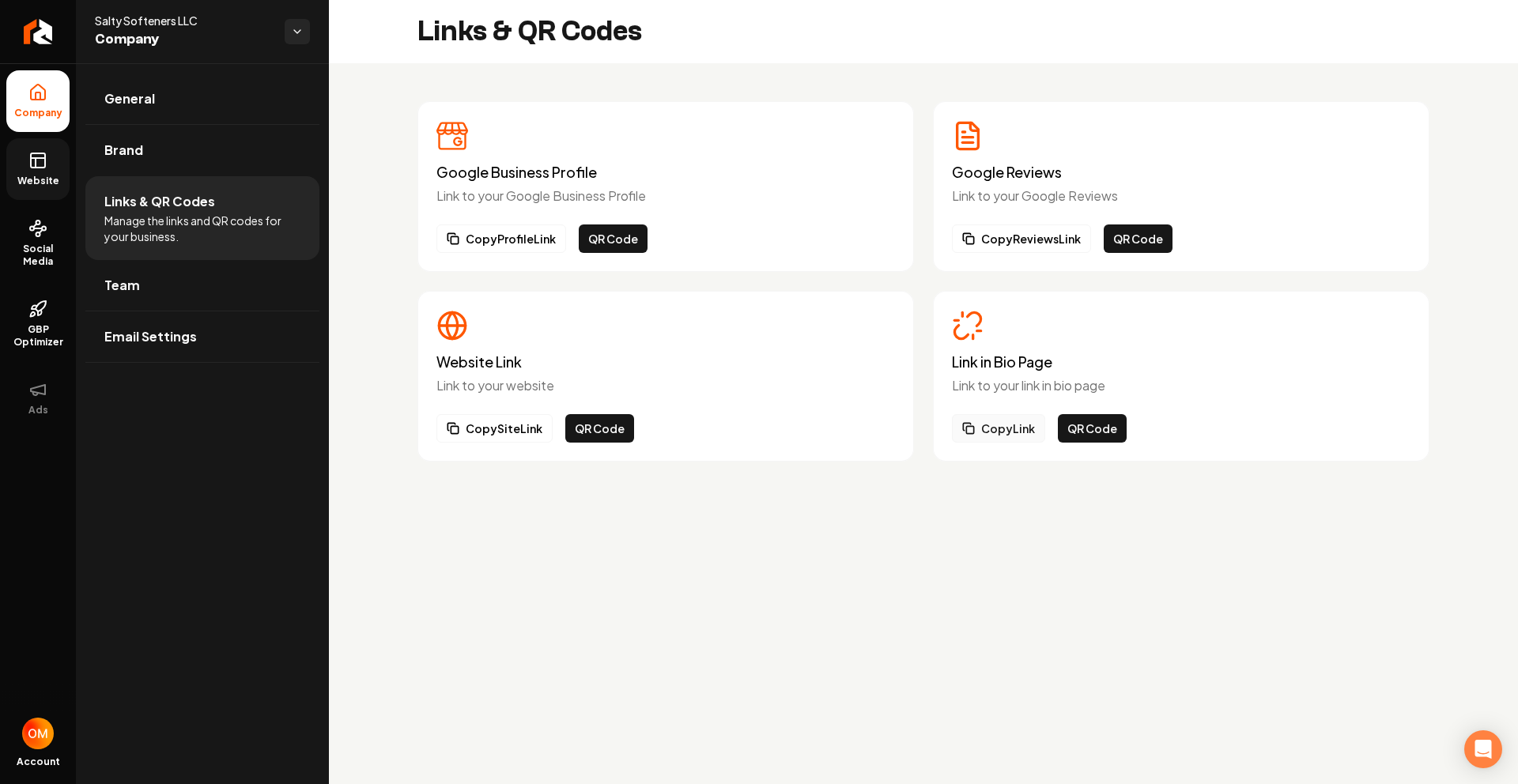
click at [1001, 432] on button "Copy Link" at bounding box center [998, 428] width 93 height 28
click at [49, 161] on link "Website" at bounding box center [37, 170] width 63 height 62
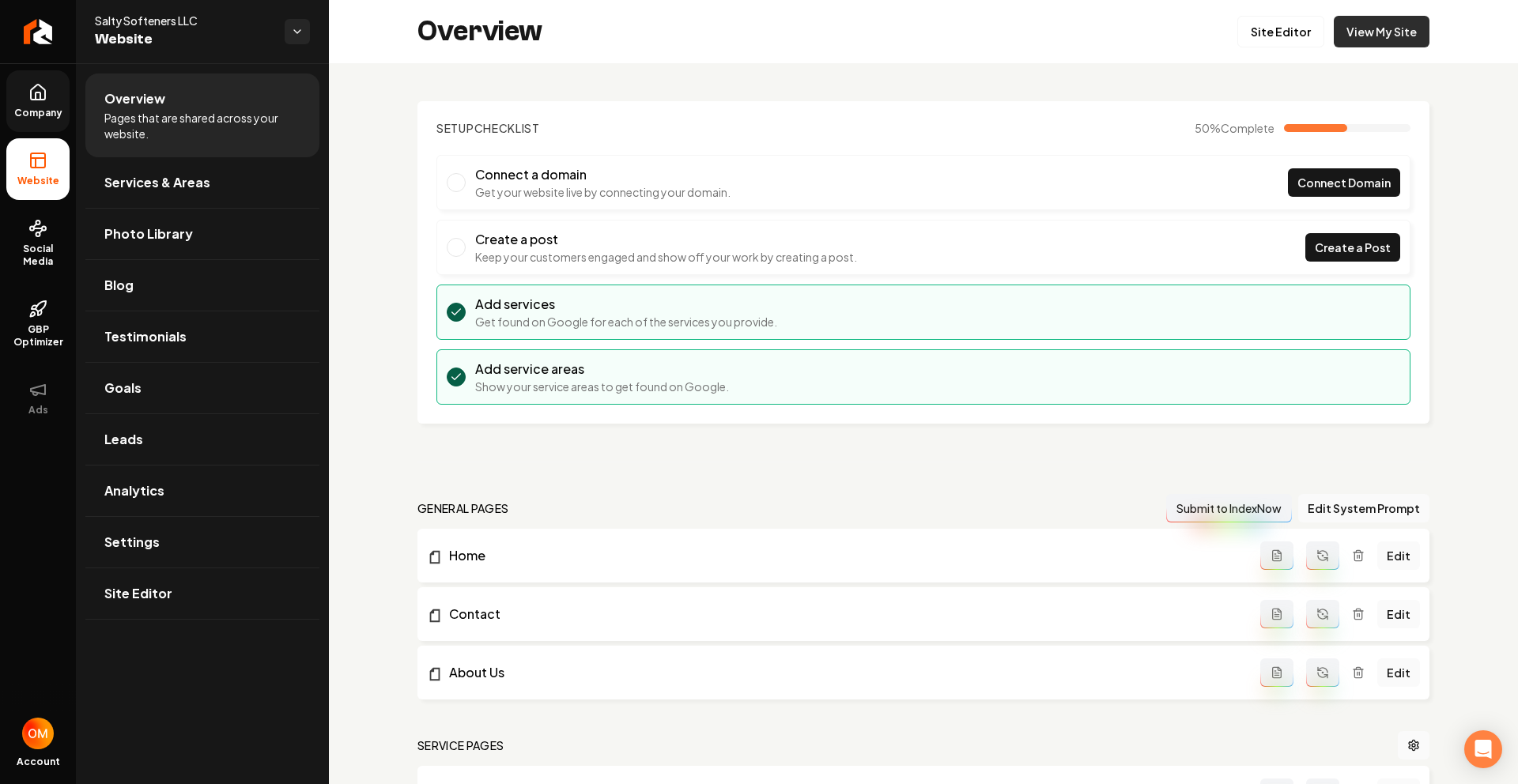
click at [1340, 22] on link "View My Site" at bounding box center [1381, 31] width 96 height 32
click at [29, 245] on span "Social Media" at bounding box center [37, 255] width 63 height 25
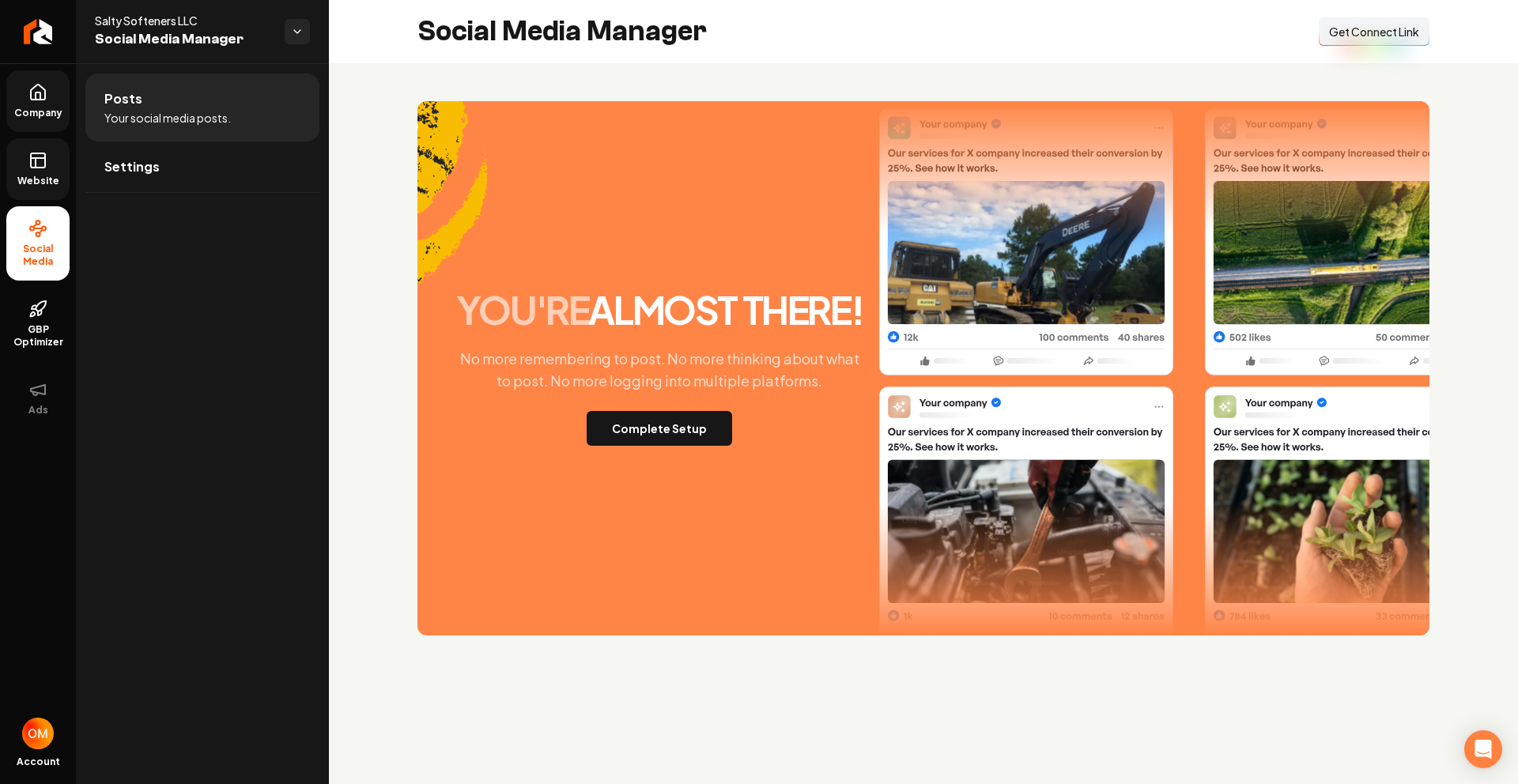
click at [1351, 29] on span "Get Connect Link" at bounding box center [1374, 32] width 91 height 16
click at [672, 425] on button "Complete Setup" at bounding box center [659, 428] width 146 height 34
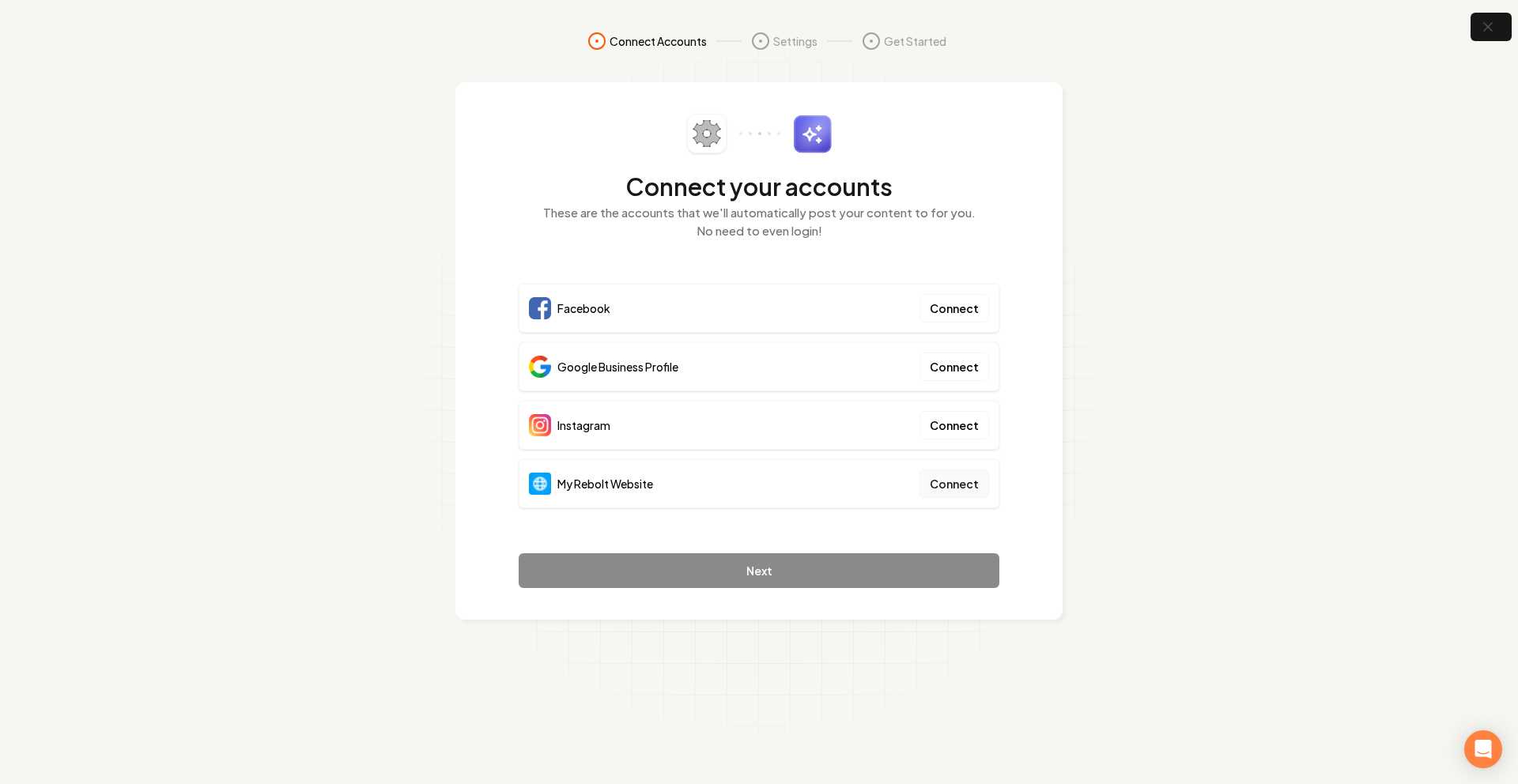
click at [966, 476] on button "Connect" at bounding box center [954, 483] width 70 height 28
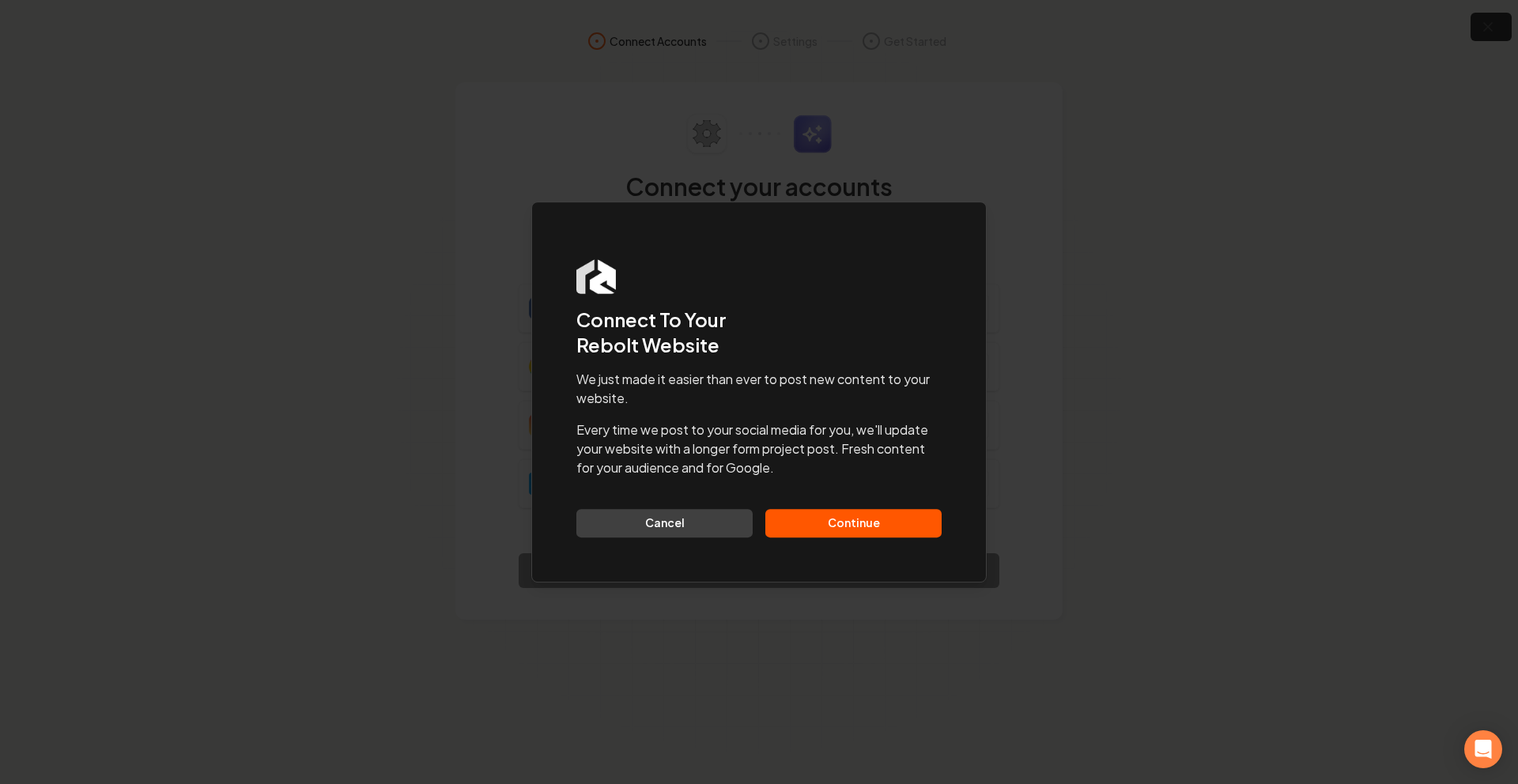
click at [893, 521] on button "Continue" at bounding box center [853, 523] width 177 height 28
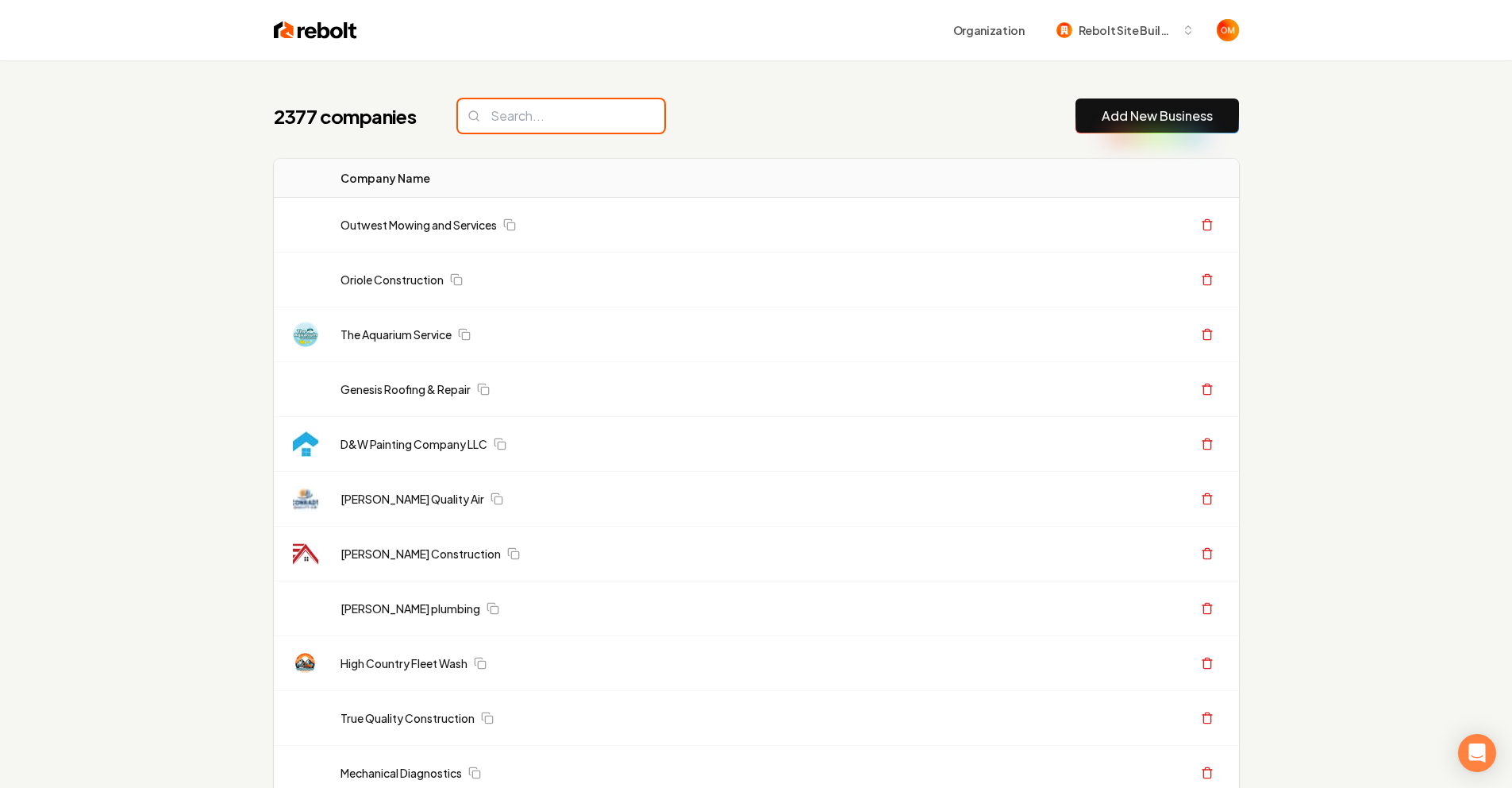
click at [544, 110] on input "search" at bounding box center [561, 116] width 206 height 34
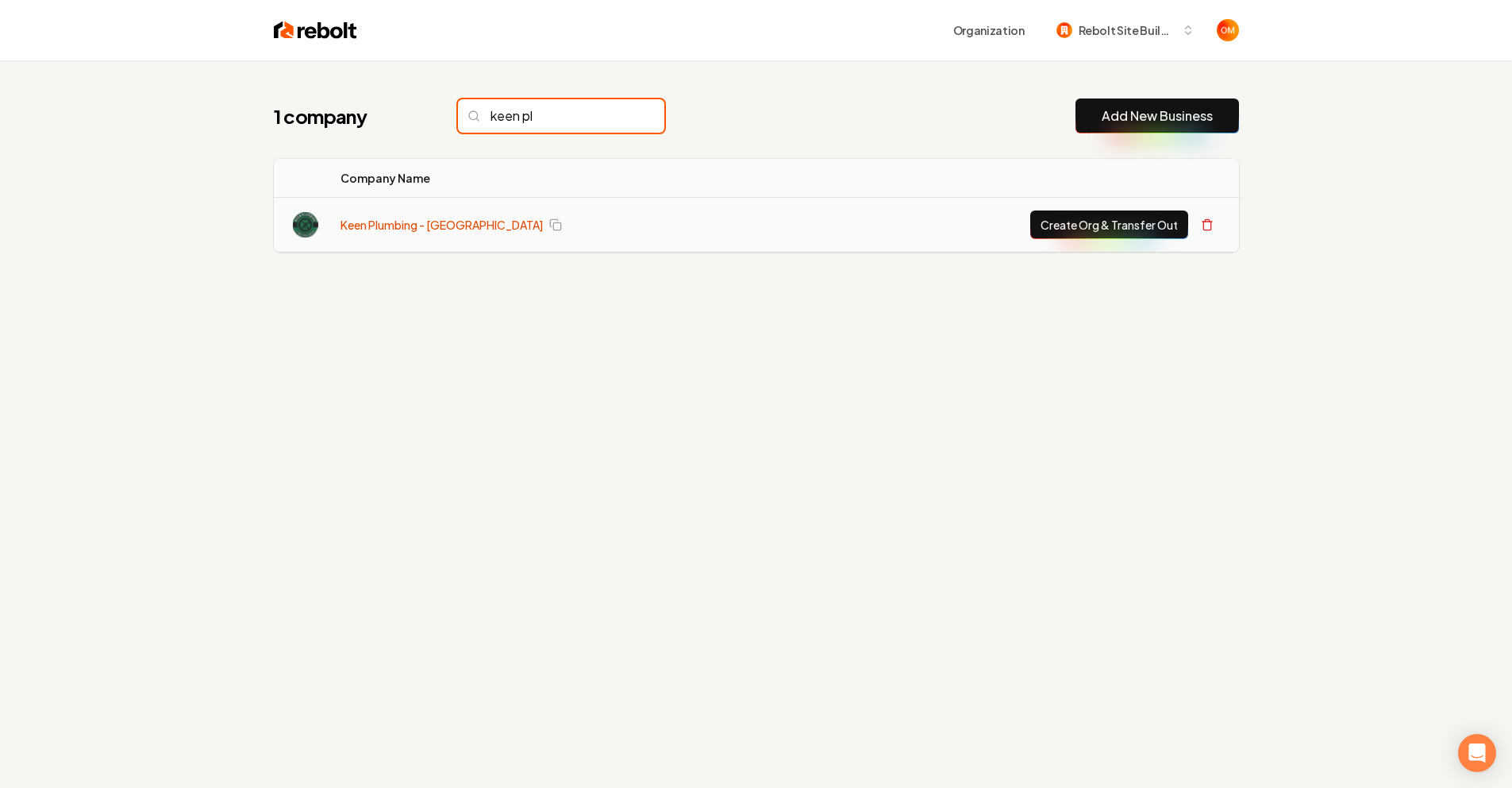
type input "keen pl"
click at [446, 225] on link "Keen Plumbing - [GEOGRAPHIC_DATA]" at bounding box center [441, 224] width 203 height 16
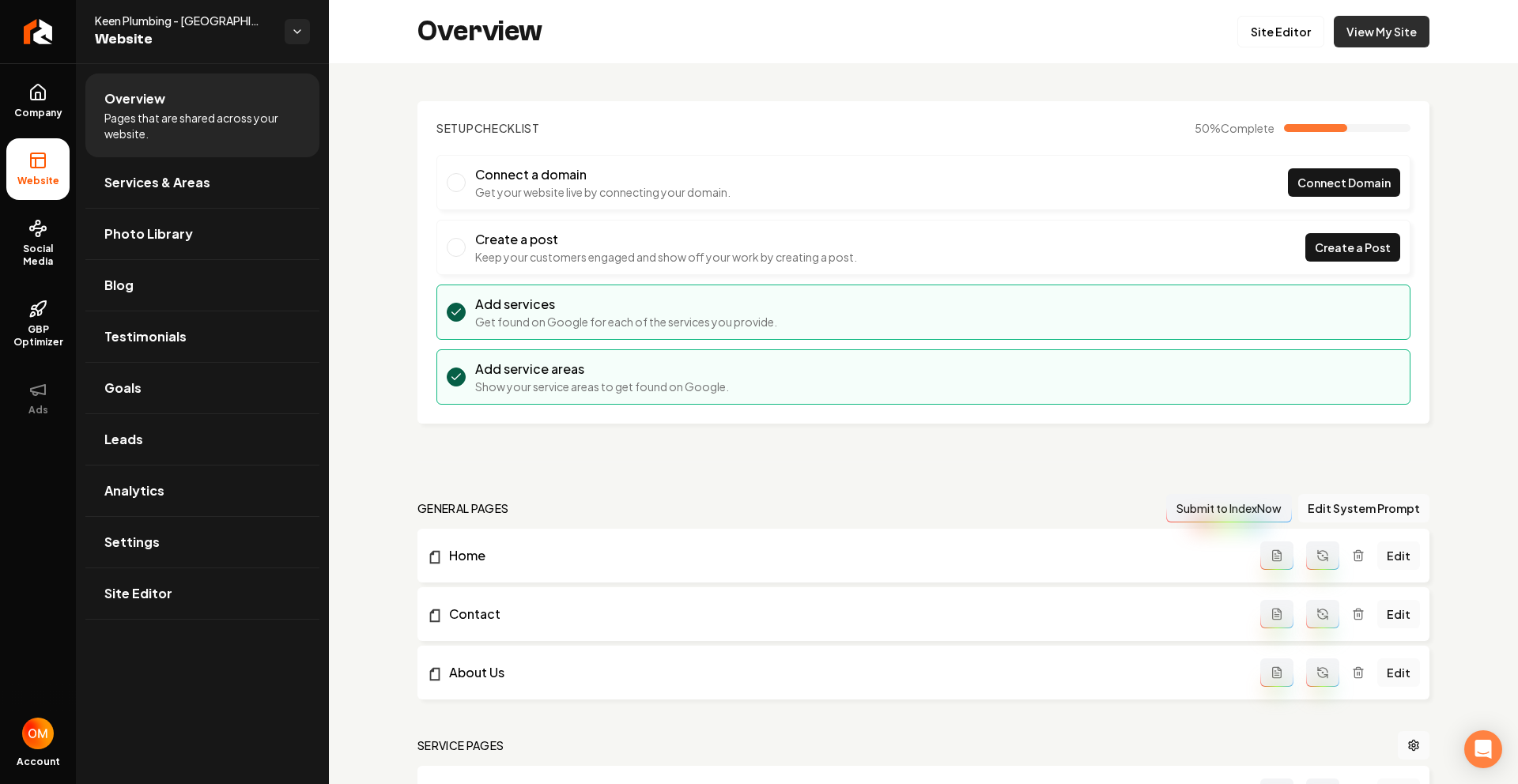
click at [1381, 38] on link "View My Site" at bounding box center [1381, 31] width 96 height 32
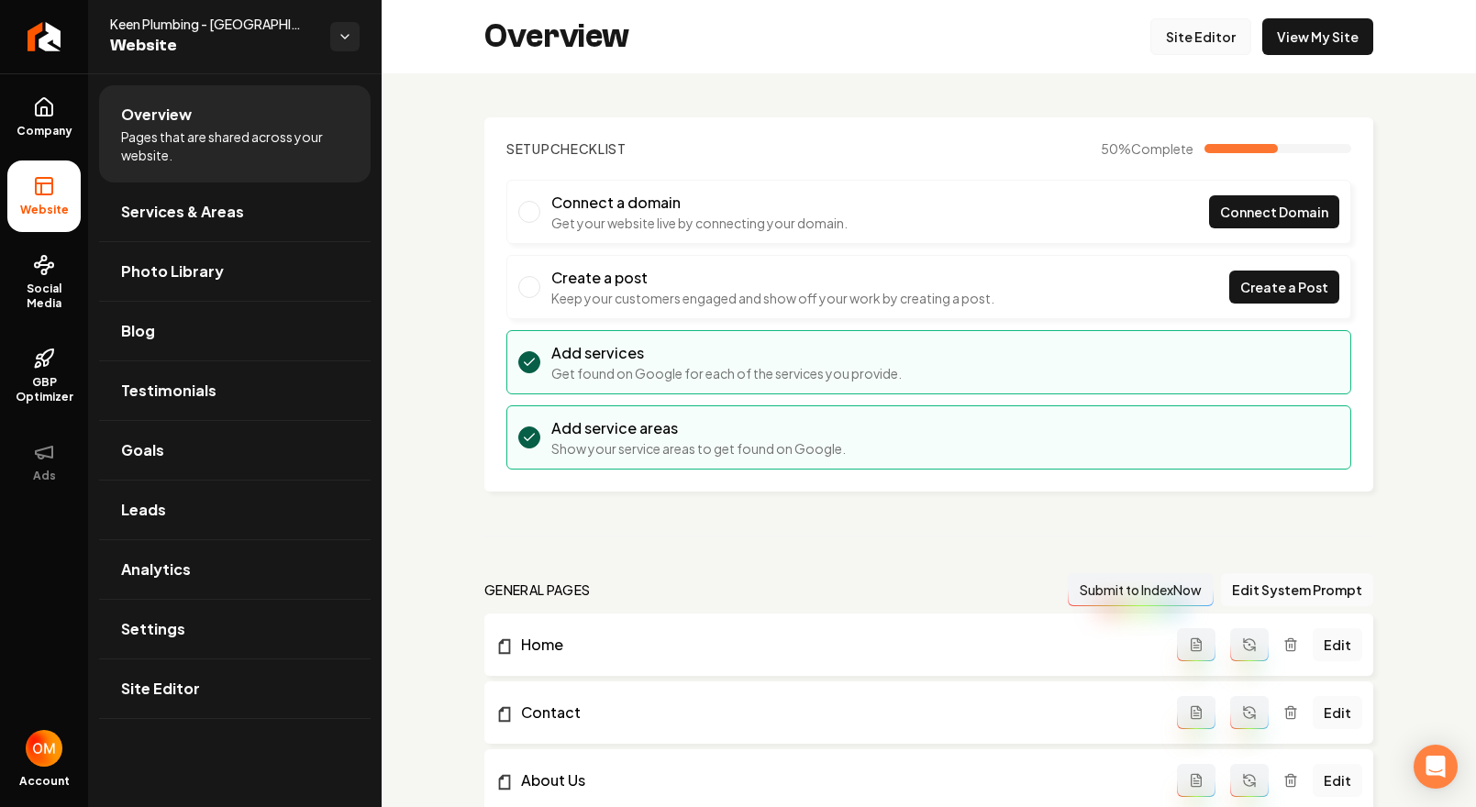
click at [1201, 17] on div "Overview Site Editor View My Site" at bounding box center [929, 36] width 1094 height 73
click at [1195, 22] on link "Site Editor" at bounding box center [1200, 36] width 101 height 37
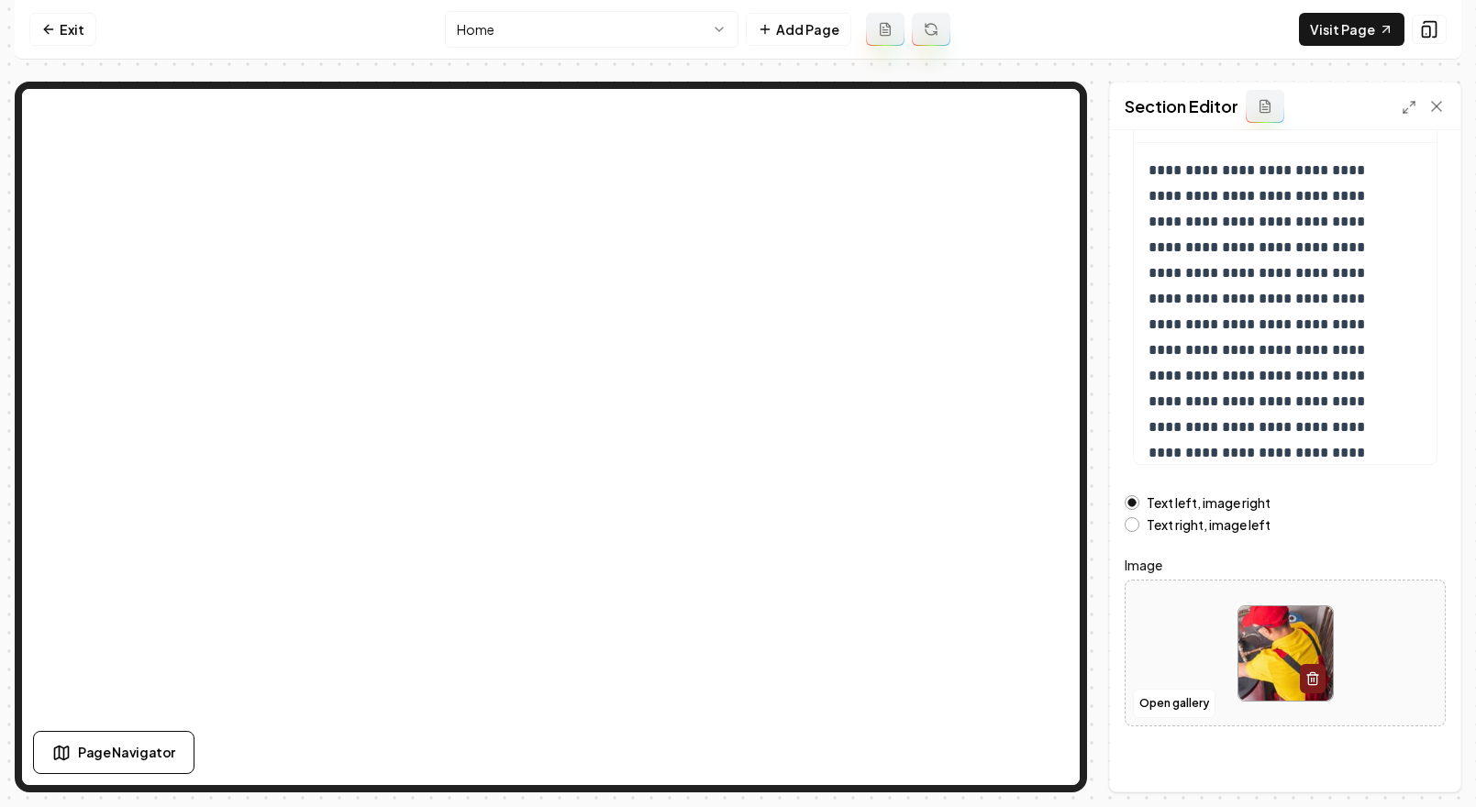
scroll to position [183, 0]
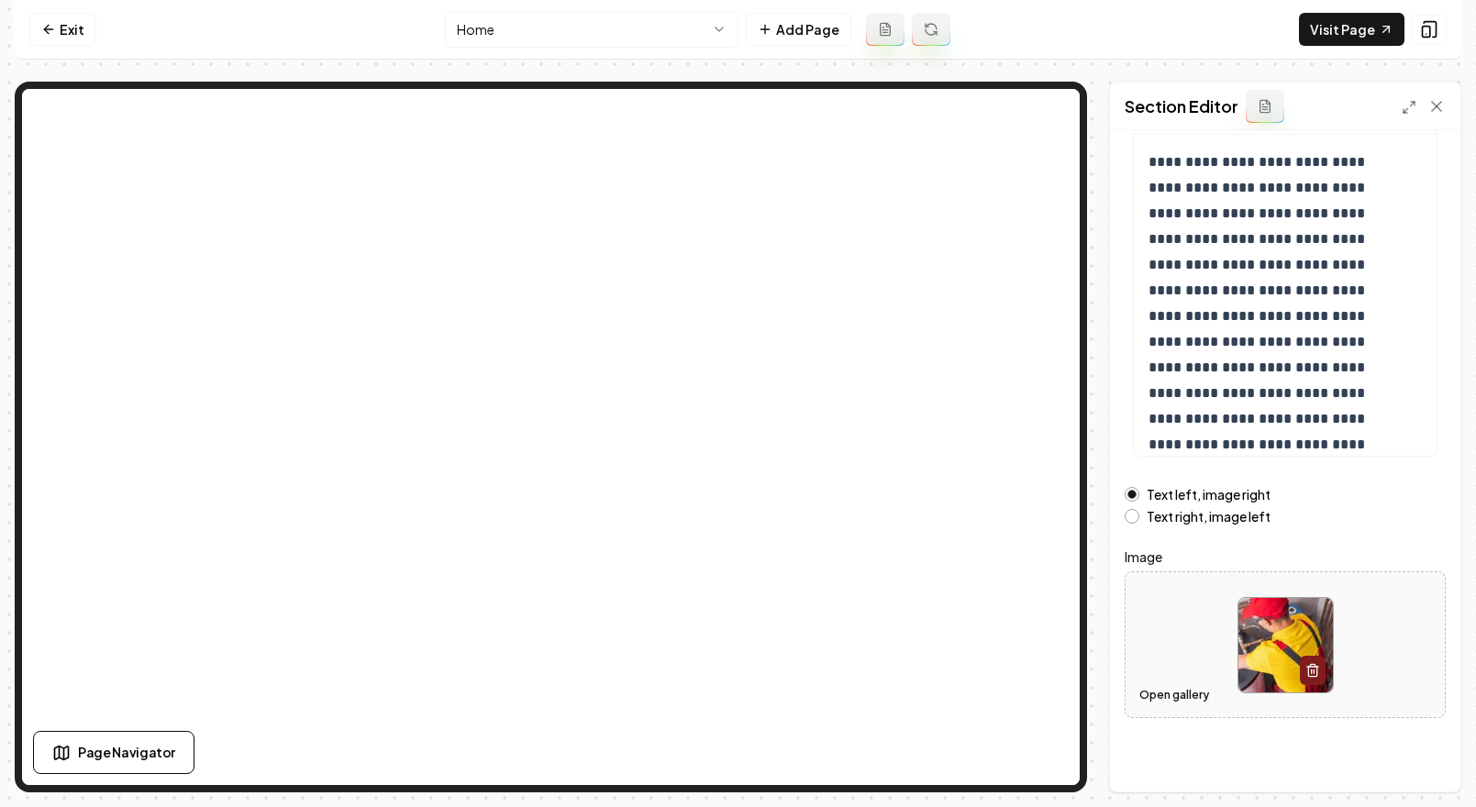
click at [1169, 687] on button "Open gallery" at bounding box center [1174, 695] width 83 height 29
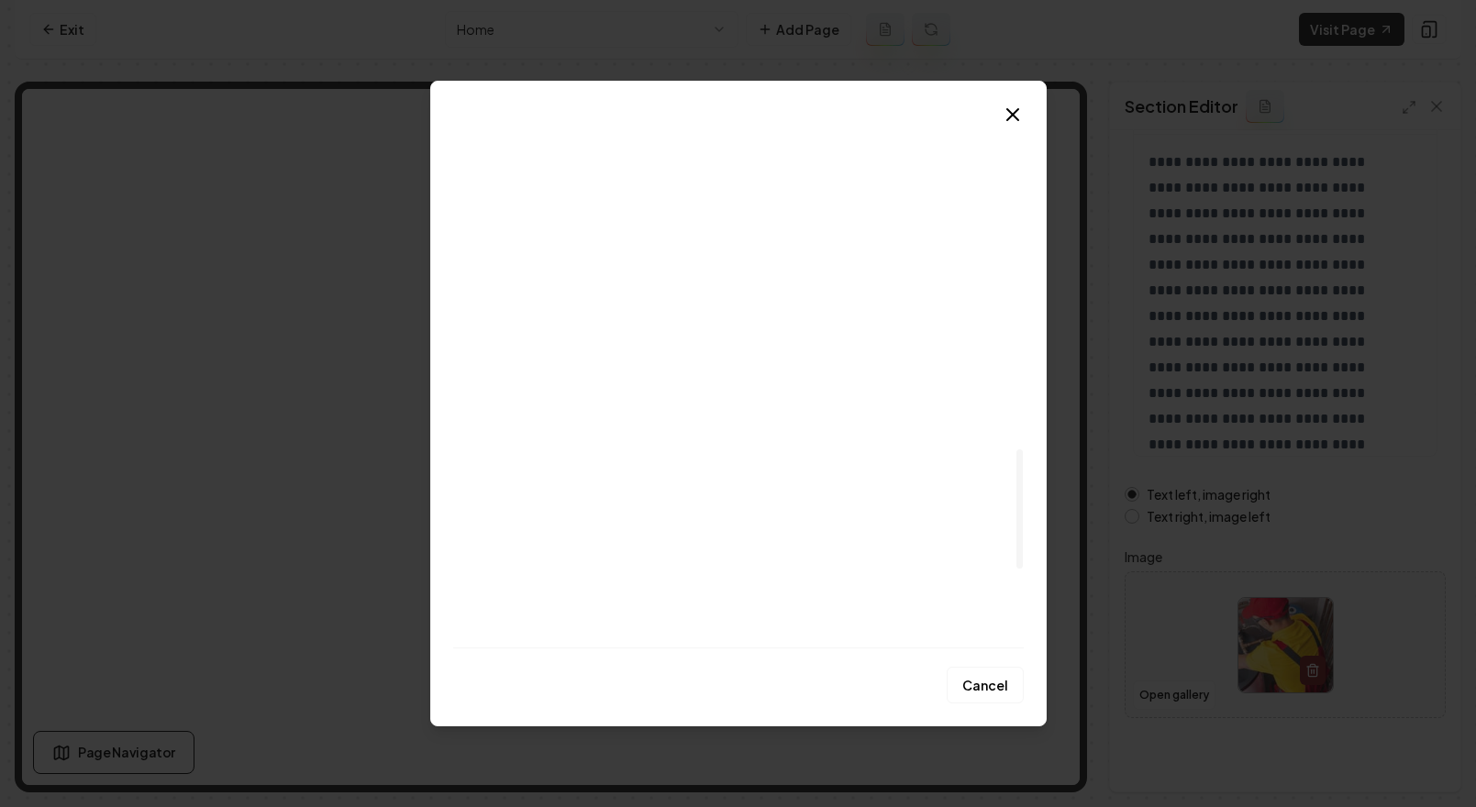
scroll to position [1812, 0]
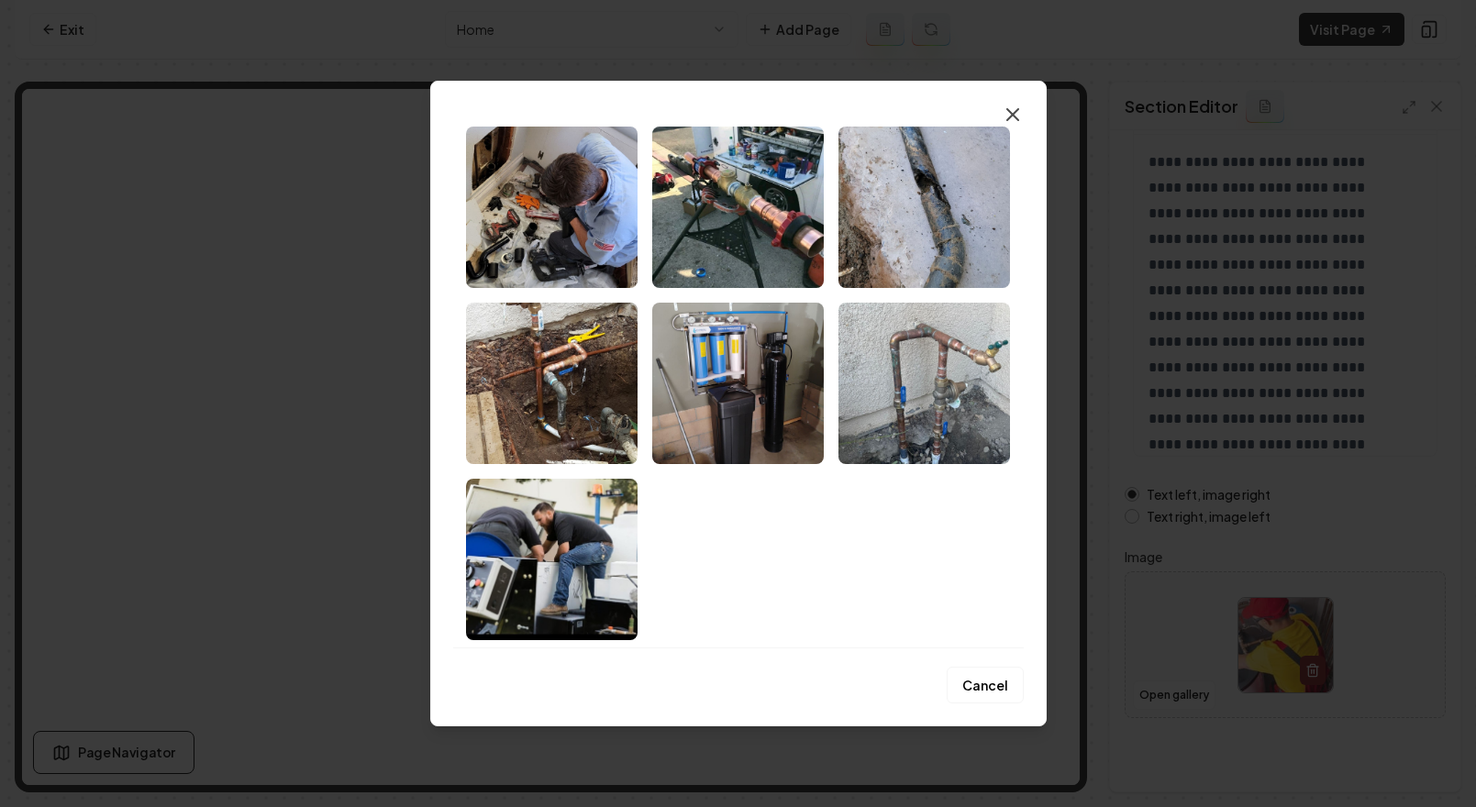
click at [1016, 114] on icon "button" at bounding box center [1013, 115] width 22 height 22
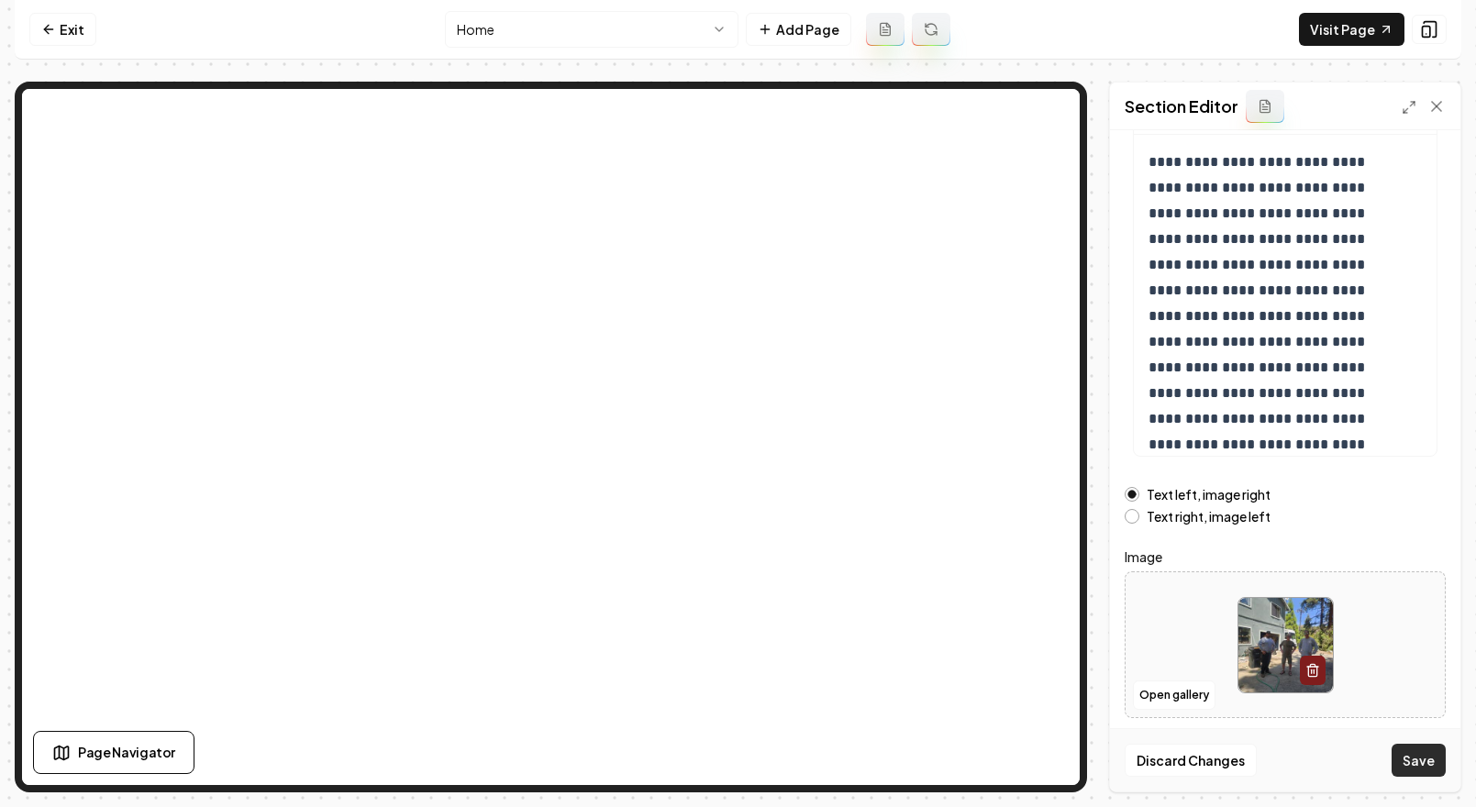
click at [1424, 745] on button "Save" at bounding box center [1418, 760] width 54 height 33
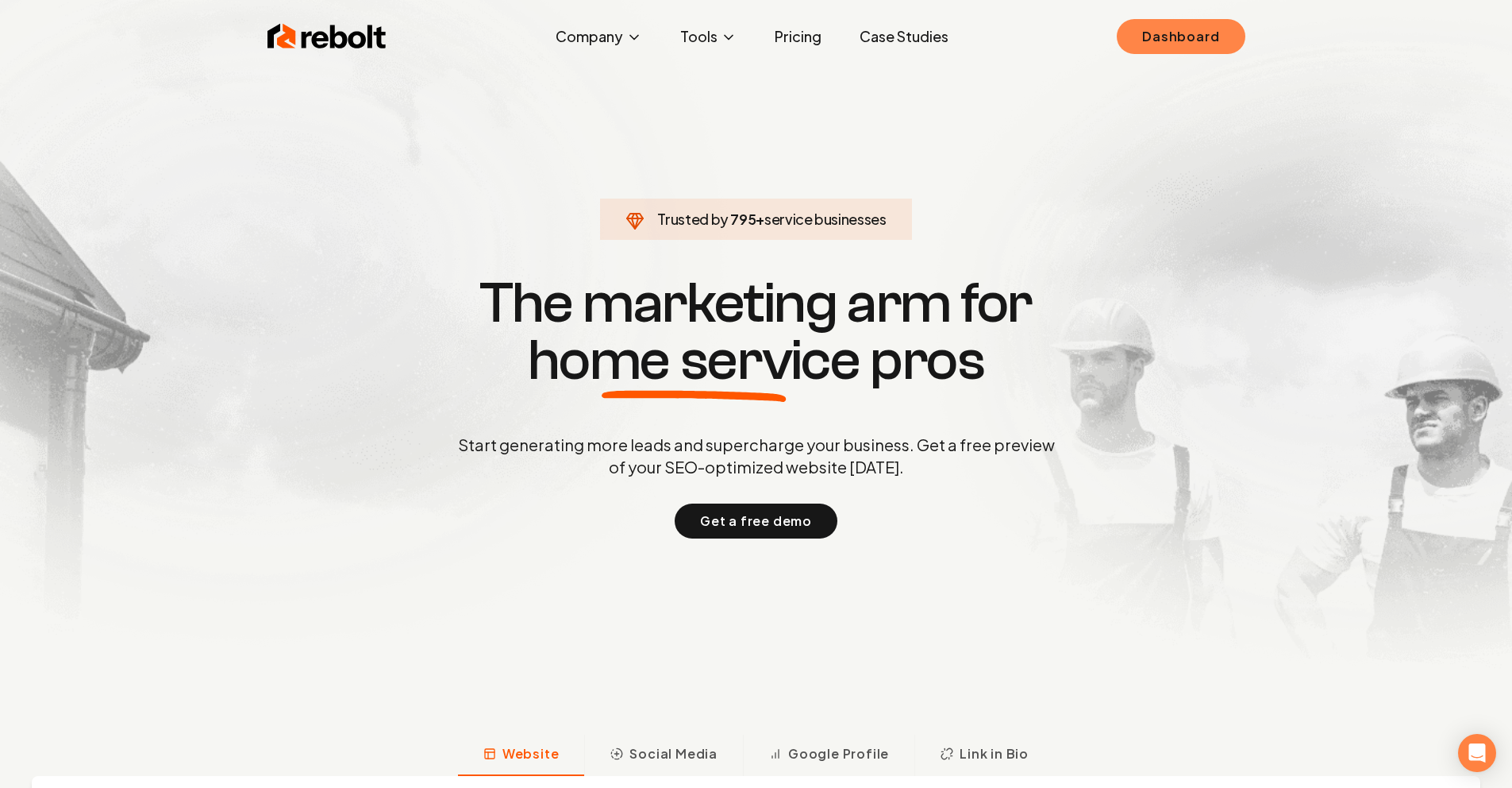
click at [1188, 31] on link "Dashboard" at bounding box center [1181, 36] width 128 height 35
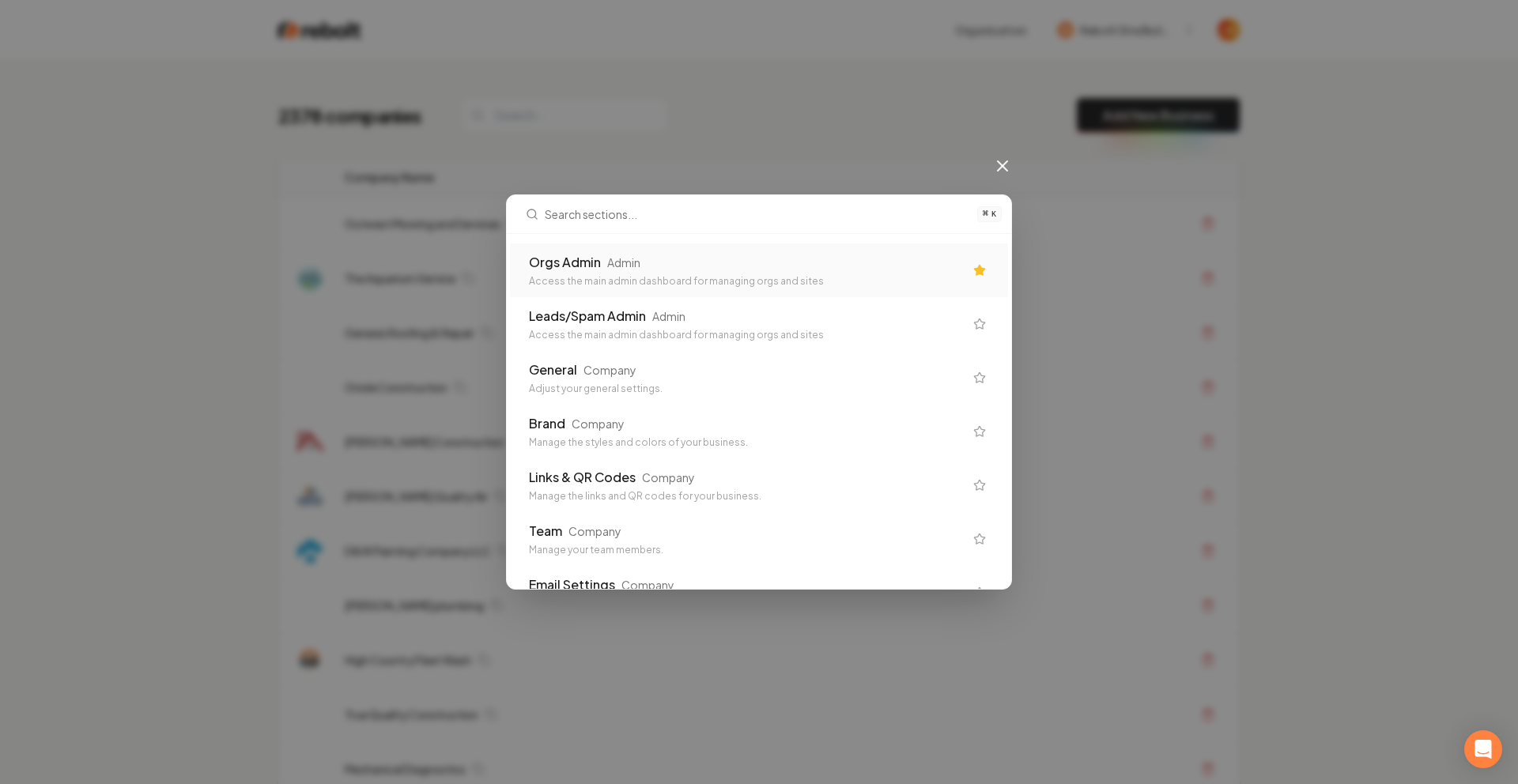
click at [740, 252] on div "Orgs Admin Admin Access the main admin dashboard for managing orgs and sites" at bounding box center [759, 271] width 498 height 53
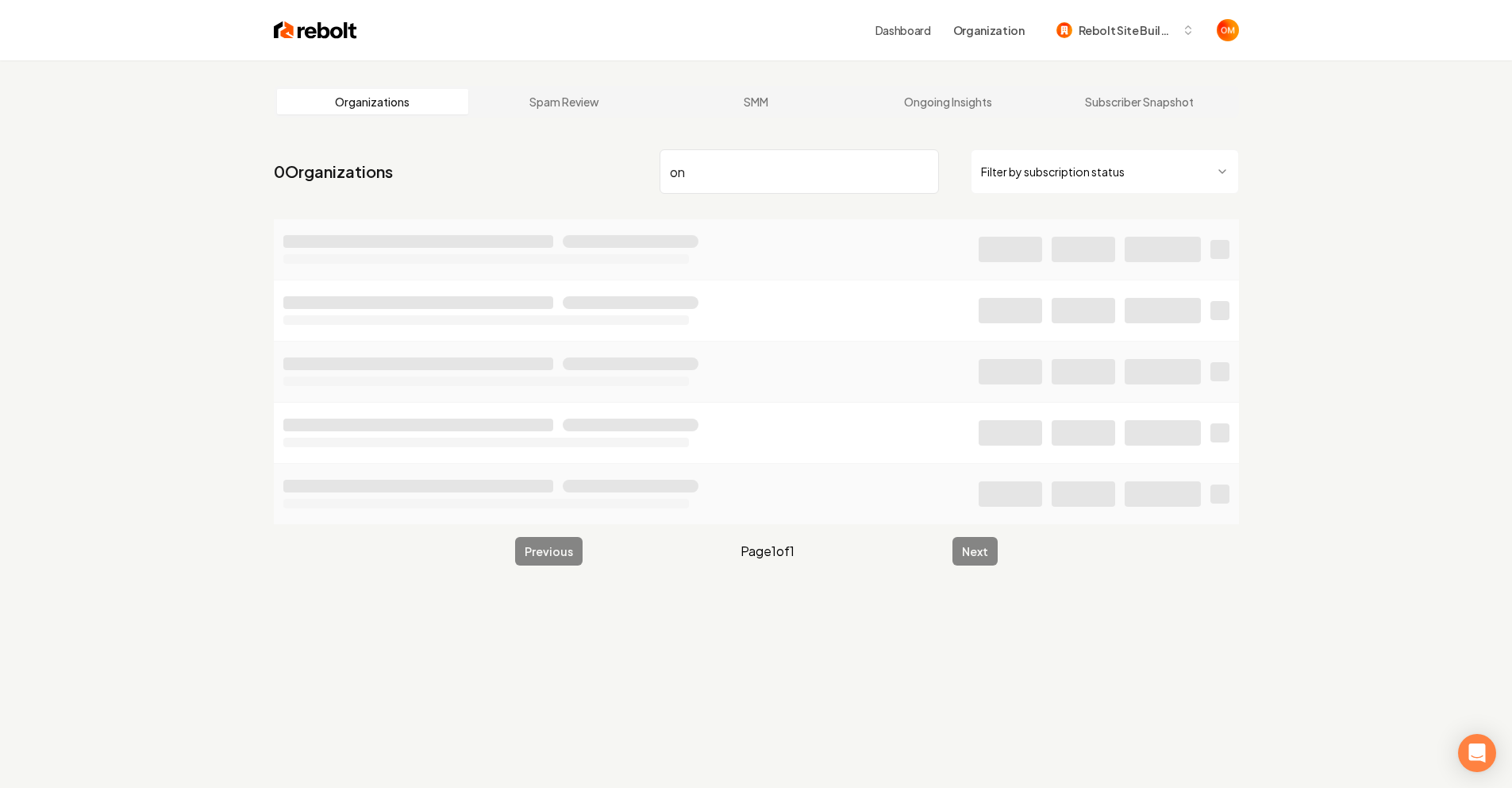
type input "o"
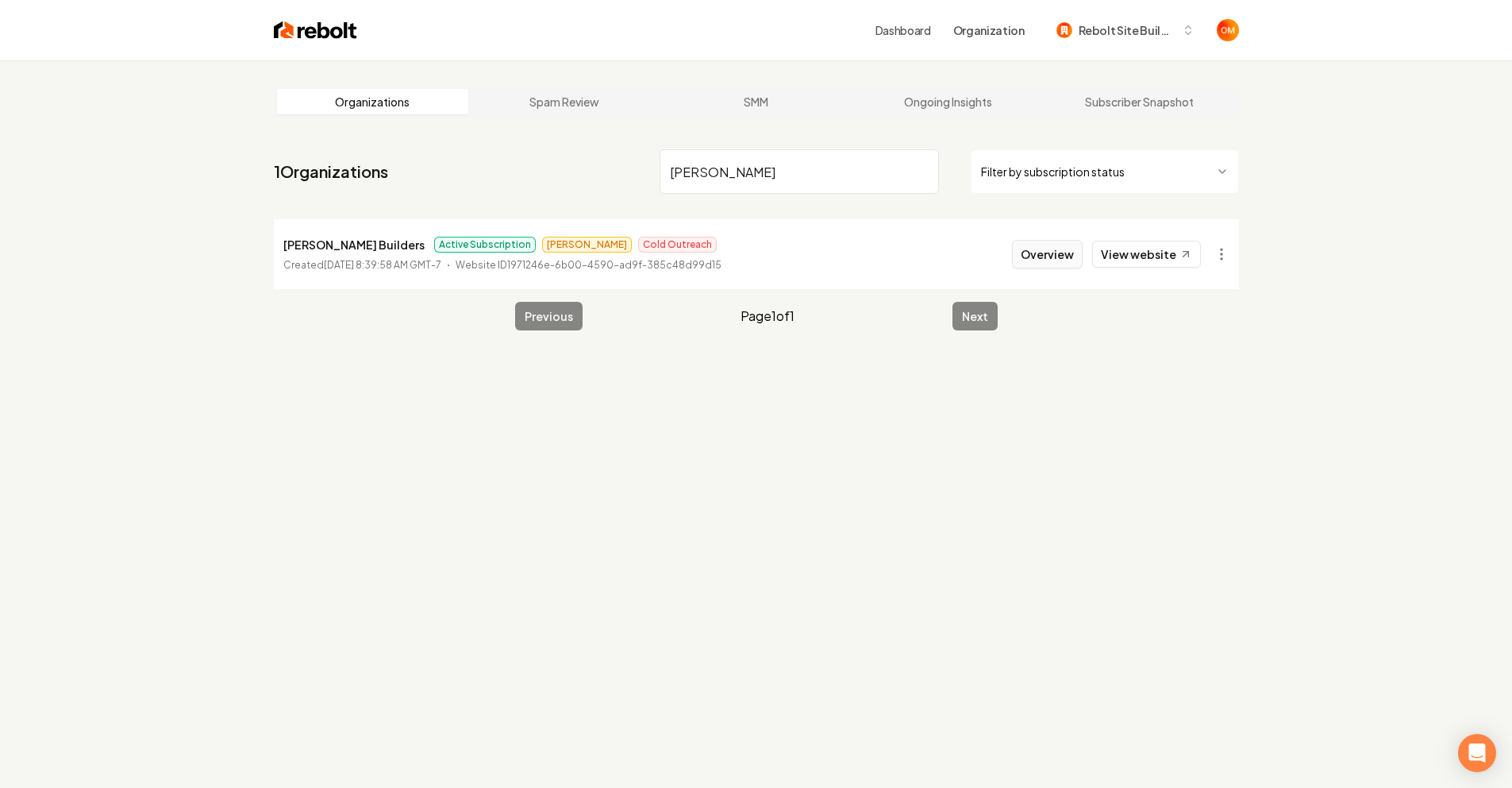
type input "[PERSON_NAME]"
click at [1059, 252] on button "Overview" at bounding box center [1047, 254] width 71 height 29
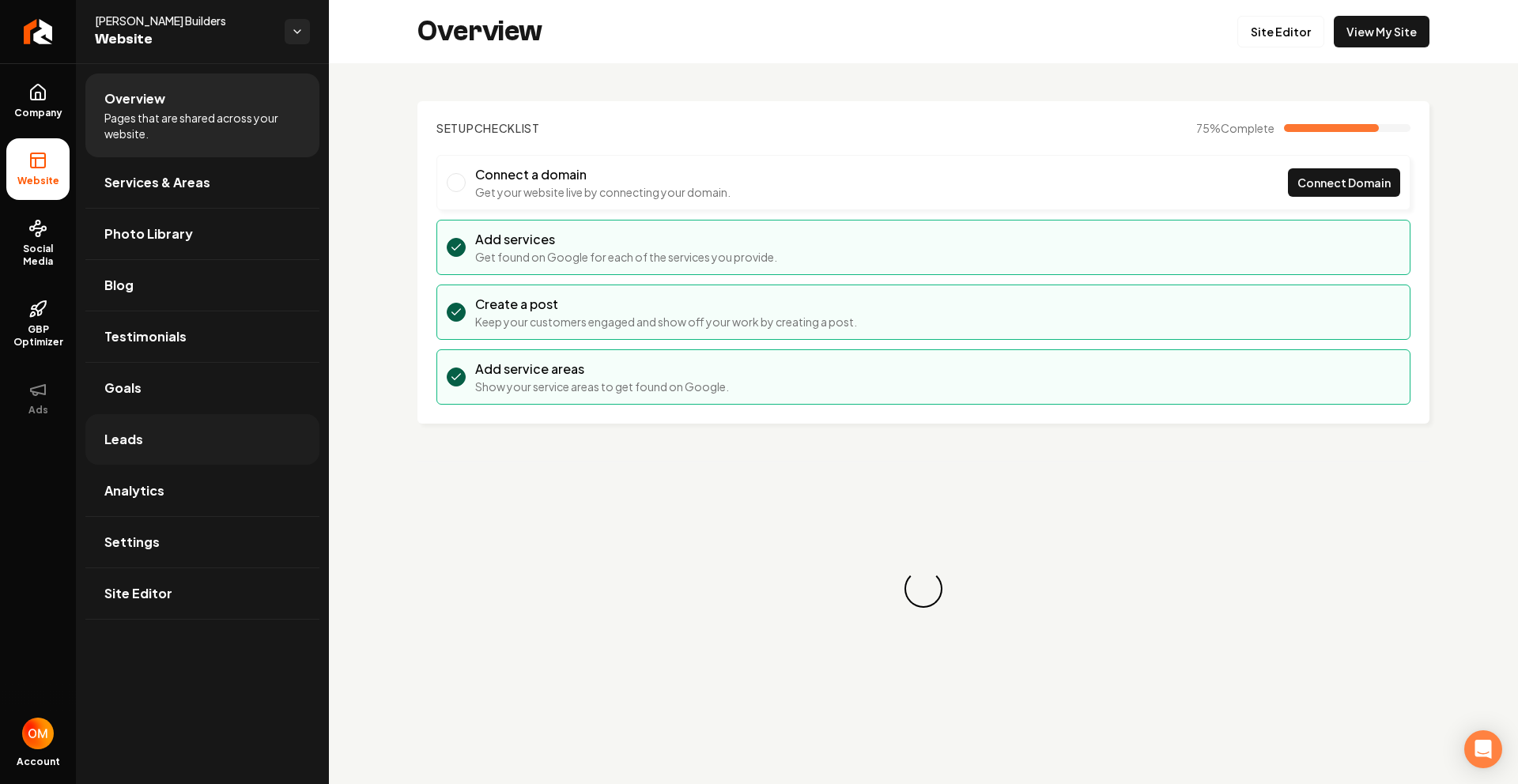
click at [177, 455] on link "Leads" at bounding box center [202, 439] width 234 height 51
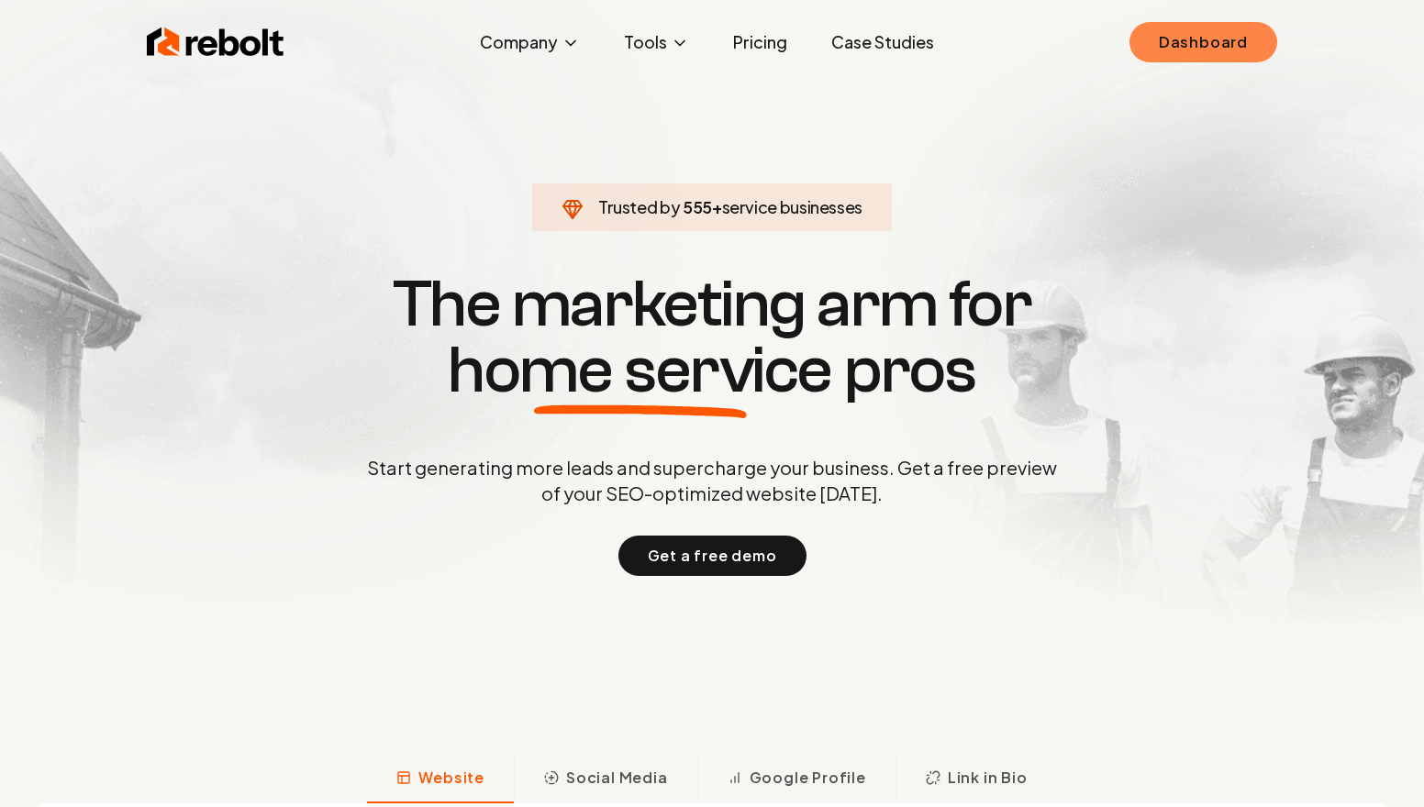
click at [1182, 47] on link "Dashboard" at bounding box center [1203, 42] width 148 height 40
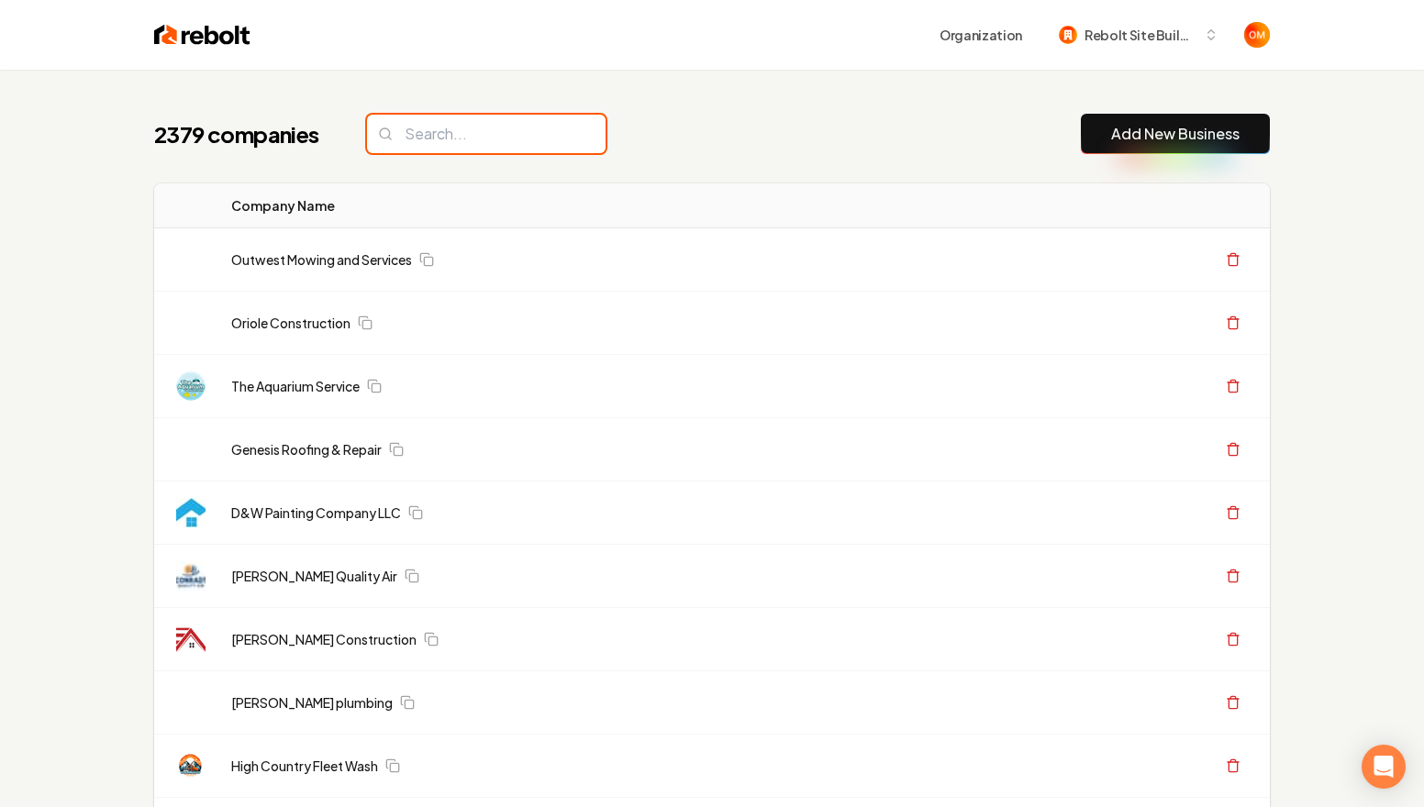
click at [522, 139] on input "search" at bounding box center [486, 134] width 238 height 39
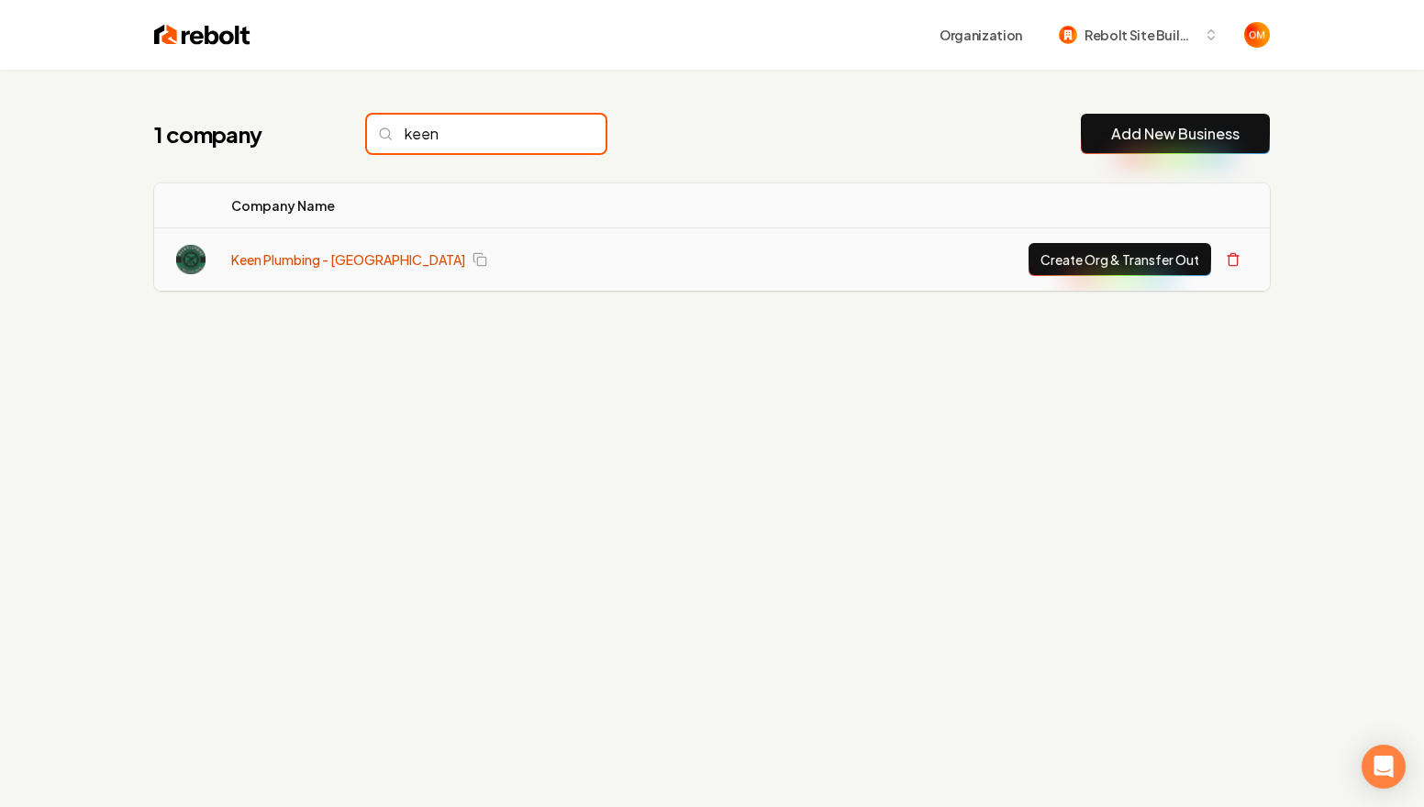
type input "keen"
click at [369, 252] on link "Keen Plumbing - [GEOGRAPHIC_DATA]" at bounding box center [348, 259] width 234 height 18
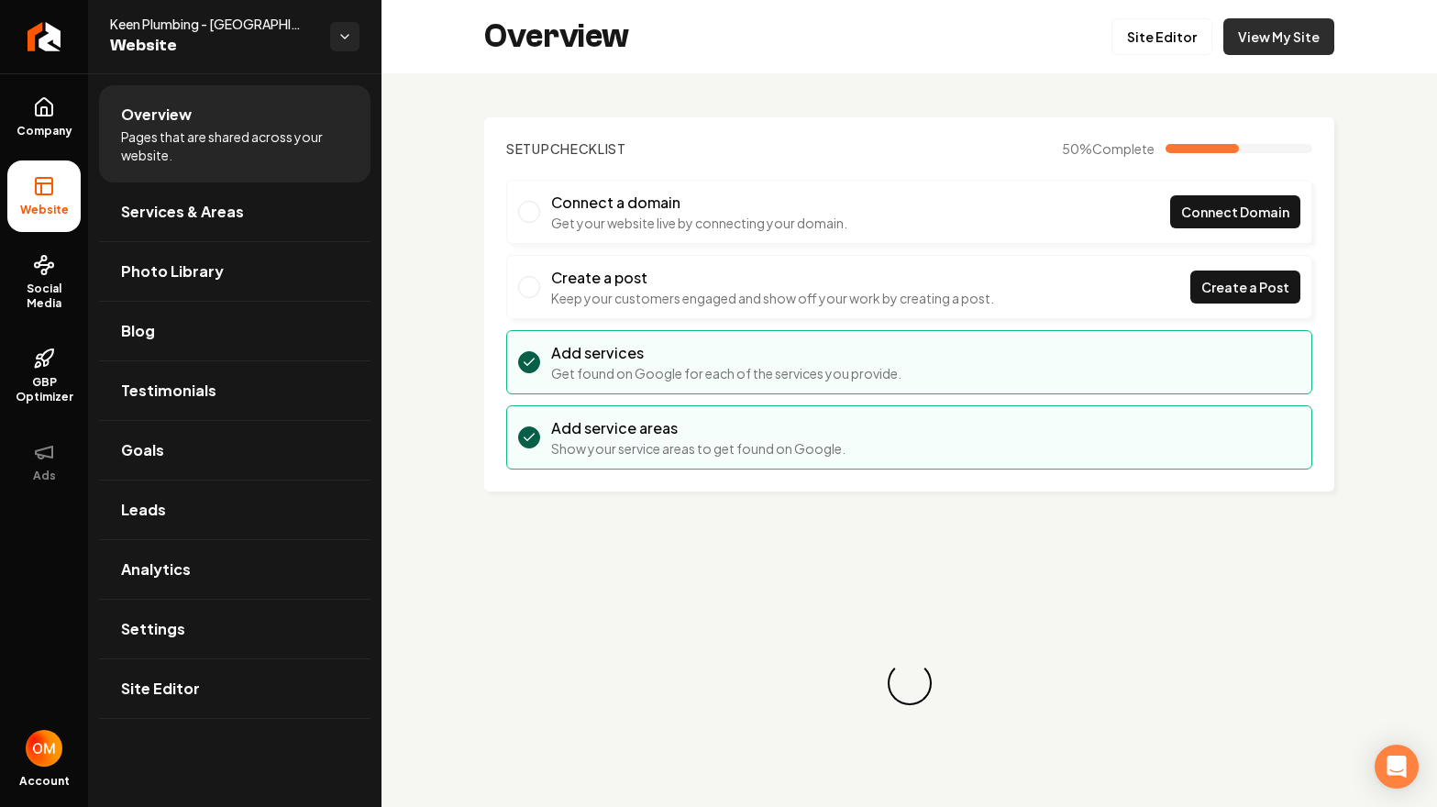
click at [1293, 34] on link "View My Site" at bounding box center [1279, 36] width 111 height 37
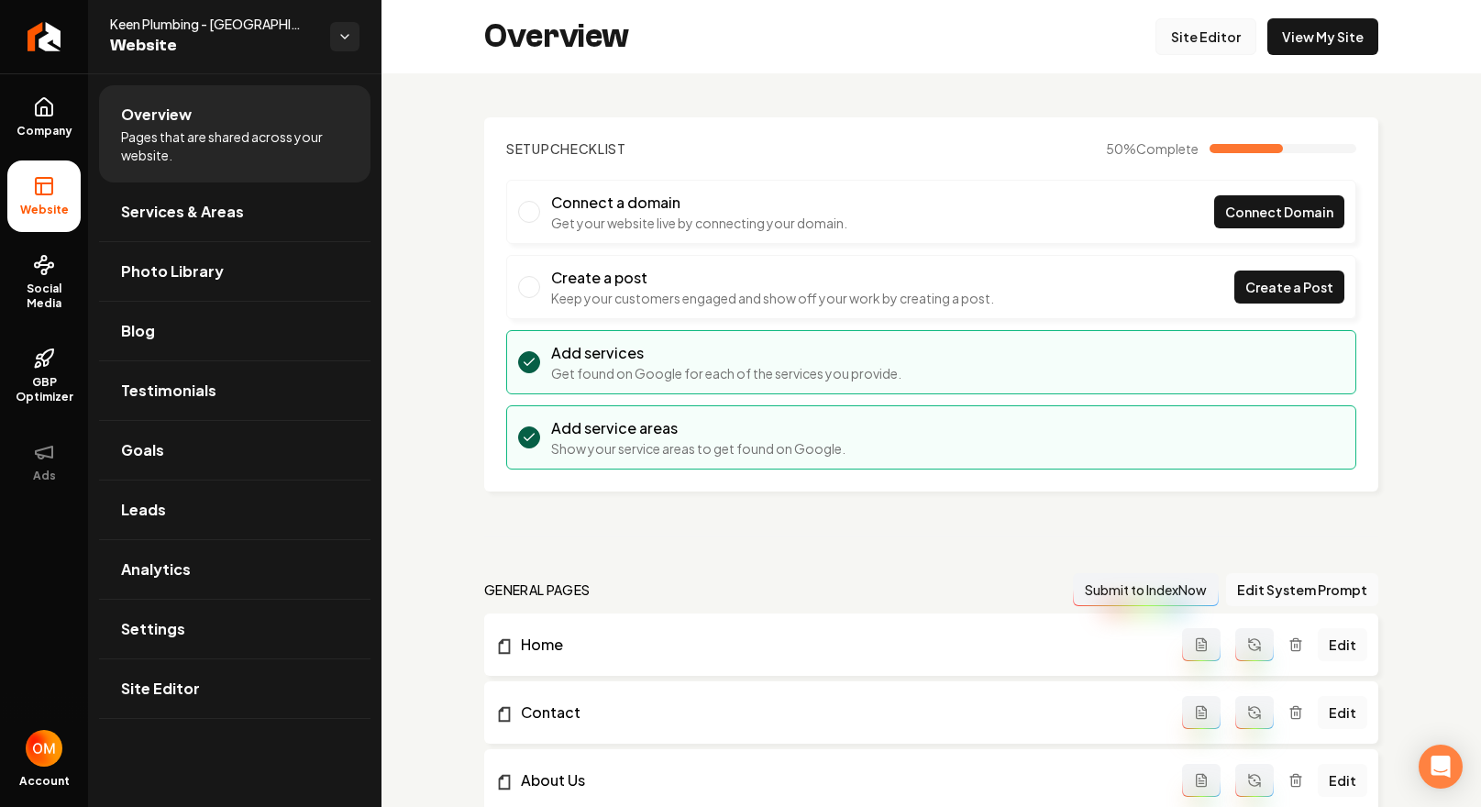
click at [1195, 39] on link "Site Editor" at bounding box center [1206, 36] width 101 height 37
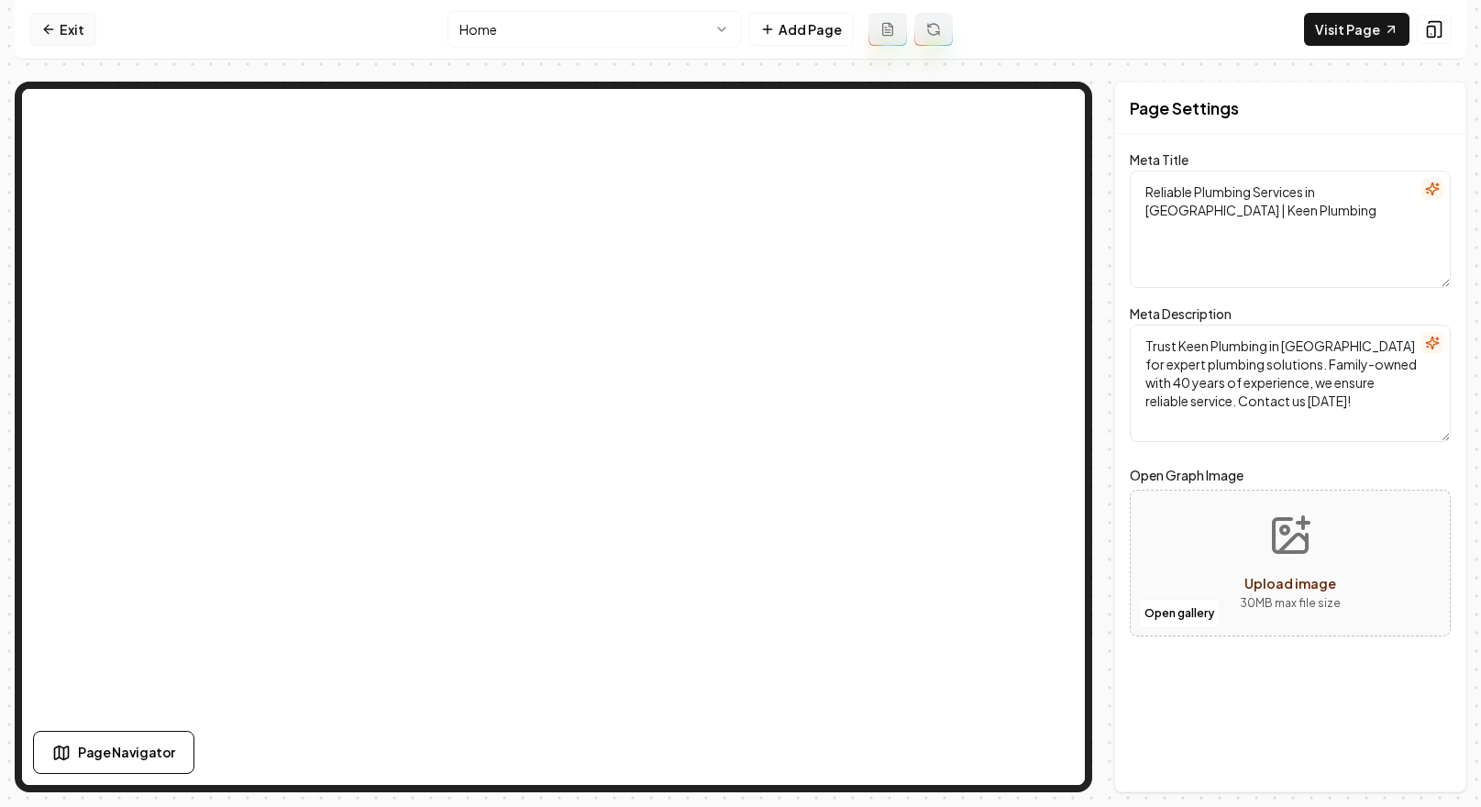
click at [67, 38] on link "Exit" at bounding box center [62, 29] width 67 height 33
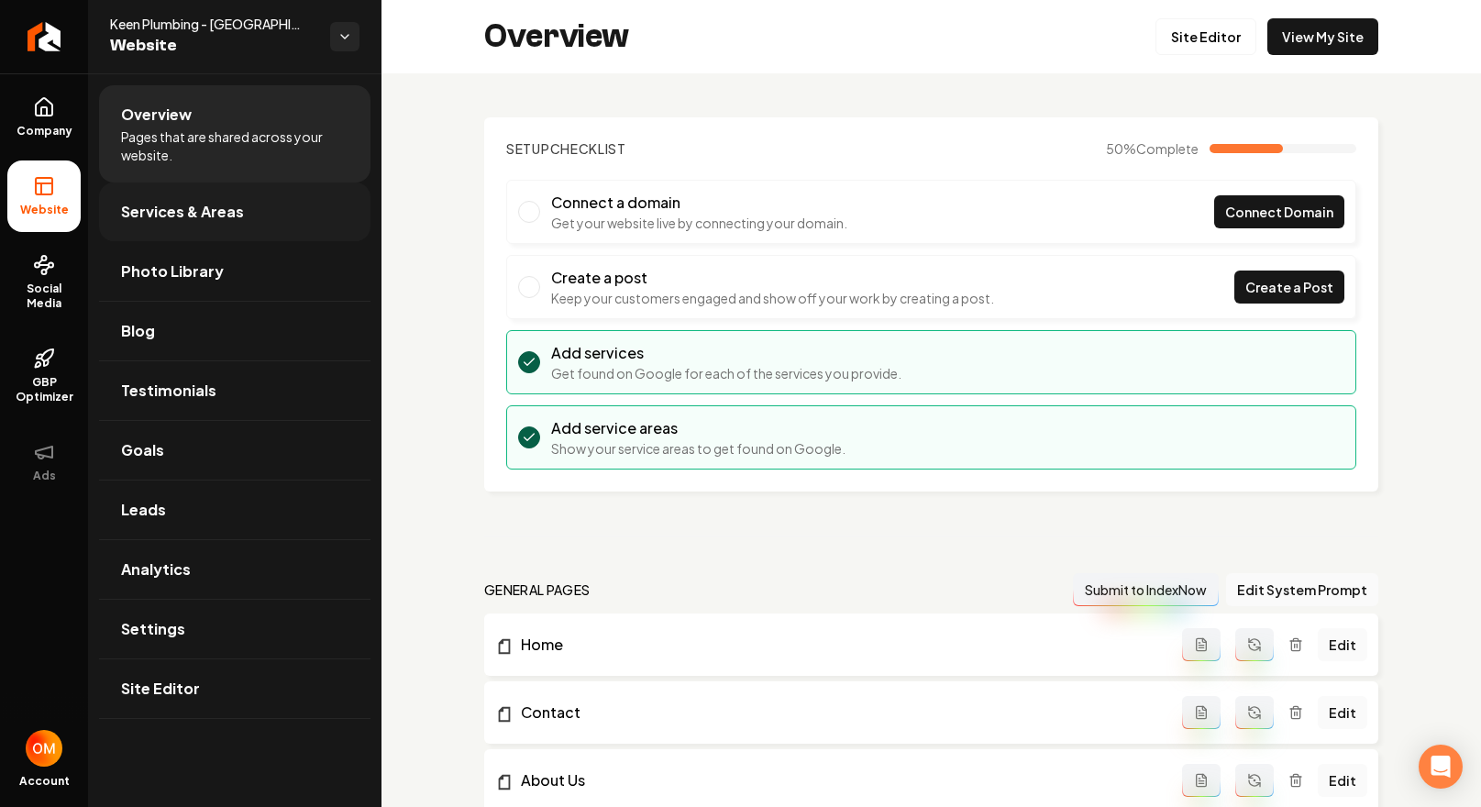
click at [180, 216] on span "Services & Areas" at bounding box center [182, 212] width 123 height 22
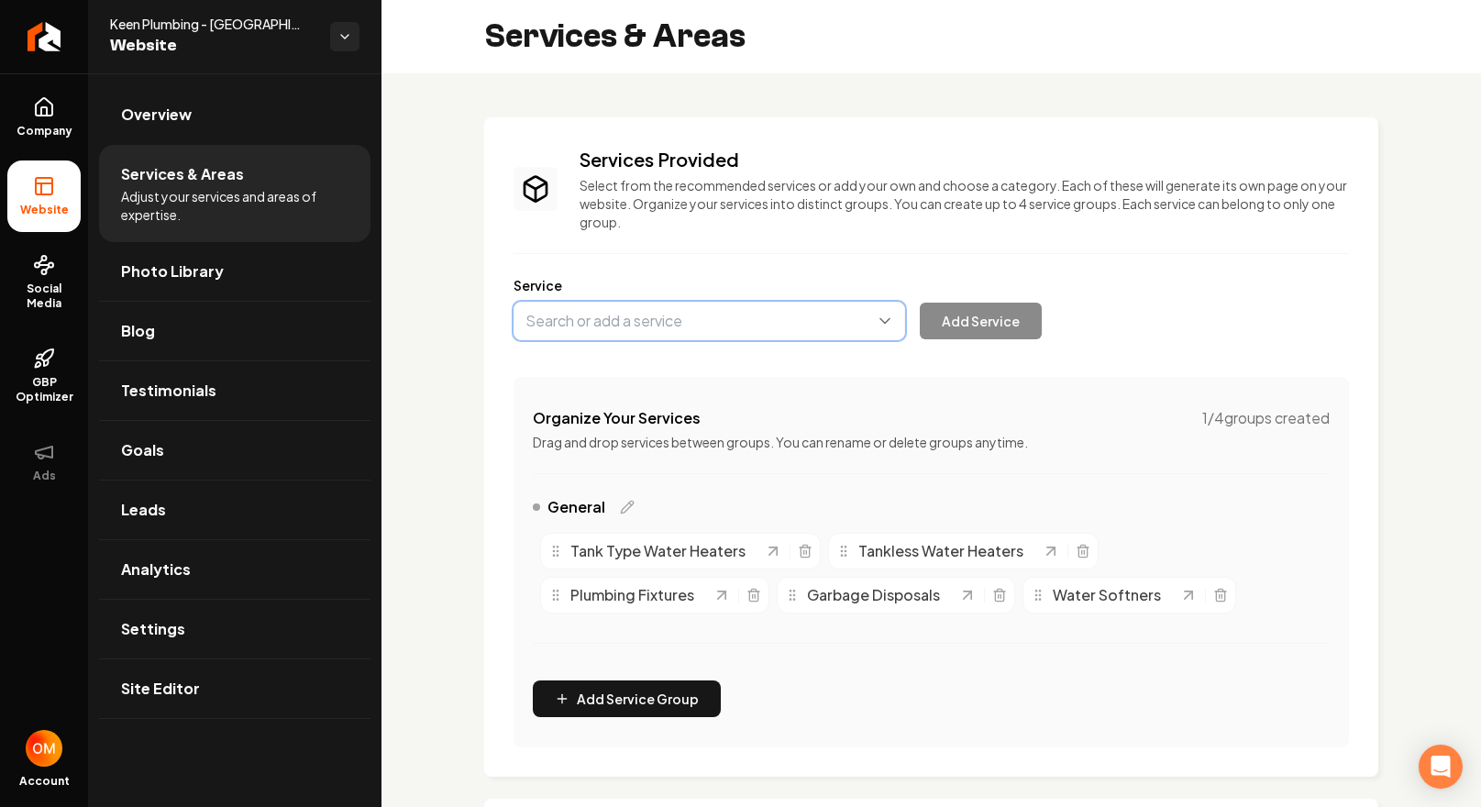
click at [664, 317] on button "Main content area" at bounding box center [710, 321] width 392 height 39
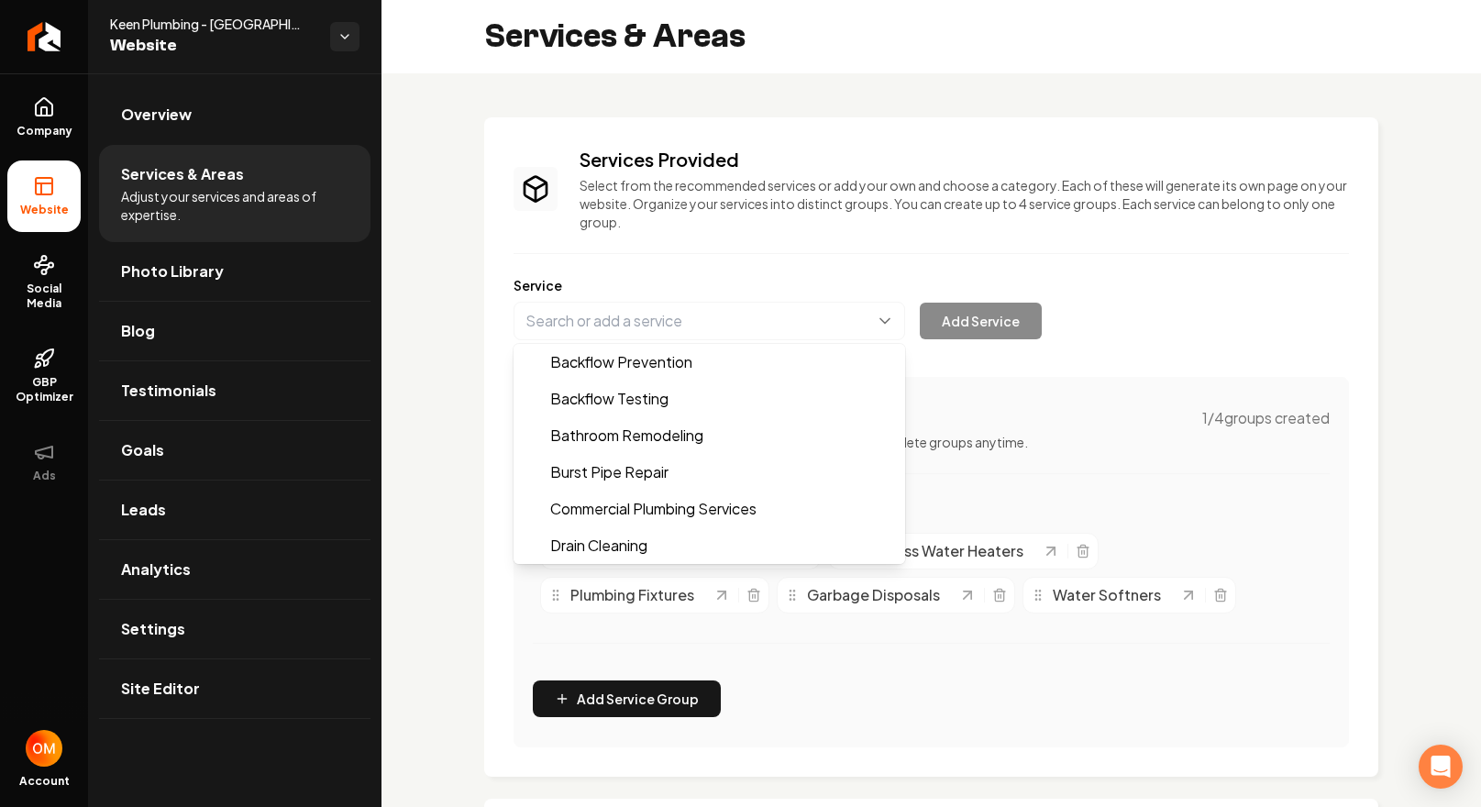
click at [996, 224] on div "Services Provided Select from the recommended services or add your own and choo…" at bounding box center [932, 447] width 836 height 601
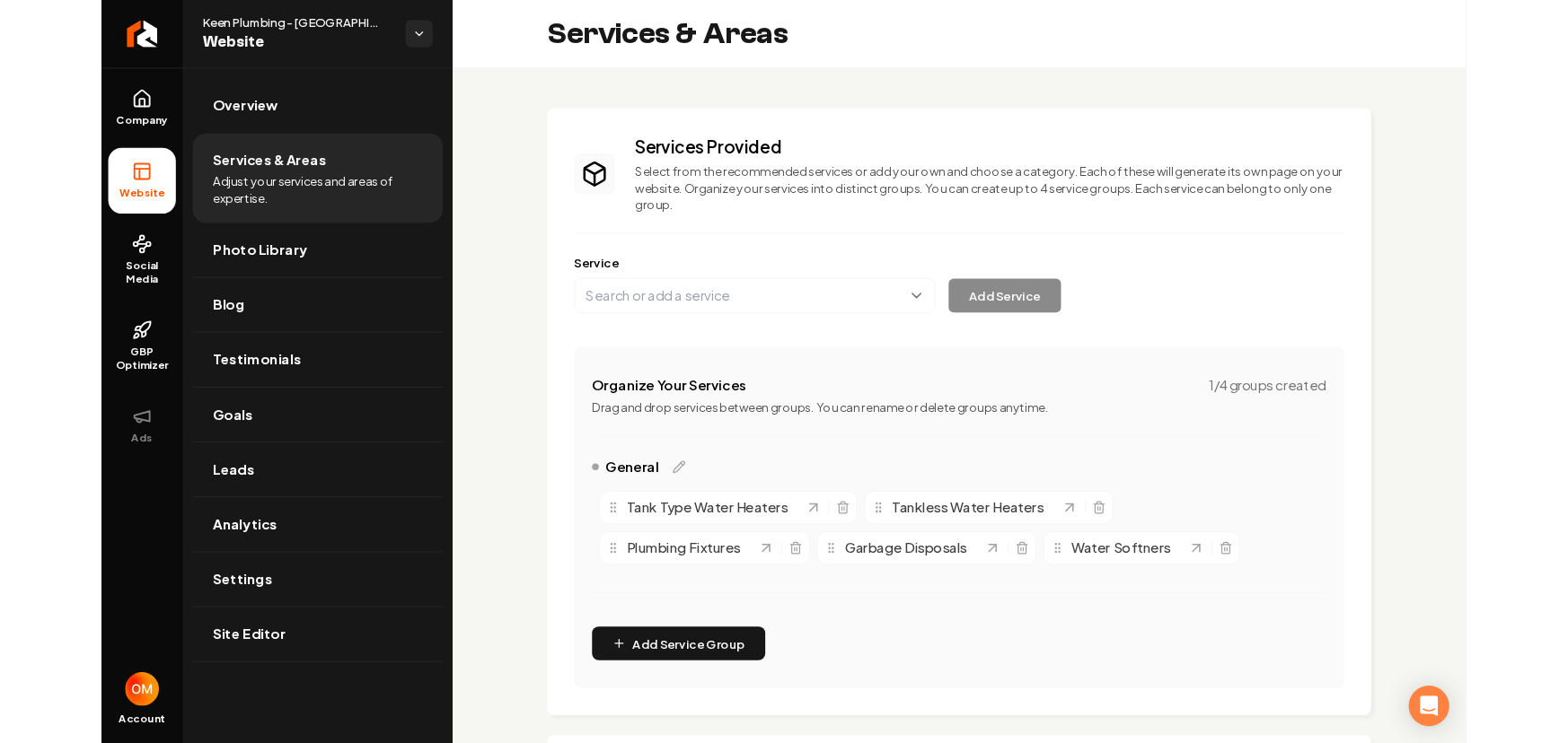
scroll to position [305, 0]
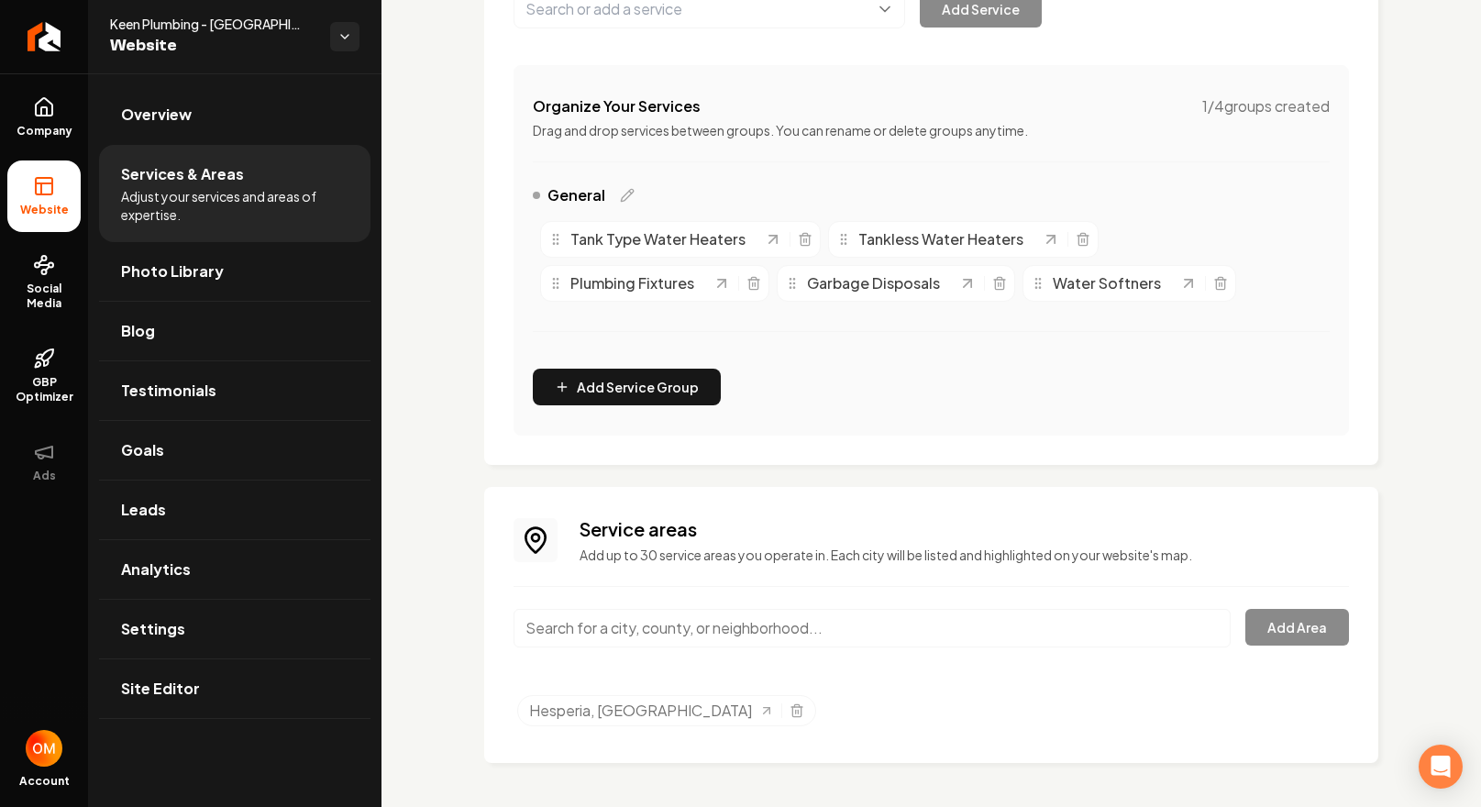
click at [671, 632] on input "Main content area" at bounding box center [872, 628] width 717 height 39
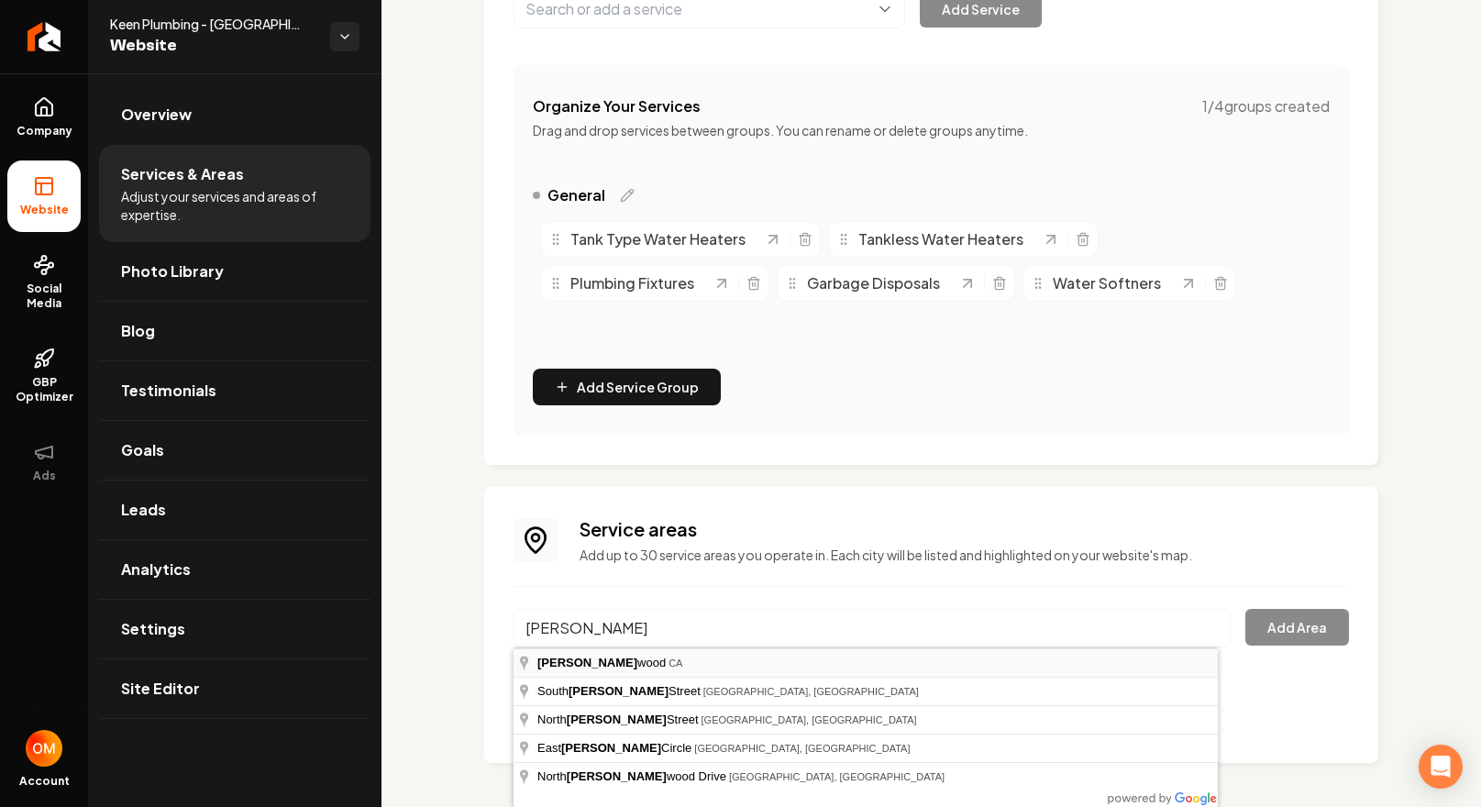
type input "[GEOGRAPHIC_DATA], [GEOGRAPHIC_DATA]"
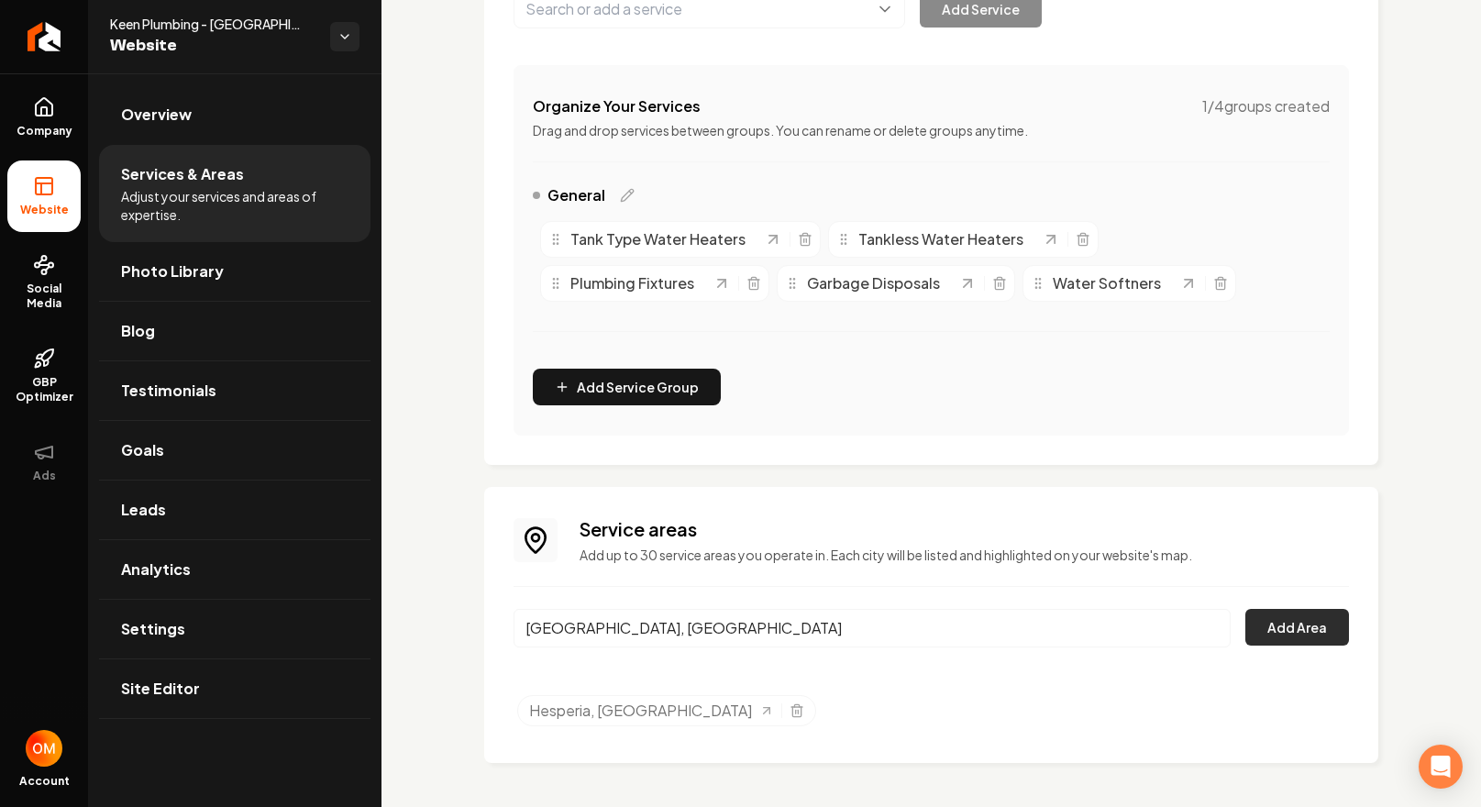
click at [1279, 628] on button "Add Area" at bounding box center [1298, 627] width 104 height 37
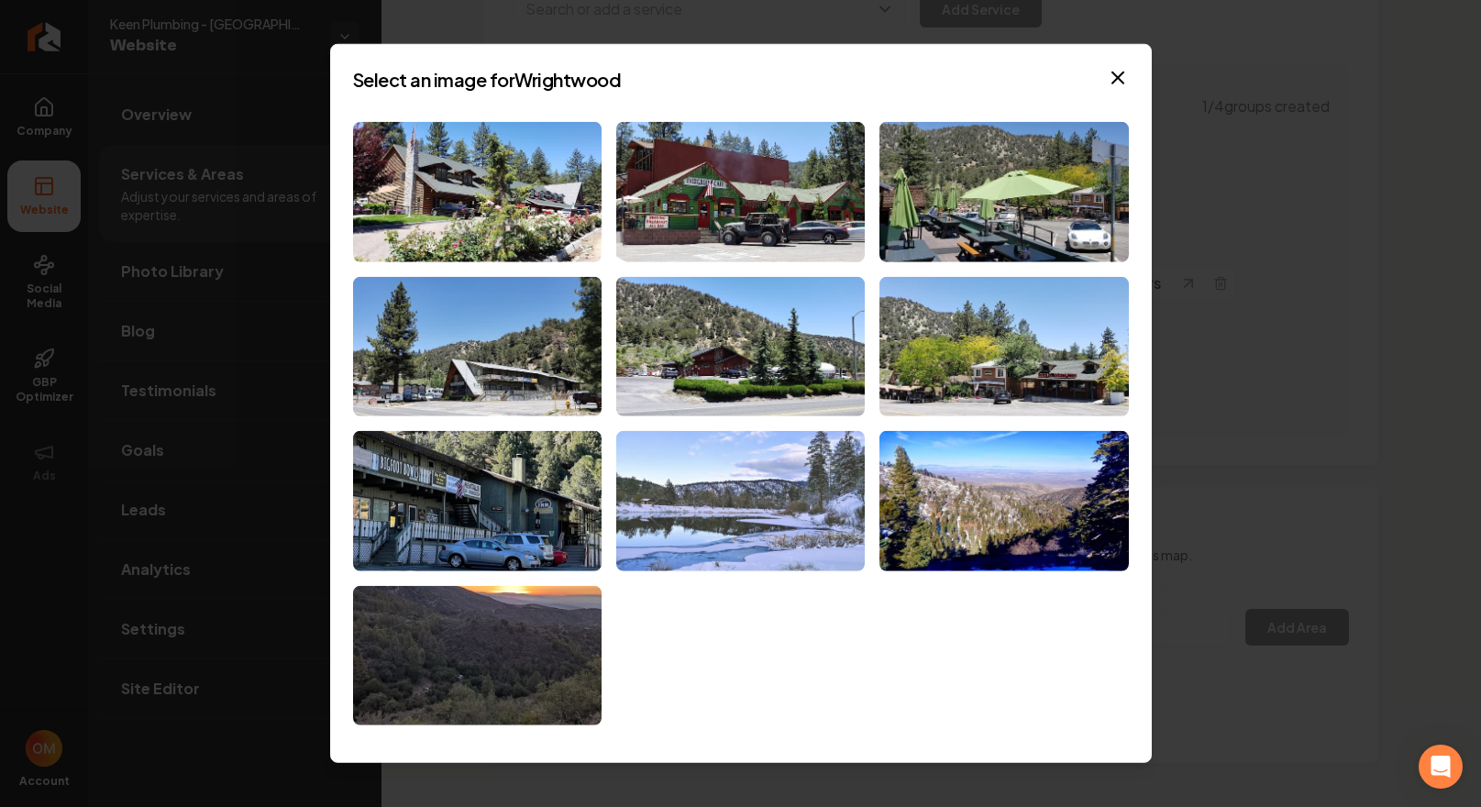
click at [738, 514] on img at bounding box center [740, 501] width 249 height 140
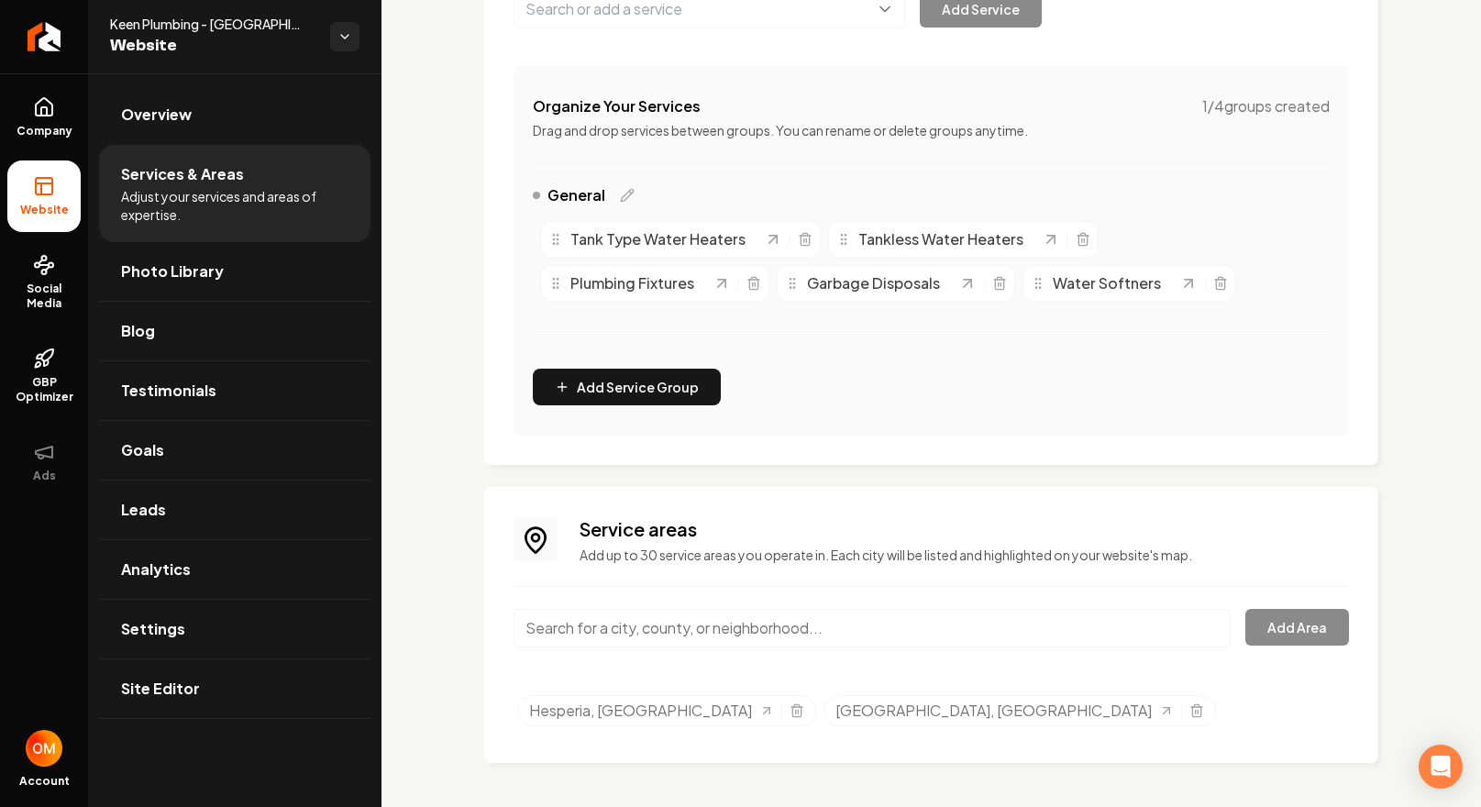
click at [638, 631] on input "Main content area" at bounding box center [872, 628] width 717 height 39
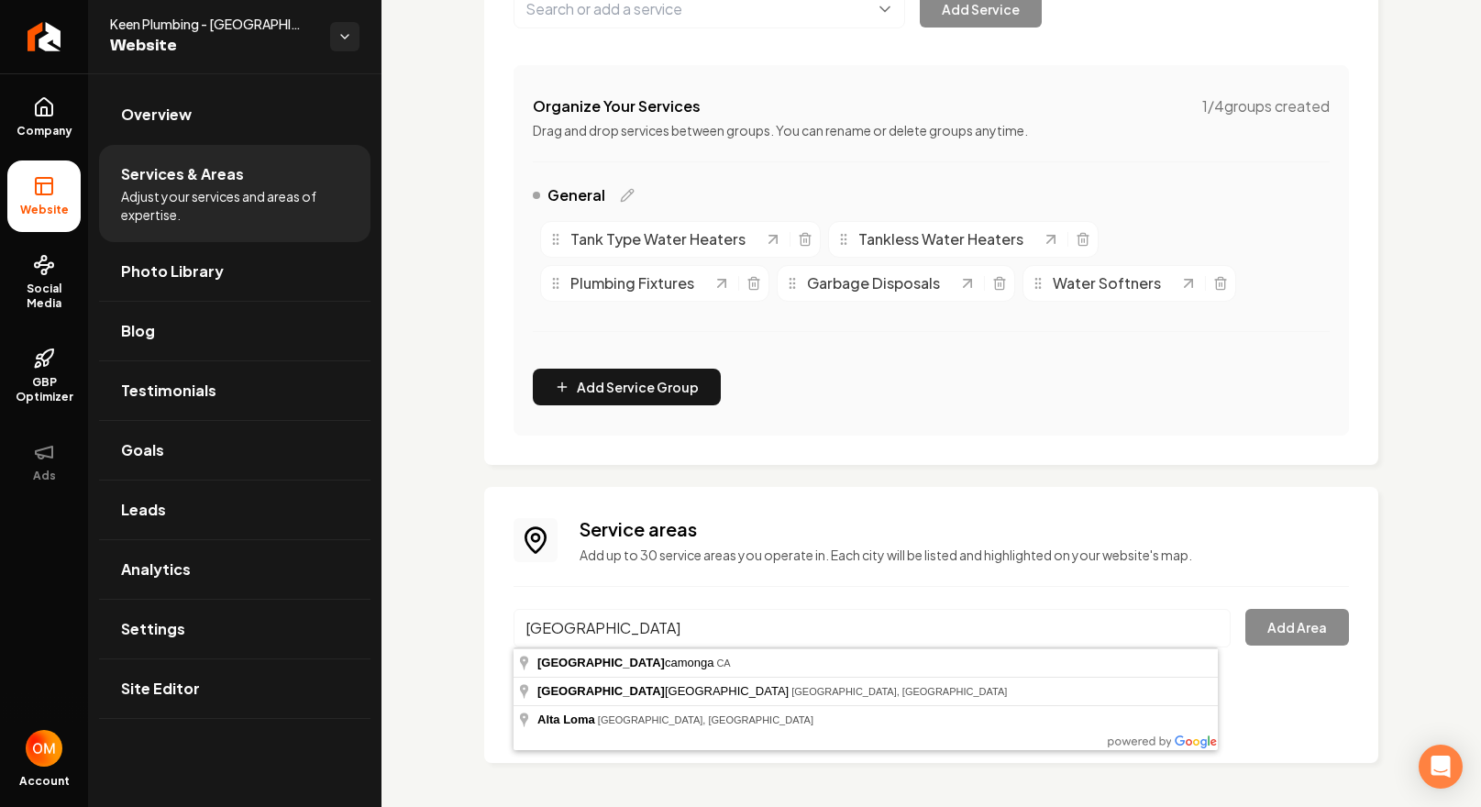
type input "[GEOGRAPHIC_DATA], [GEOGRAPHIC_DATA]"
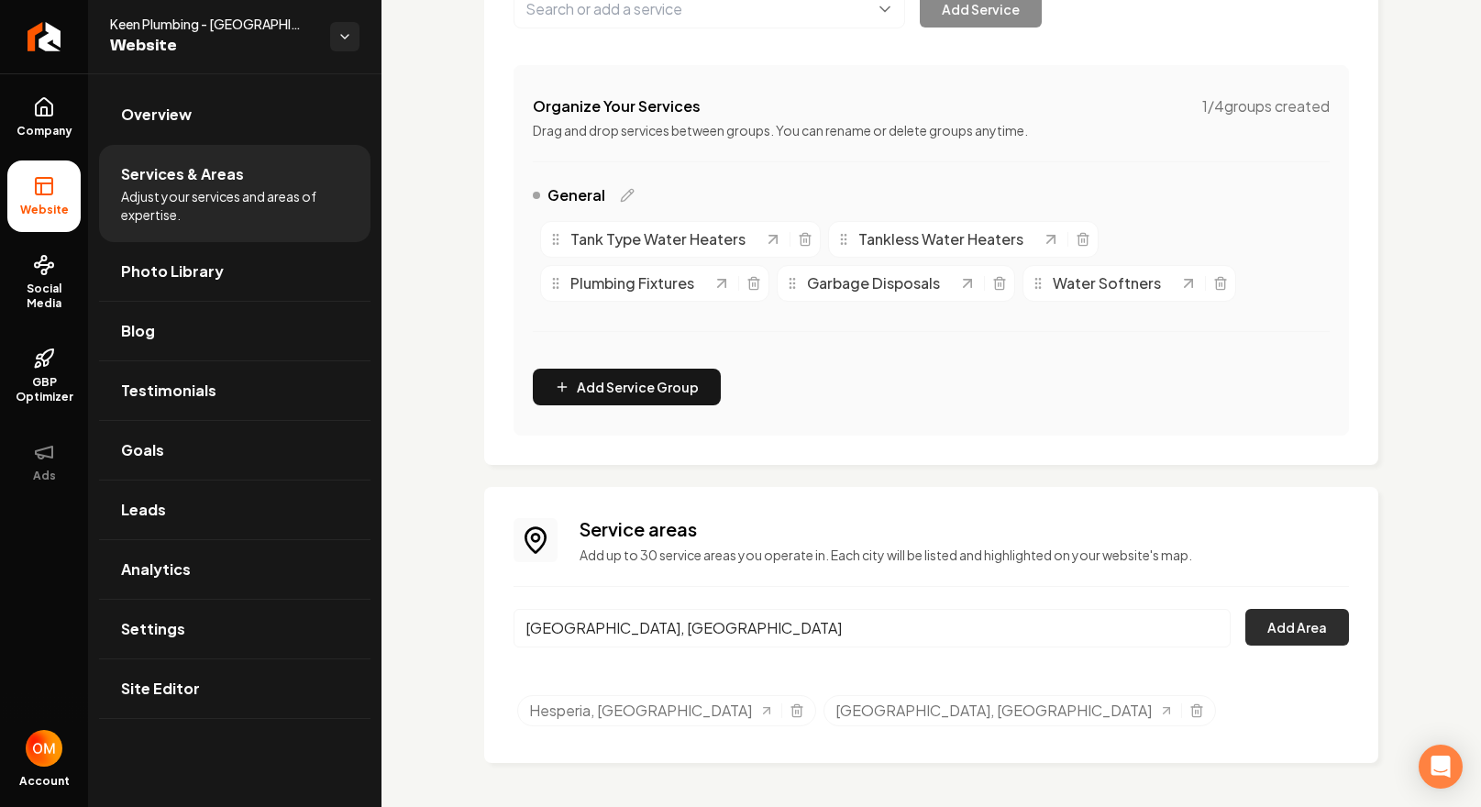
click at [1328, 621] on button "Add Area" at bounding box center [1298, 627] width 104 height 37
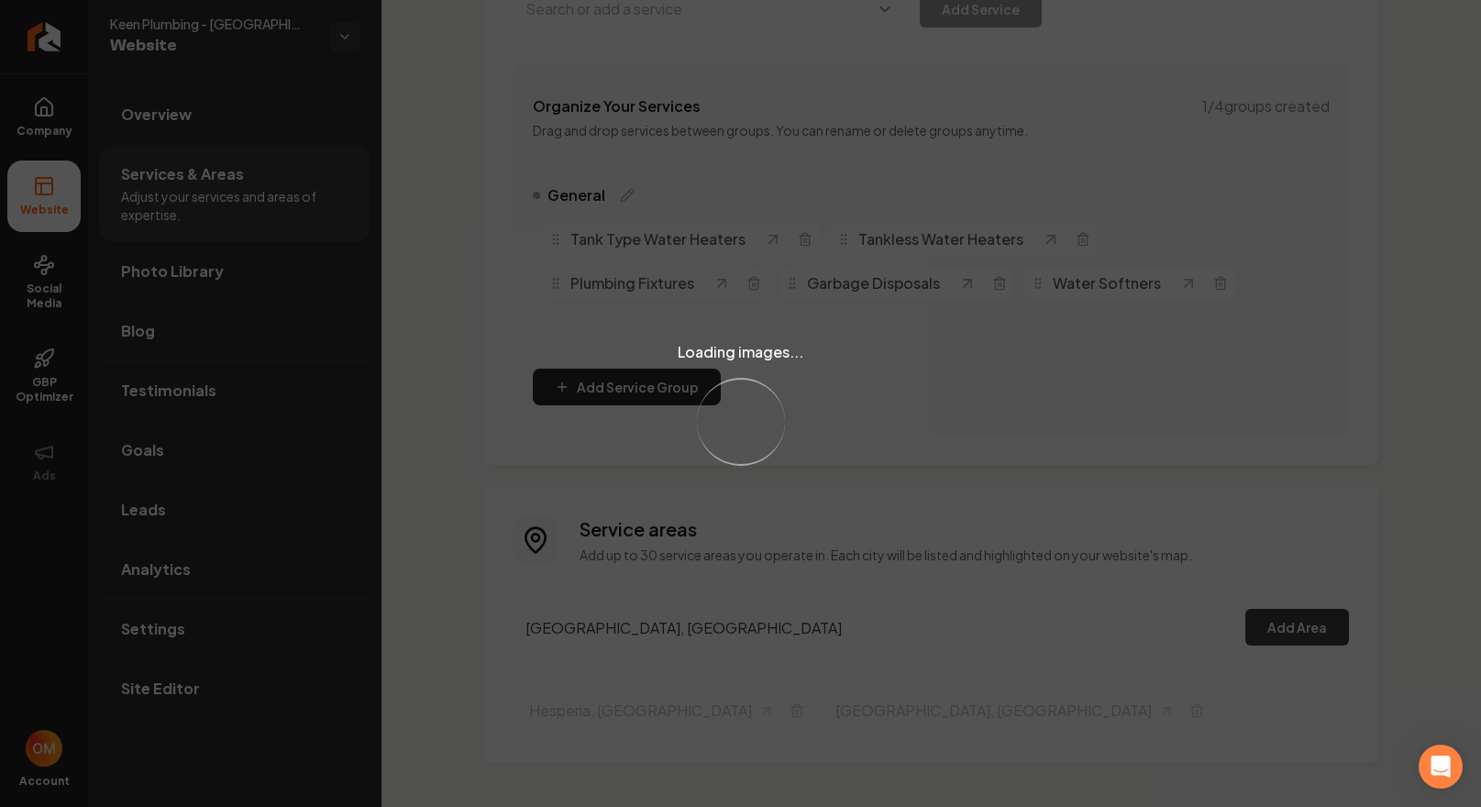
click at [1325, 621] on div "Loading images... Loading..." at bounding box center [740, 403] width 1481 height 807
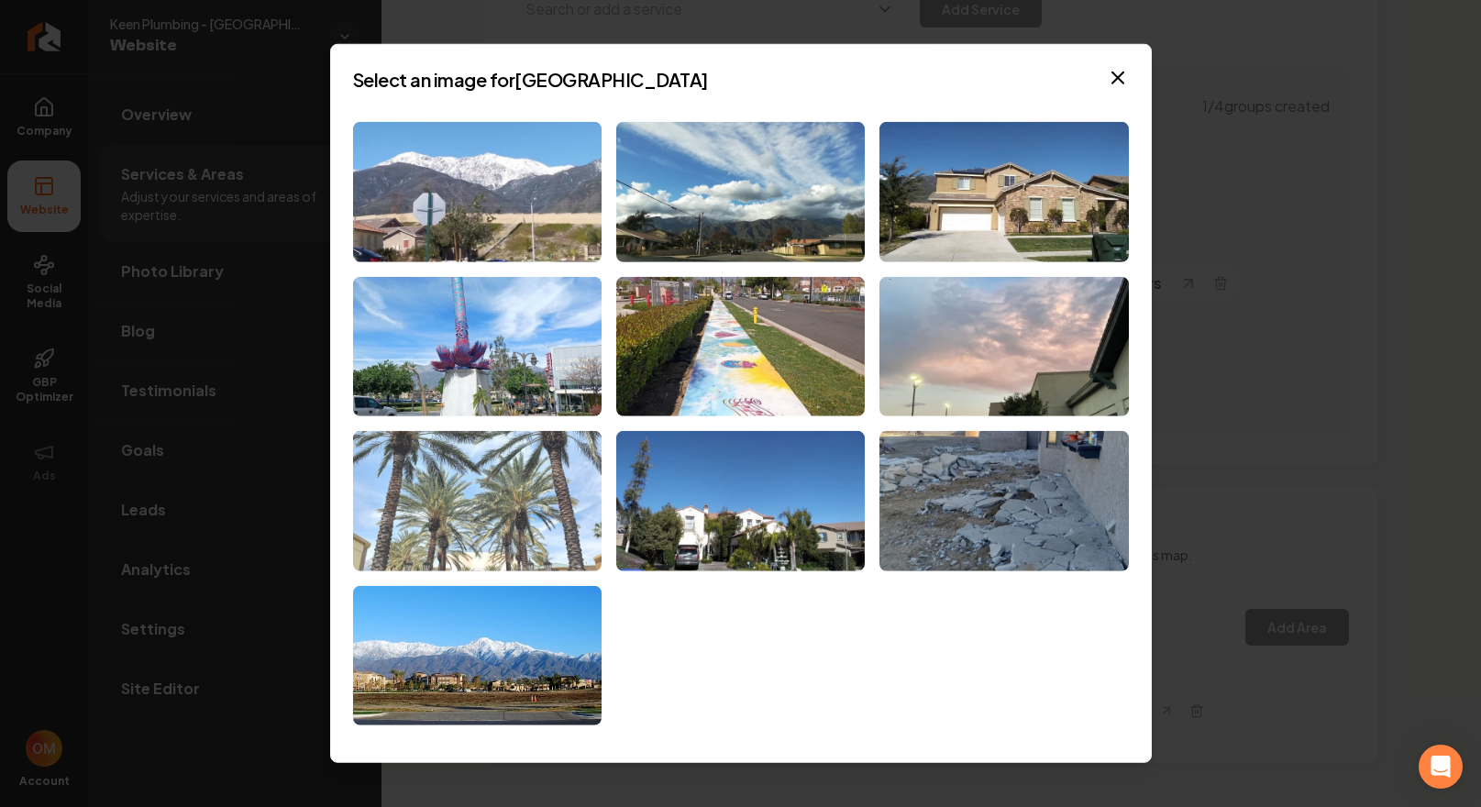
click at [543, 480] on img at bounding box center [477, 501] width 249 height 140
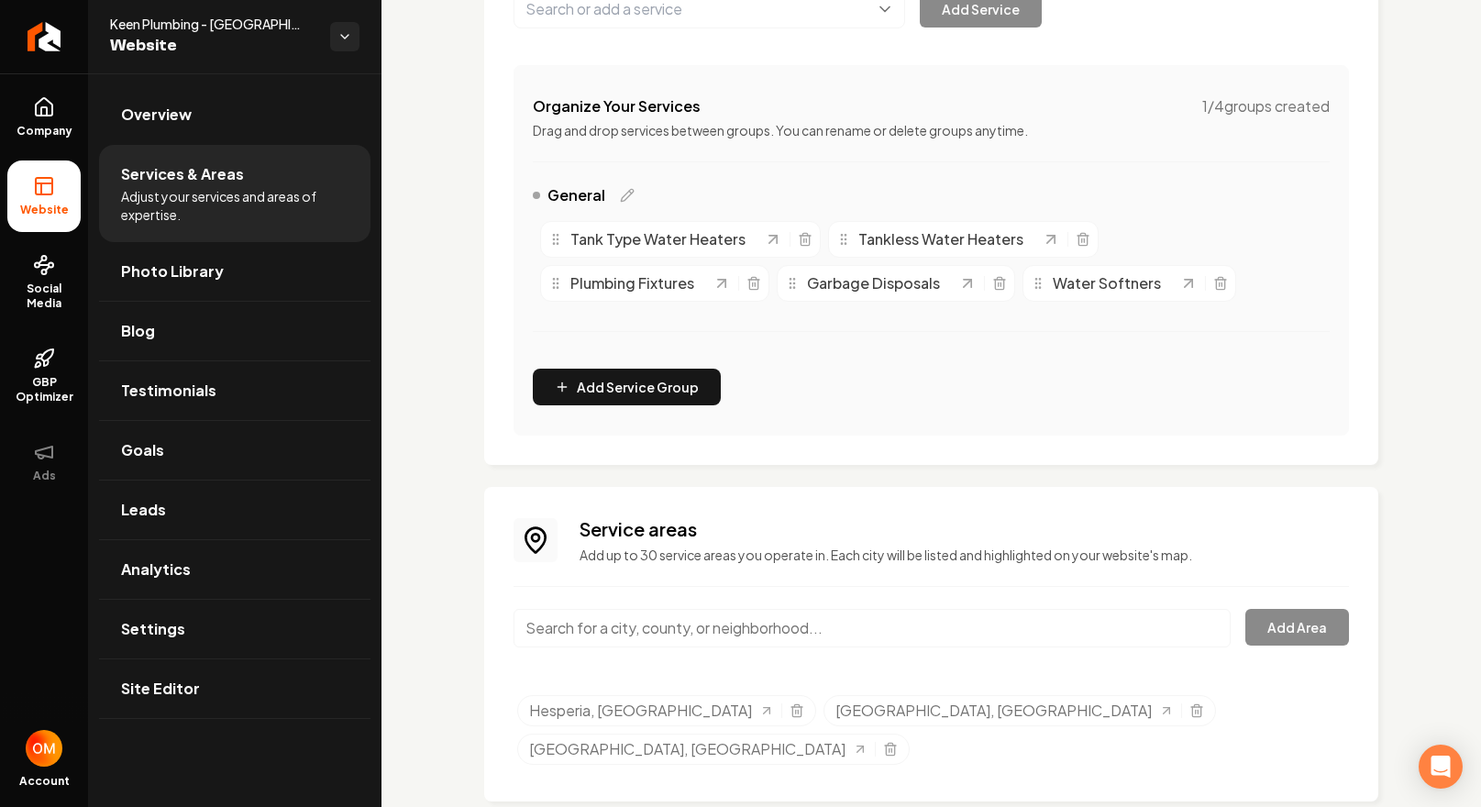
click at [726, 631] on input "Main content area" at bounding box center [872, 628] width 717 height 39
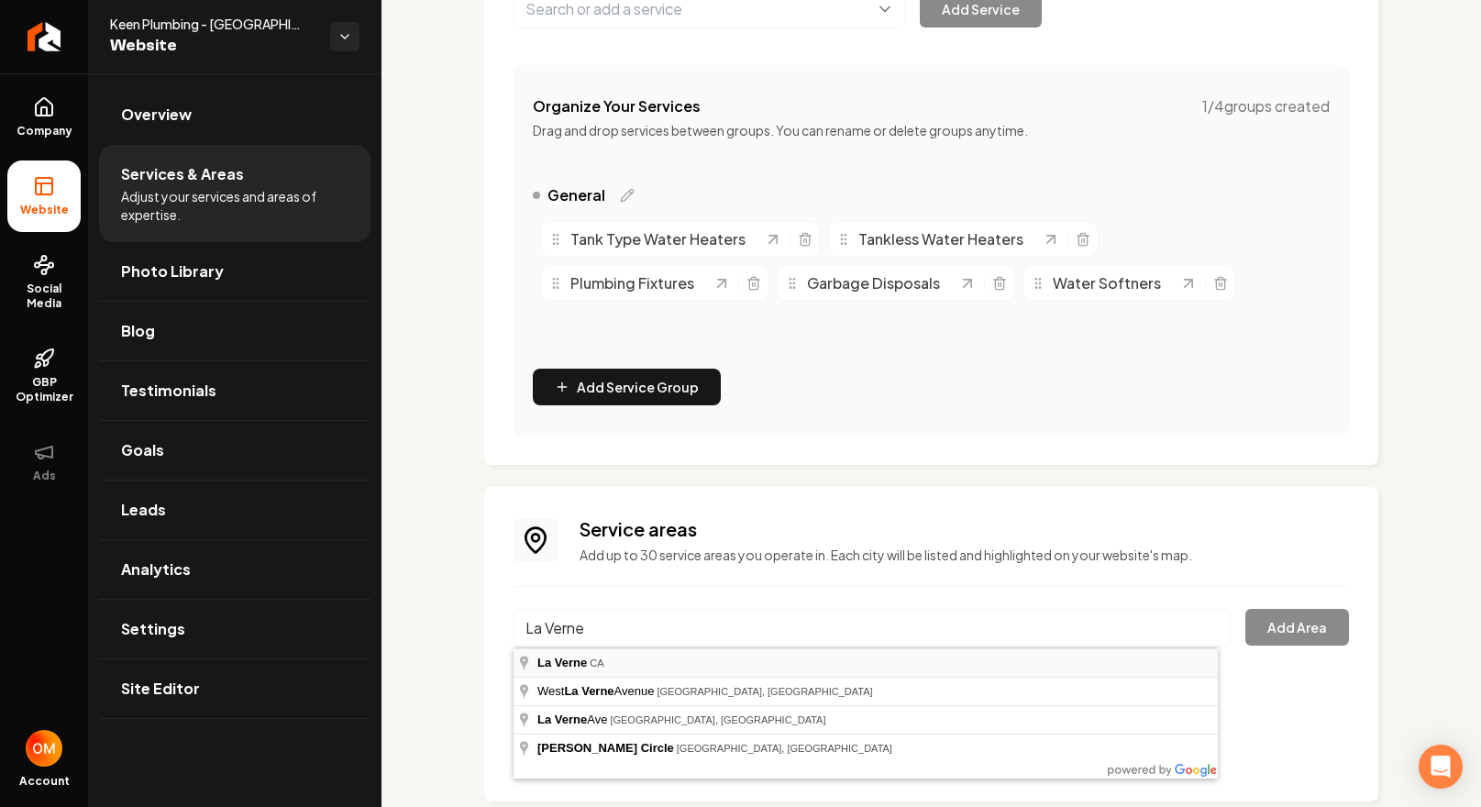
type input "[GEOGRAPHIC_DATA], [GEOGRAPHIC_DATA]"
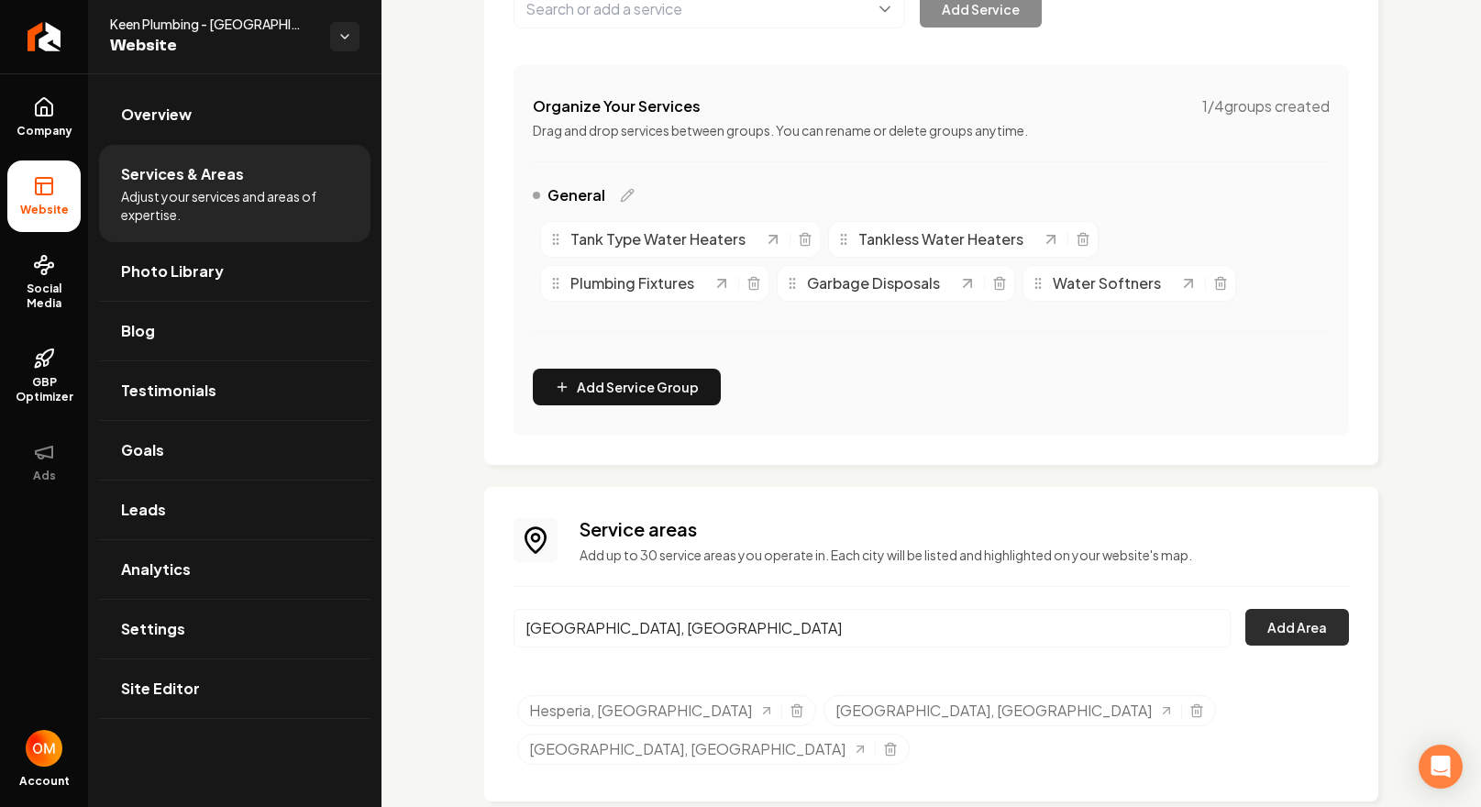
click at [1283, 633] on button "Add Area" at bounding box center [1298, 627] width 104 height 37
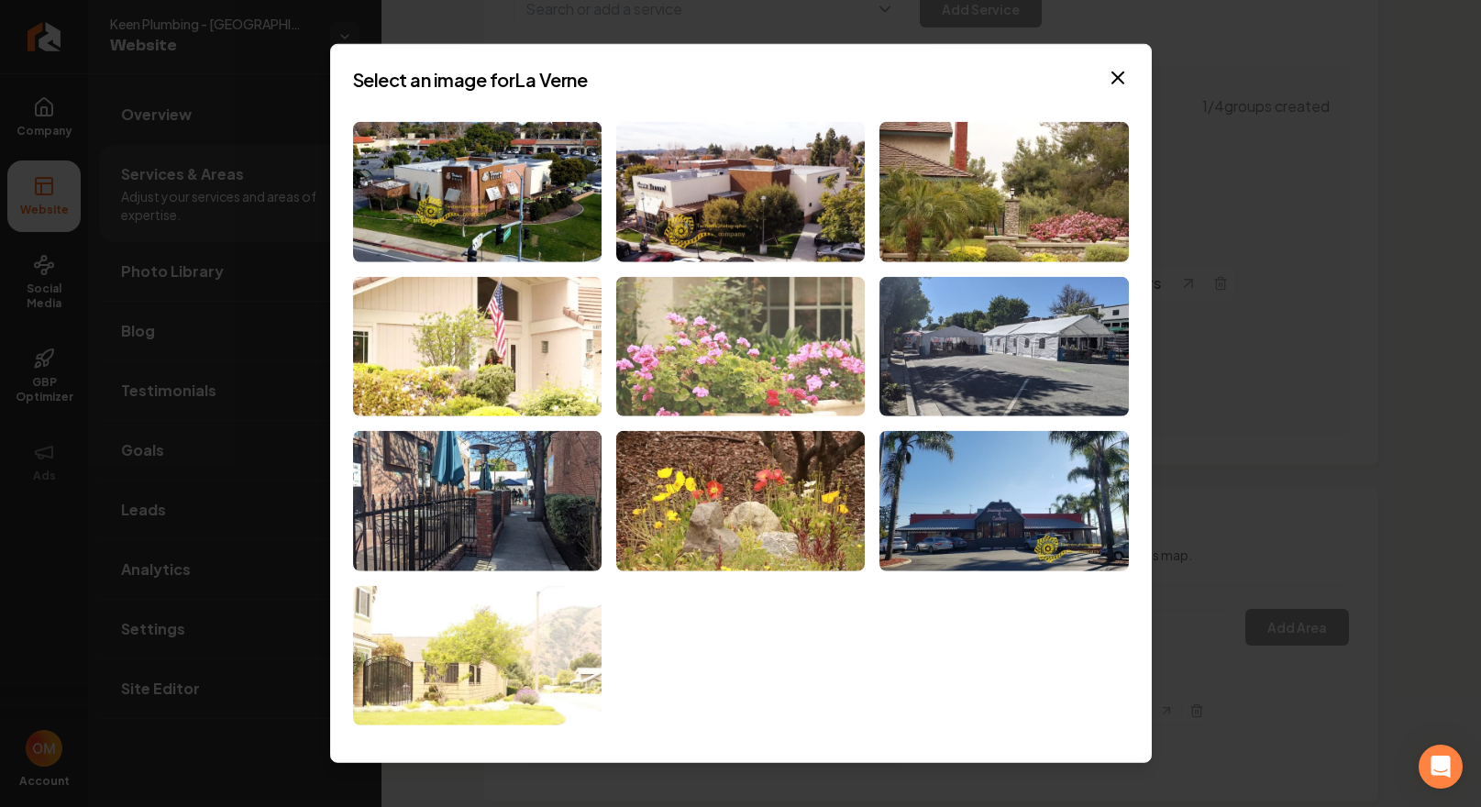
click at [802, 318] on img at bounding box center [740, 346] width 249 height 140
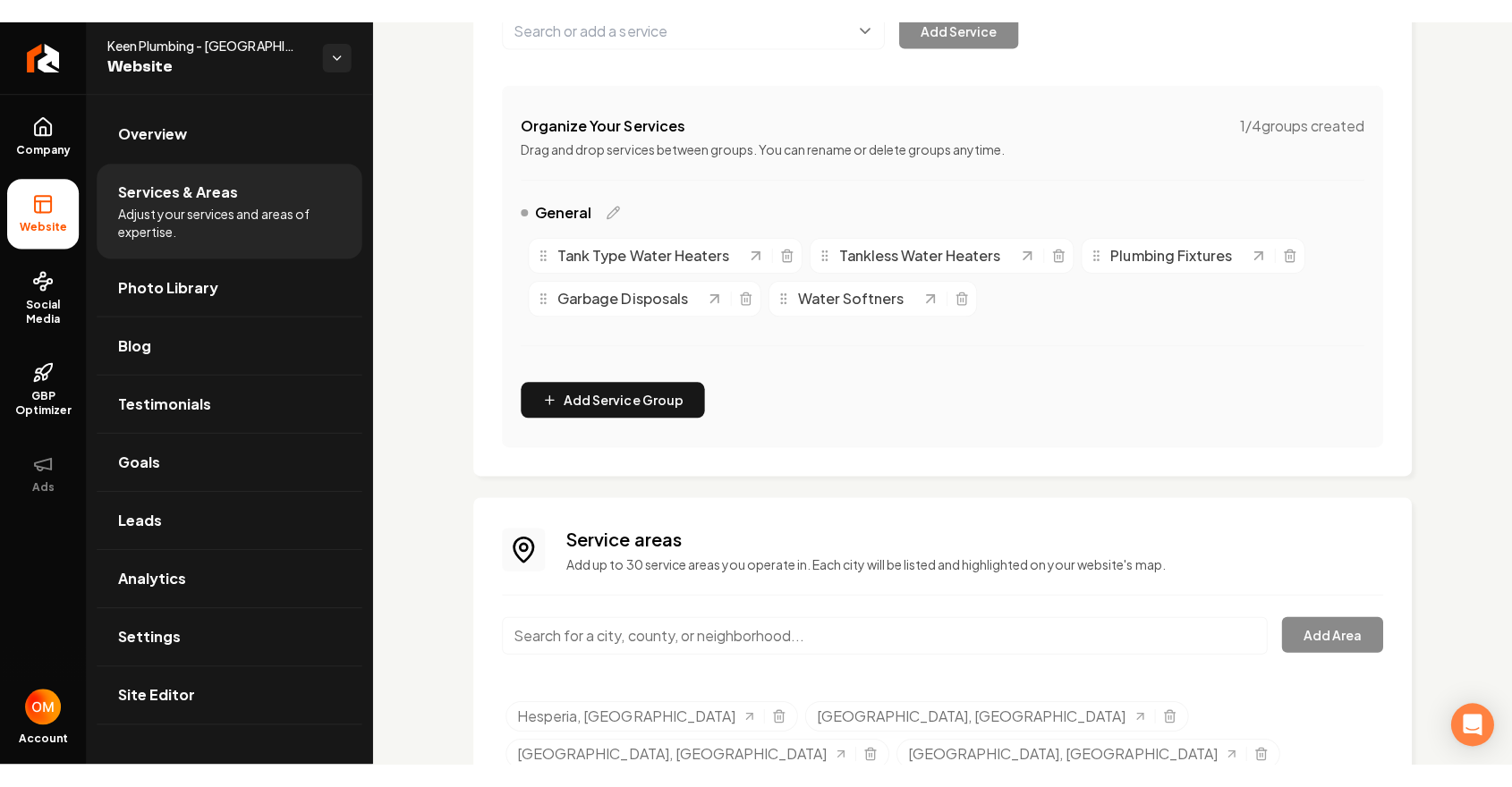
scroll to position [0, 0]
